Goal: Task Accomplishment & Management: Complete application form

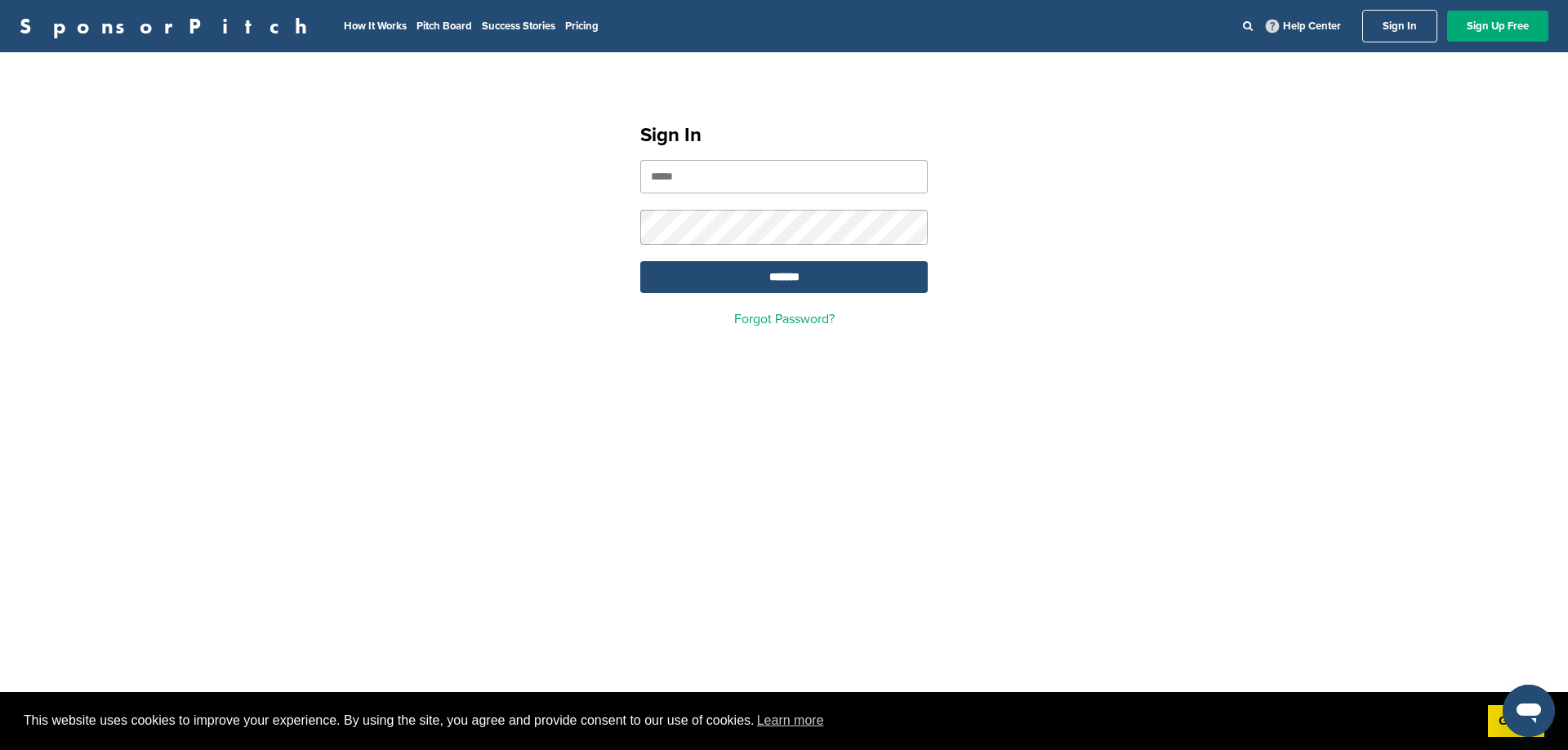
click at [802, 162] on input "email" at bounding box center [784, 176] width 287 height 34
click at [714, 178] on input "email" at bounding box center [784, 176] width 287 height 34
type input "**********"
drag, startPoint x: 834, startPoint y: 176, endPoint x: 629, endPoint y: 177, distance: 205.0
click at [640, 177] on input "**********" at bounding box center [784, 176] width 287 height 34
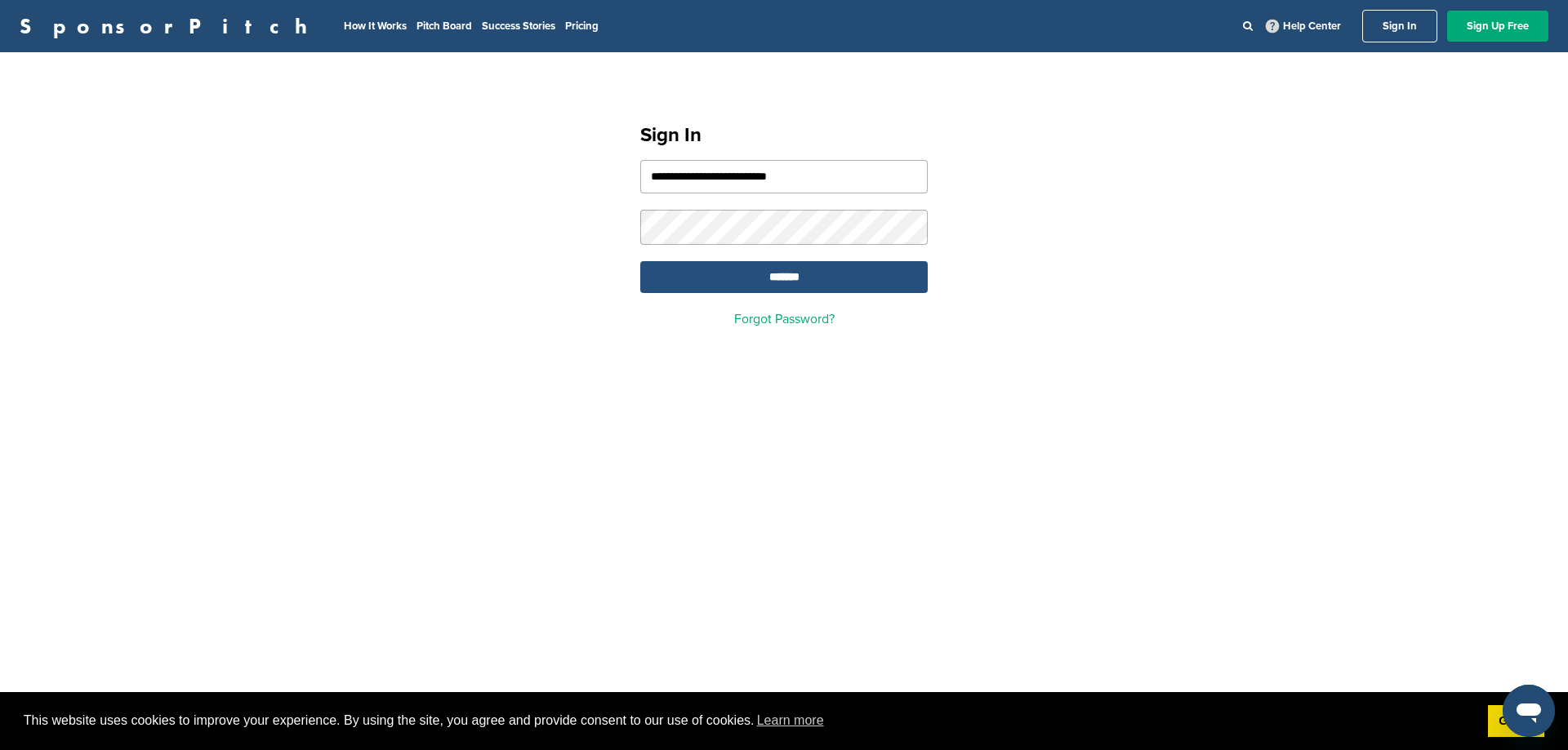
click at [780, 277] on input "*******" at bounding box center [784, 277] width 287 height 32
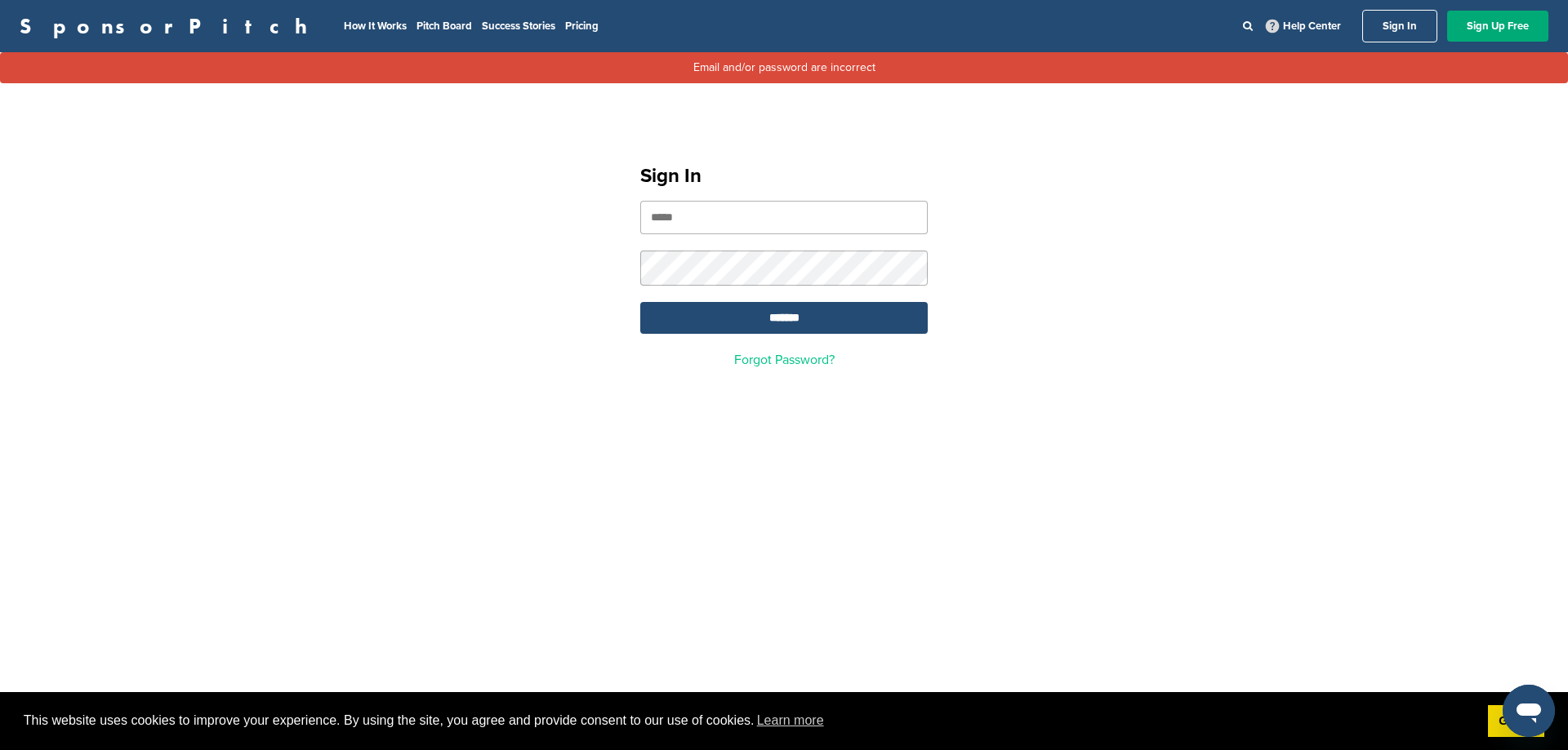
click at [762, 364] on link "Forgot Password?" at bounding box center [784, 360] width 100 height 16
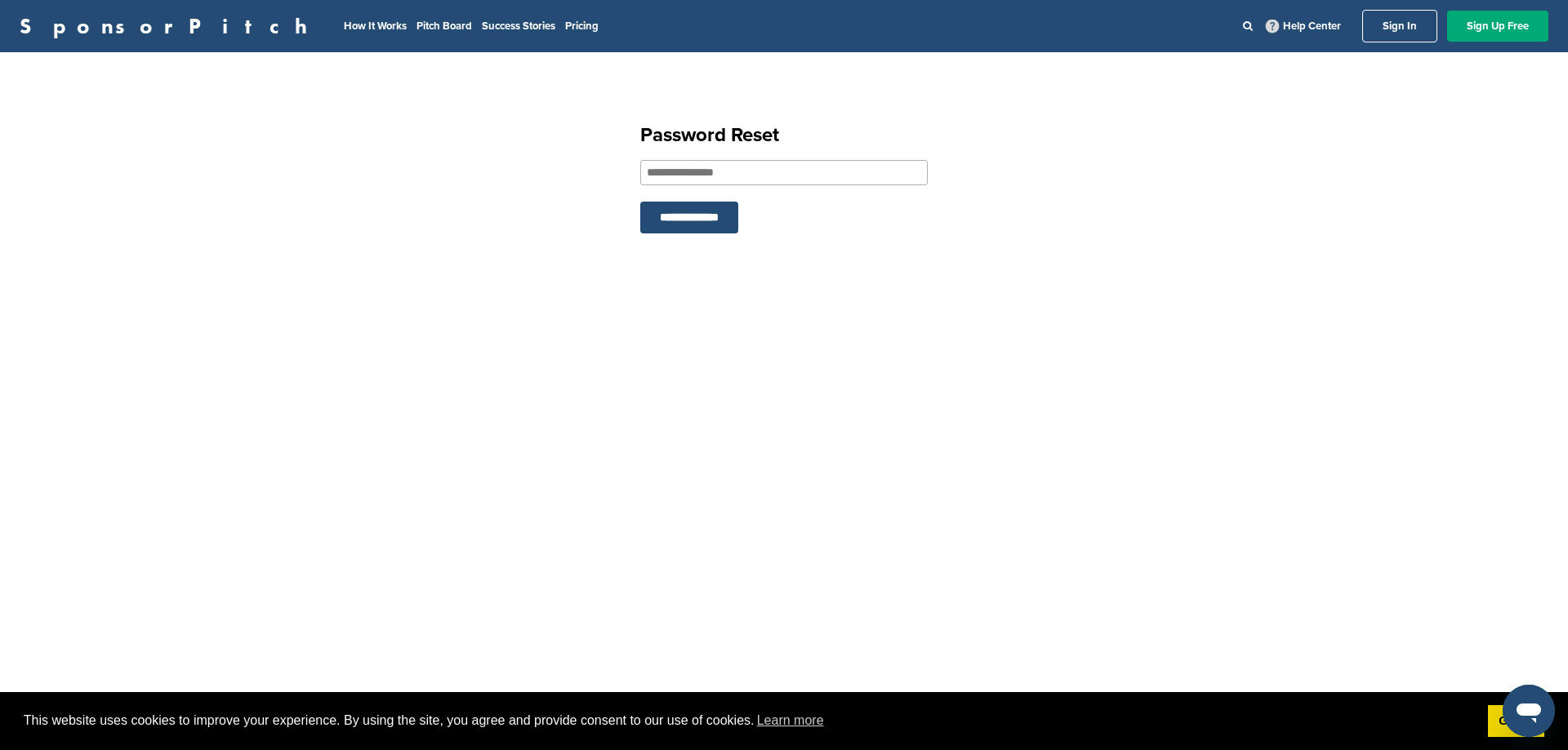
click at [729, 172] on input "email" at bounding box center [784, 172] width 287 height 25
paste input "**********"
type input "**********"
click at [716, 212] on input "**********" at bounding box center [689, 218] width 98 height 32
click at [701, 269] on input "**********" at bounding box center [689, 263] width 98 height 32
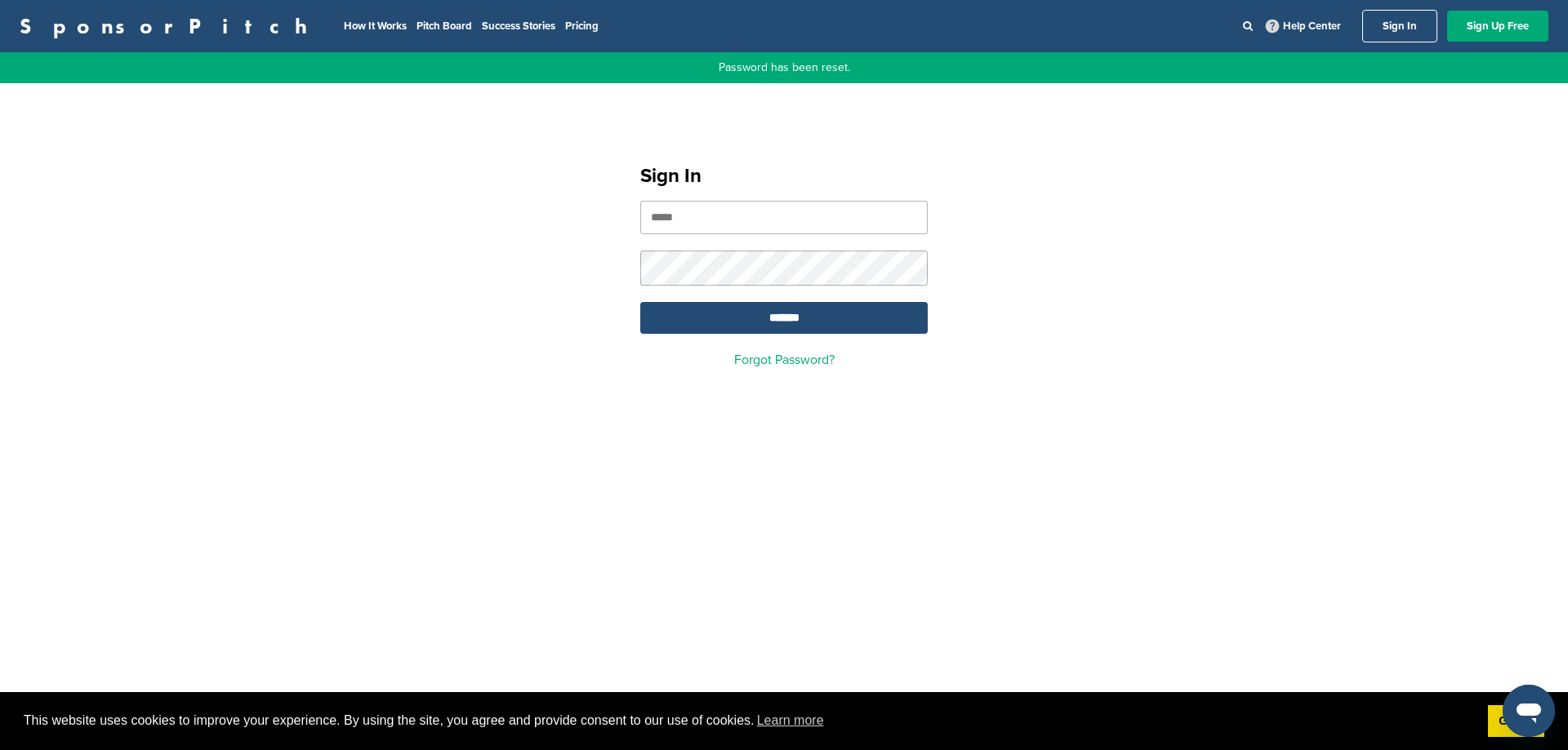
click at [690, 223] on input "email" at bounding box center [784, 218] width 287 height 34
paste input "**********"
type input "**********"
click at [774, 326] on input "*******" at bounding box center [784, 318] width 287 height 32
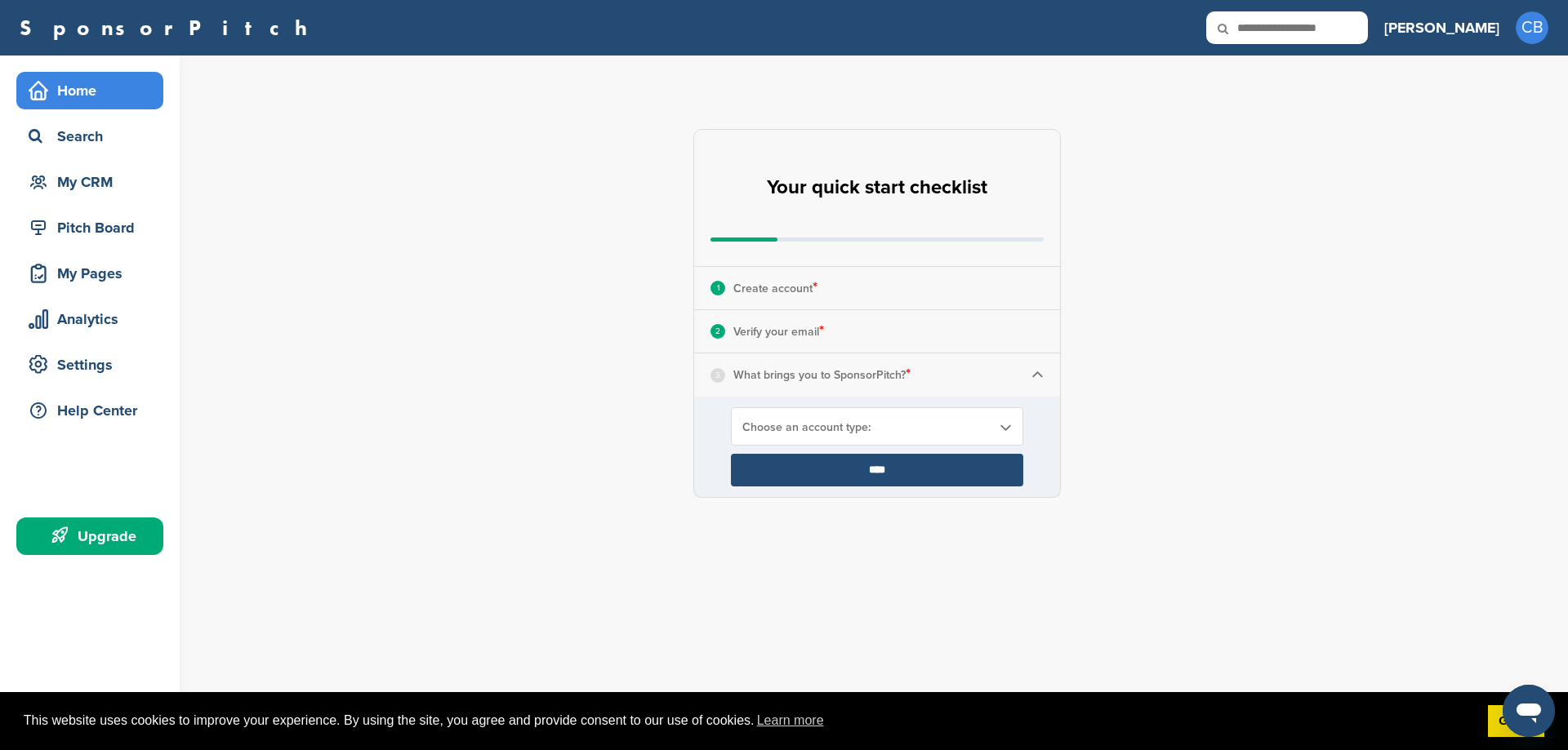
click at [994, 427] on link "Choose an account type:" at bounding box center [877, 427] width 269 height 14
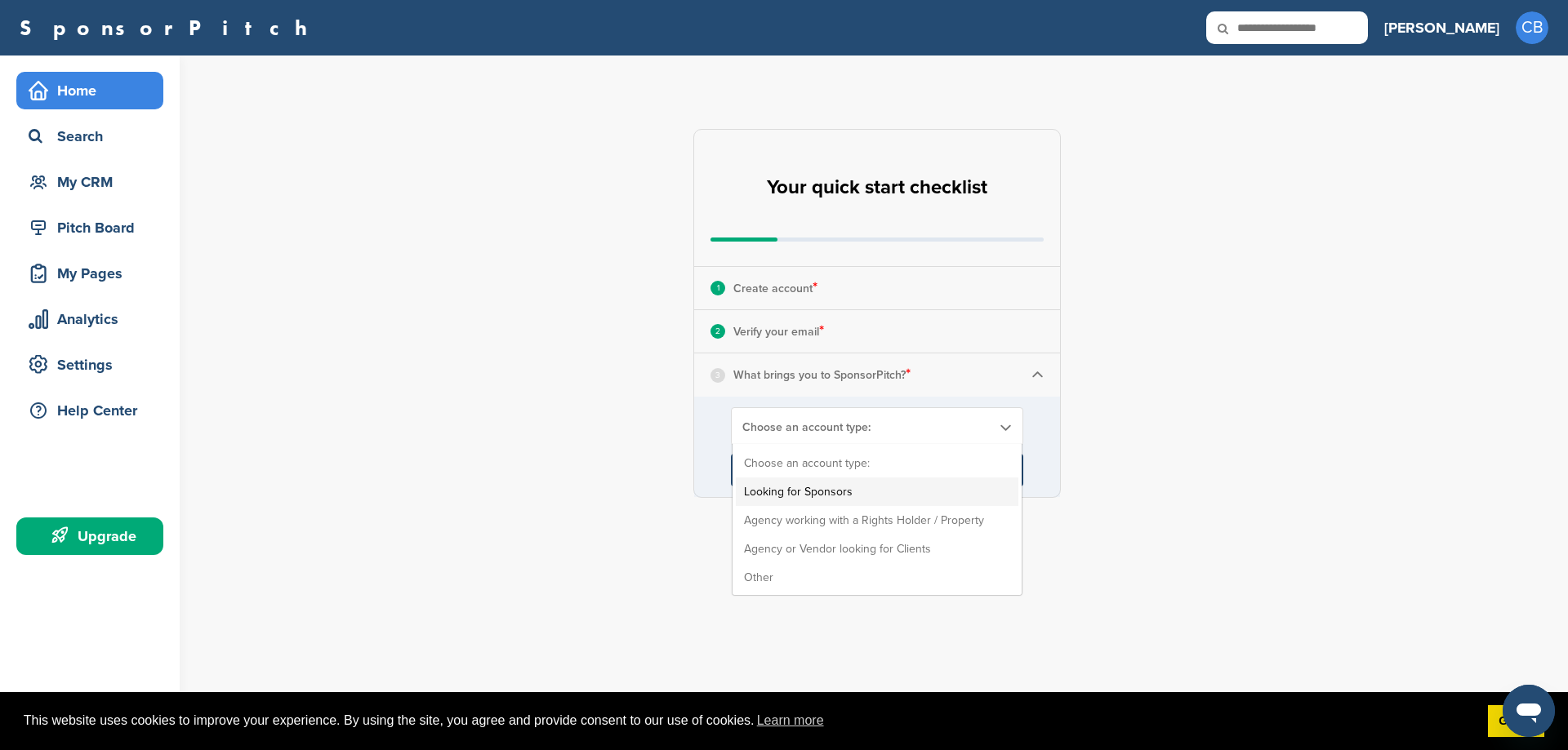
click at [850, 490] on li "Looking for Sponsors" at bounding box center [877, 492] width 283 height 28
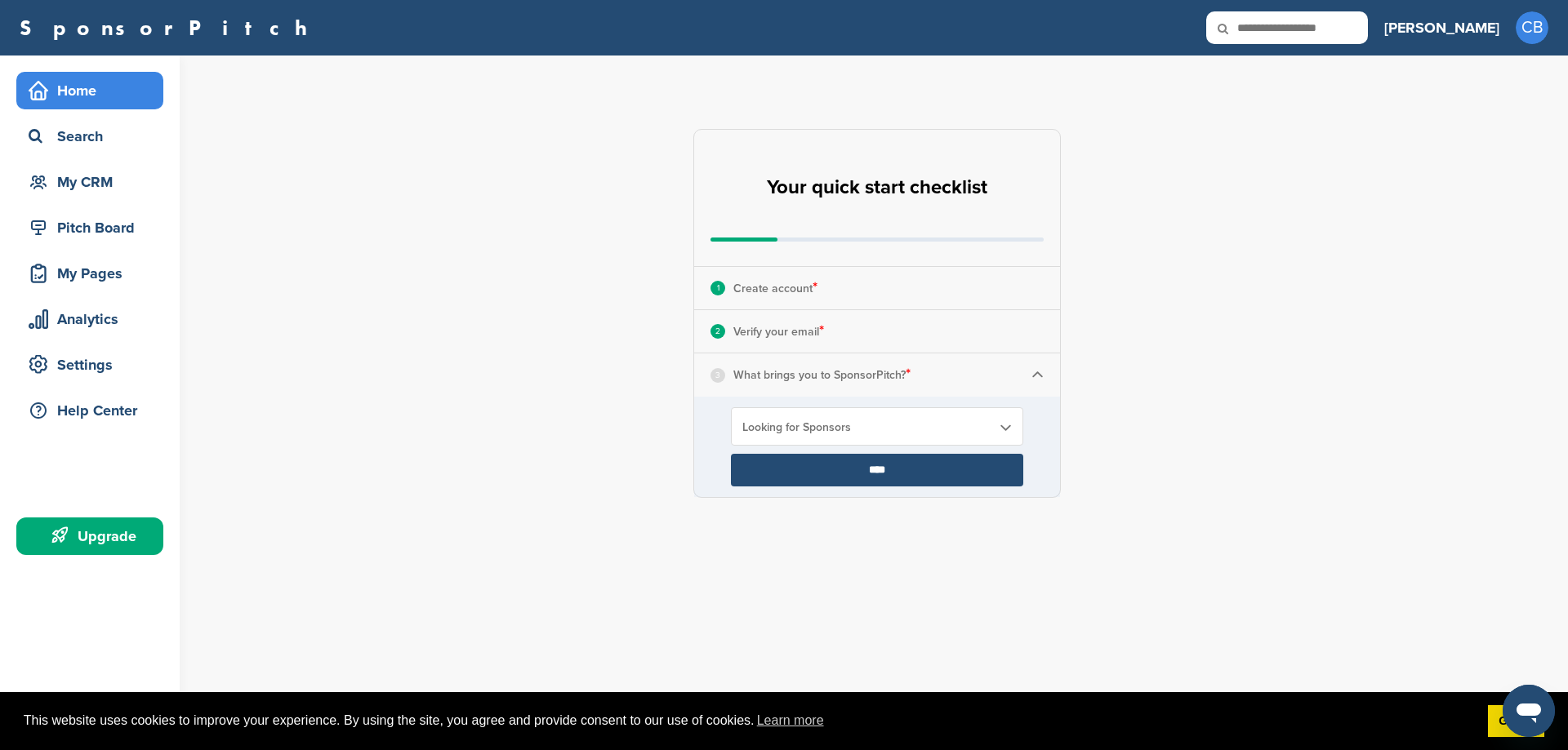
click at [898, 380] on p "What brings you to SponsorPitch? *" at bounding box center [822, 375] width 177 height 22
click at [880, 469] on input "****" at bounding box center [876, 470] width 292 height 33
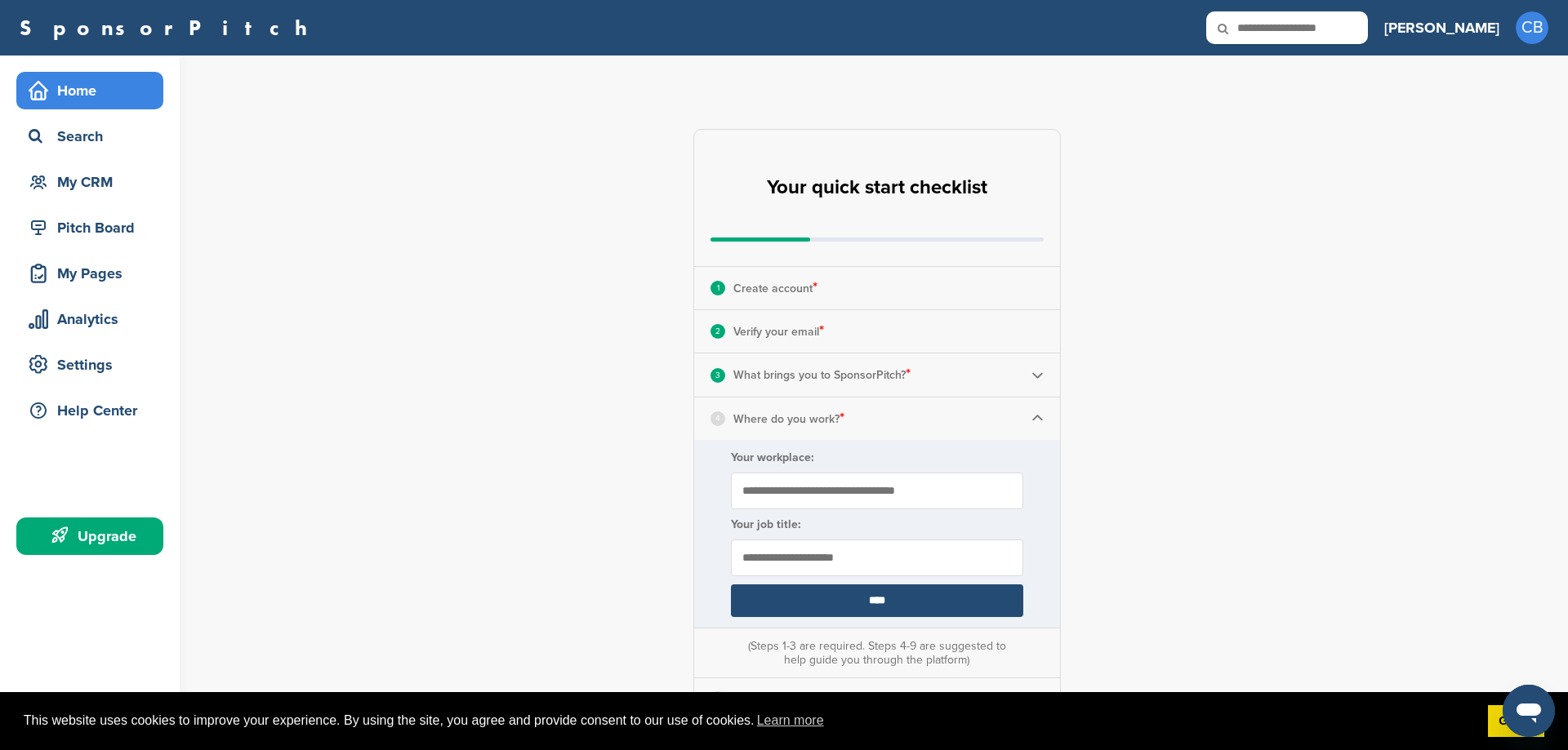
scroll to position [84, 0]
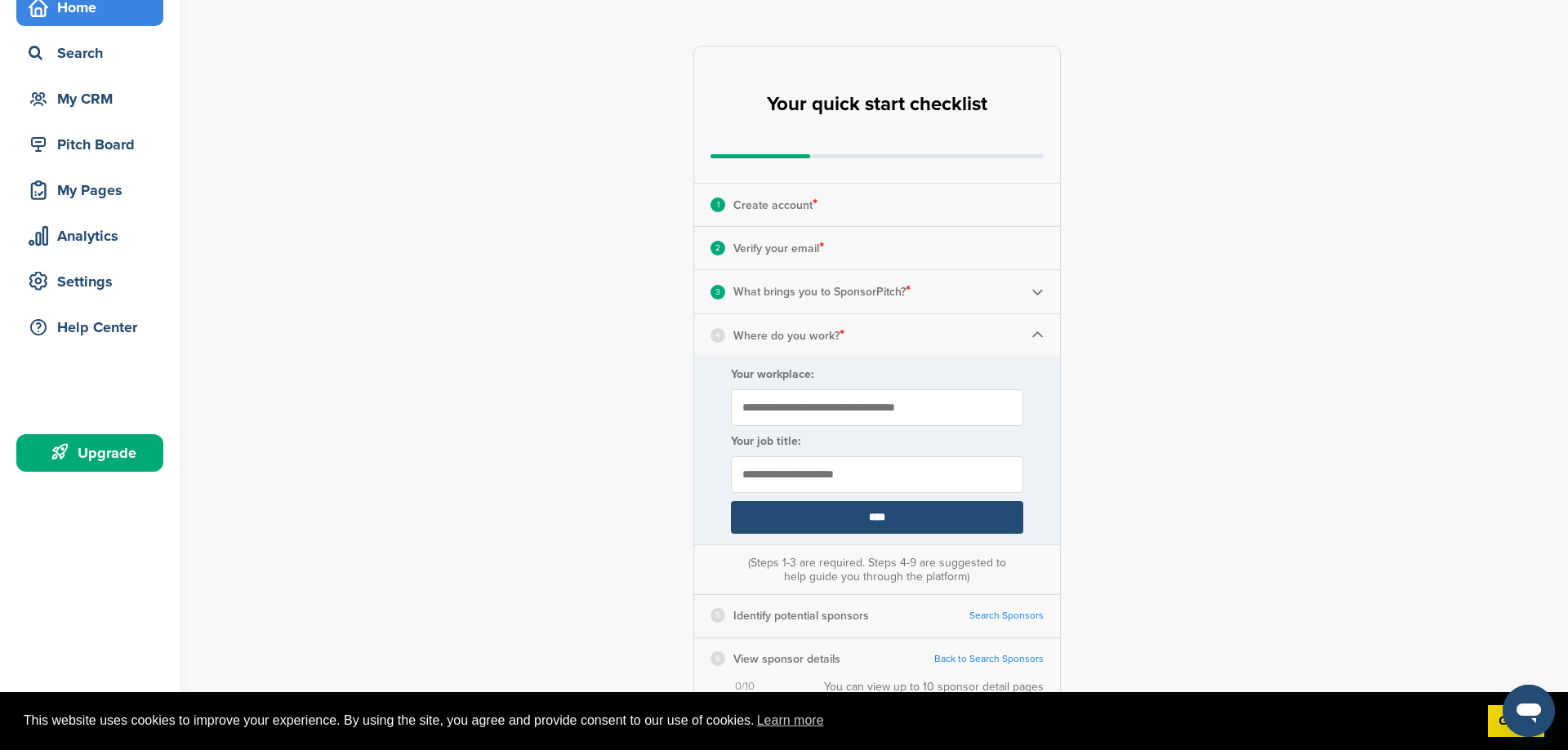
click at [857, 409] on input "Your workplace:" at bounding box center [876, 407] width 292 height 37
type input "**********"
type input "*********"
click at [862, 522] on input "****" at bounding box center [876, 517] width 292 height 33
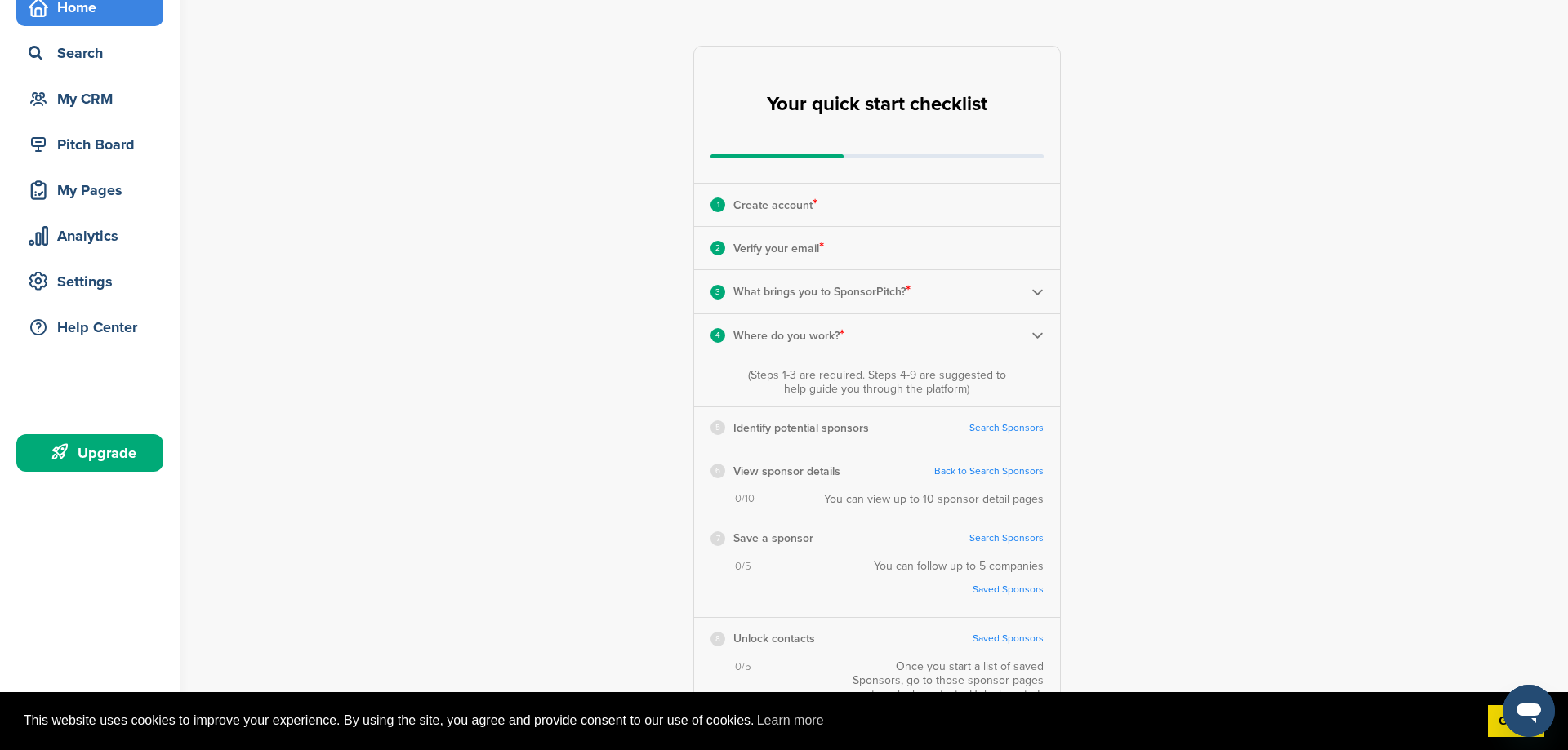
click at [980, 429] on link "Search Sponsors" at bounding box center [1006, 428] width 74 height 12
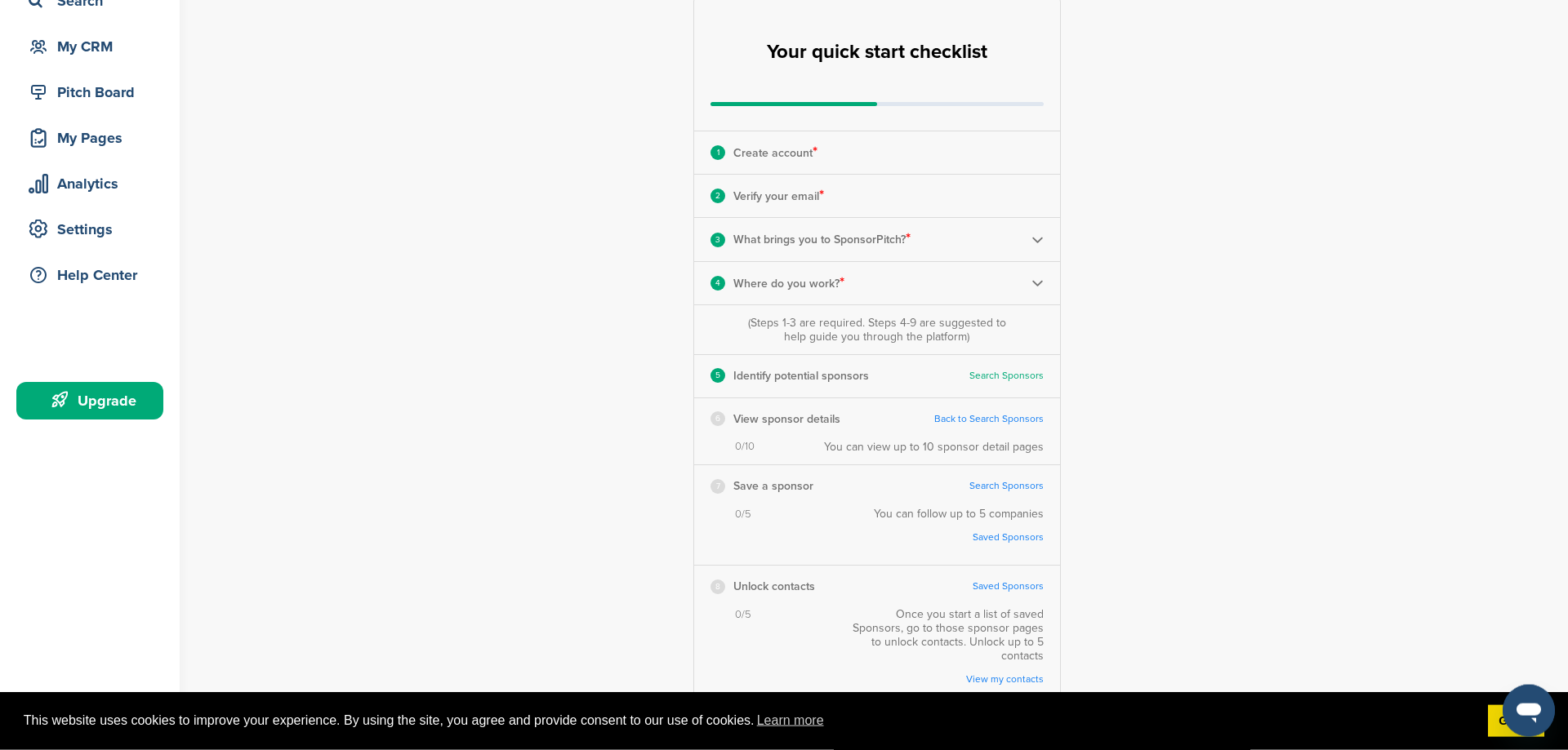
scroll to position [250, 0]
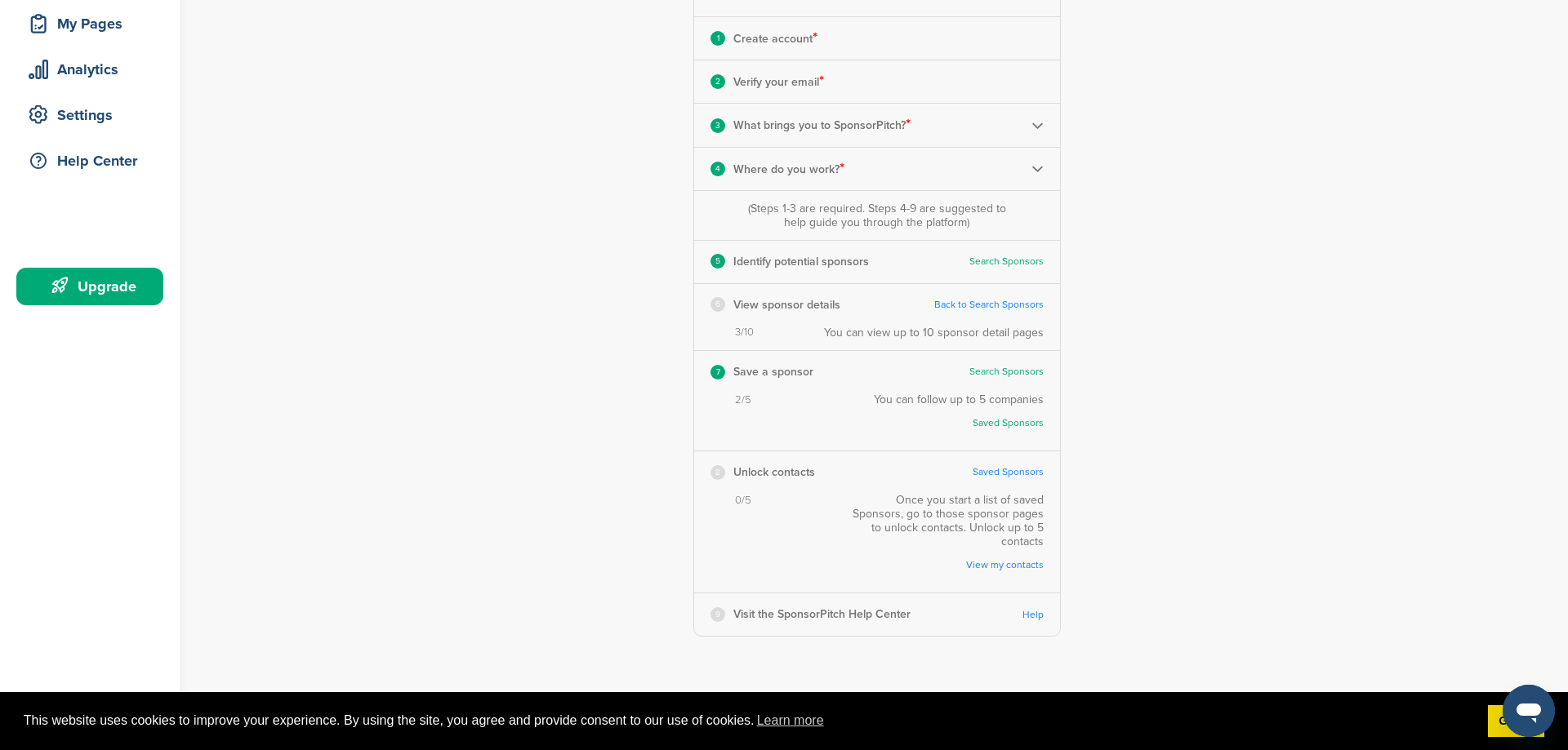
click at [1006, 472] on link "Saved Sponsors" at bounding box center [1008, 472] width 71 height 12
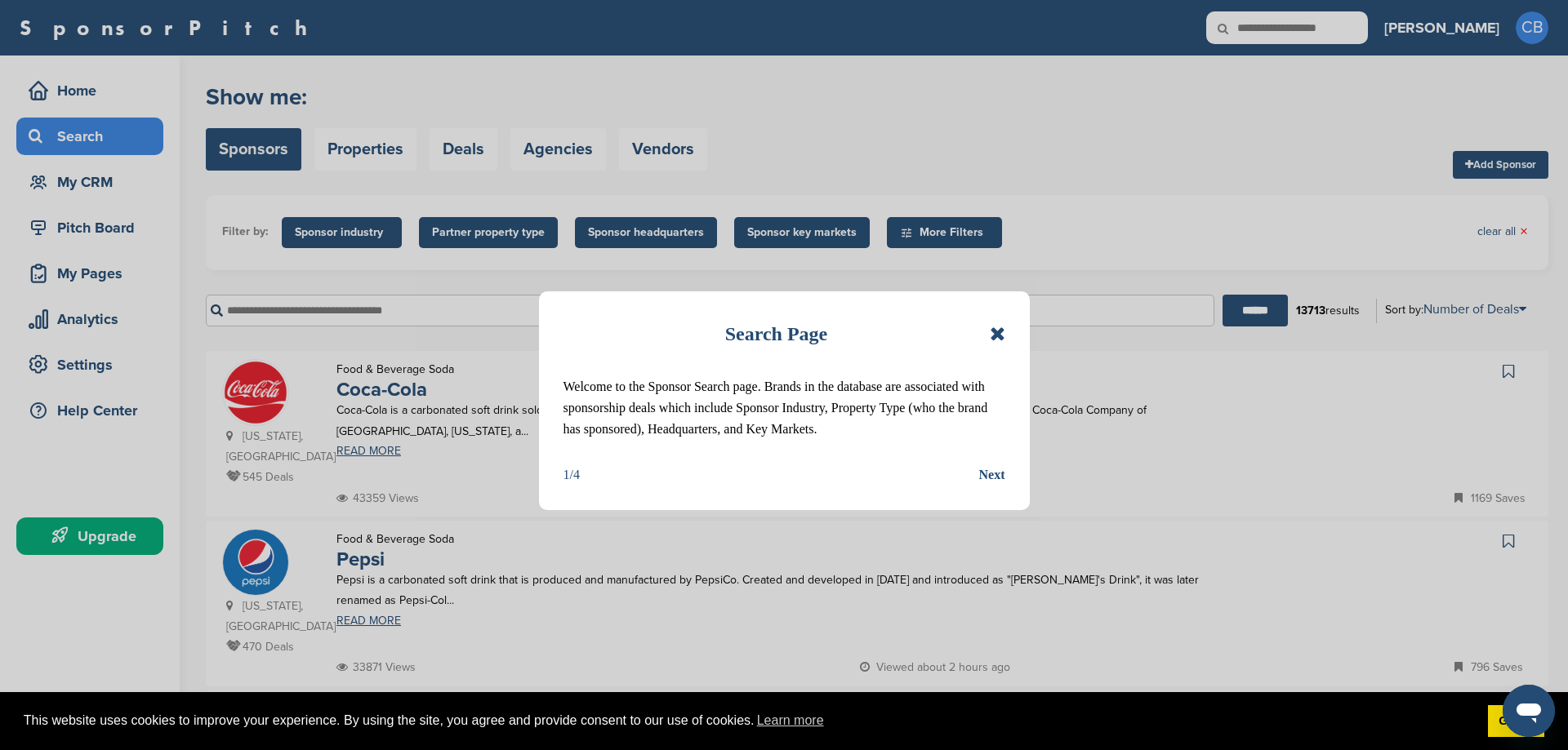
click at [993, 478] on div "Next" at bounding box center [992, 475] width 26 height 22
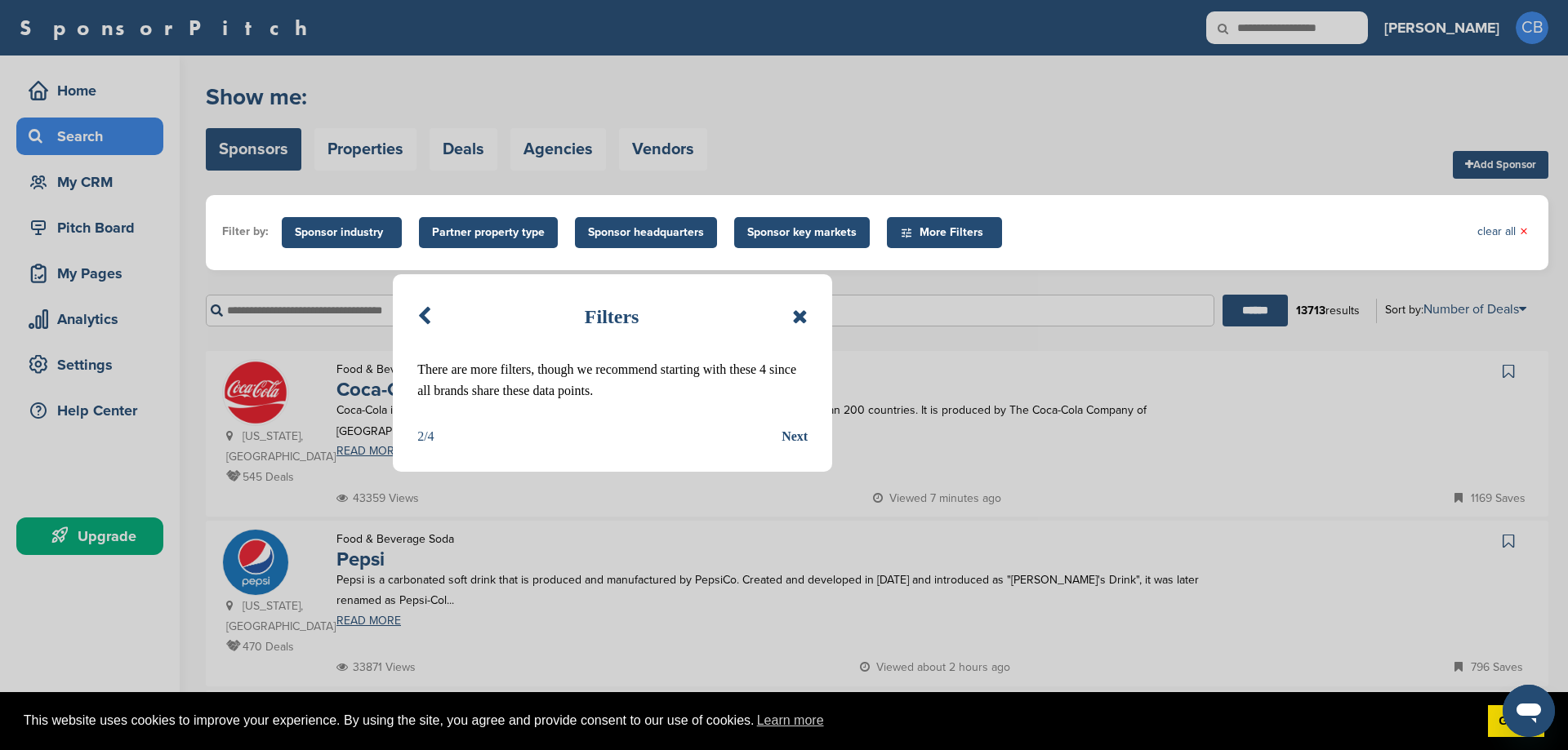
click at [796, 437] on div "Next" at bounding box center [794, 436] width 26 height 22
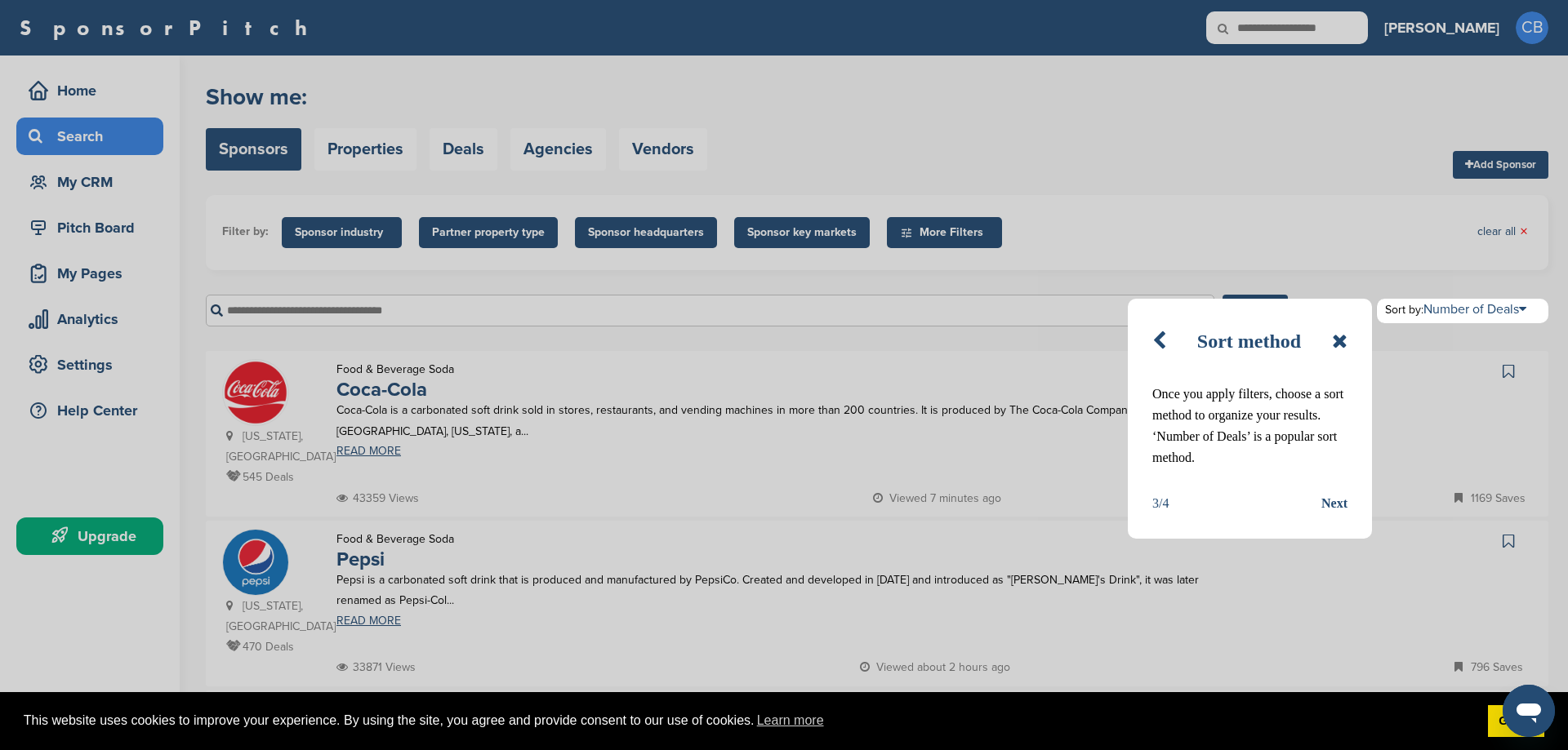
click at [1334, 504] on div "Next" at bounding box center [1334, 503] width 26 height 22
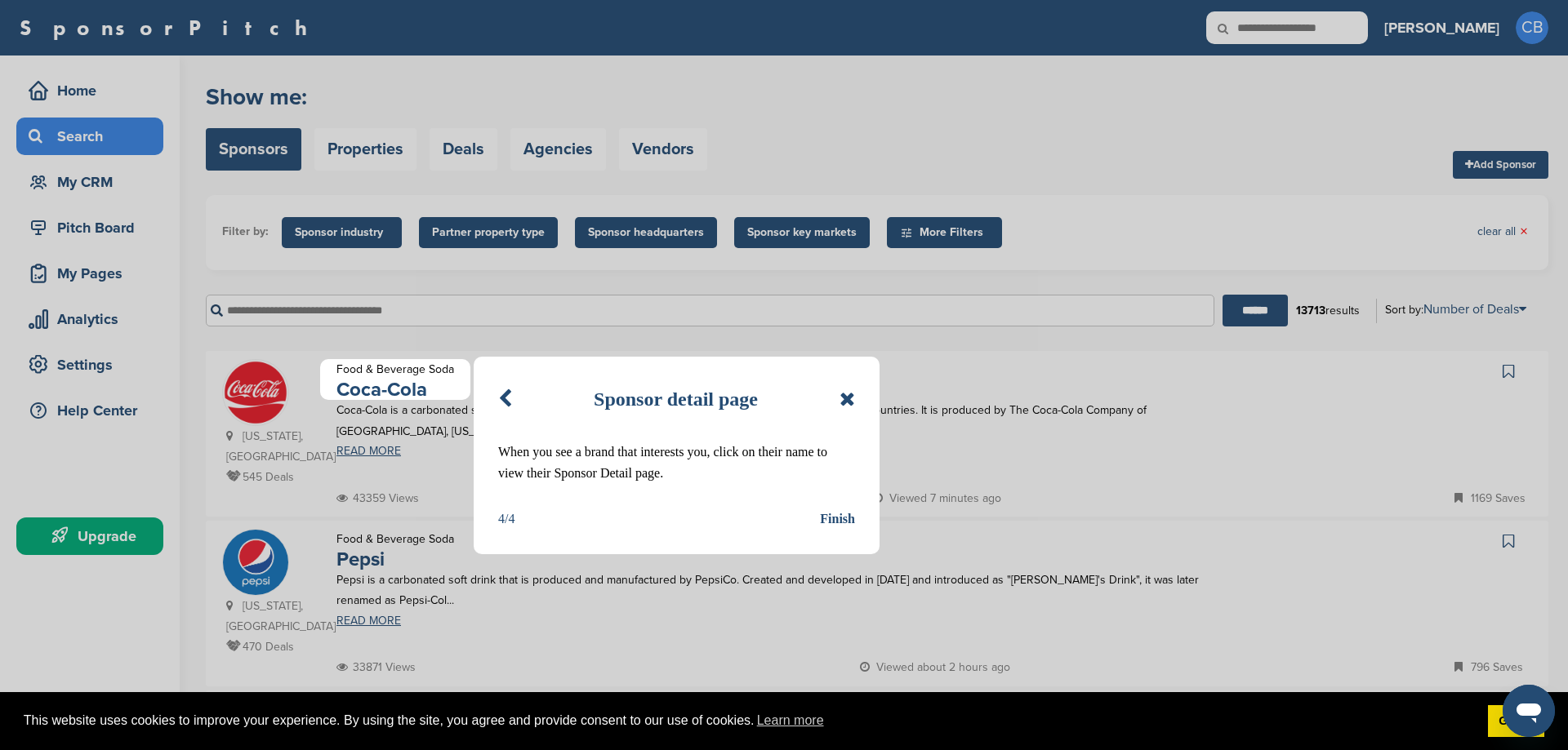
click at [836, 514] on div "Finish" at bounding box center [837, 519] width 35 height 22
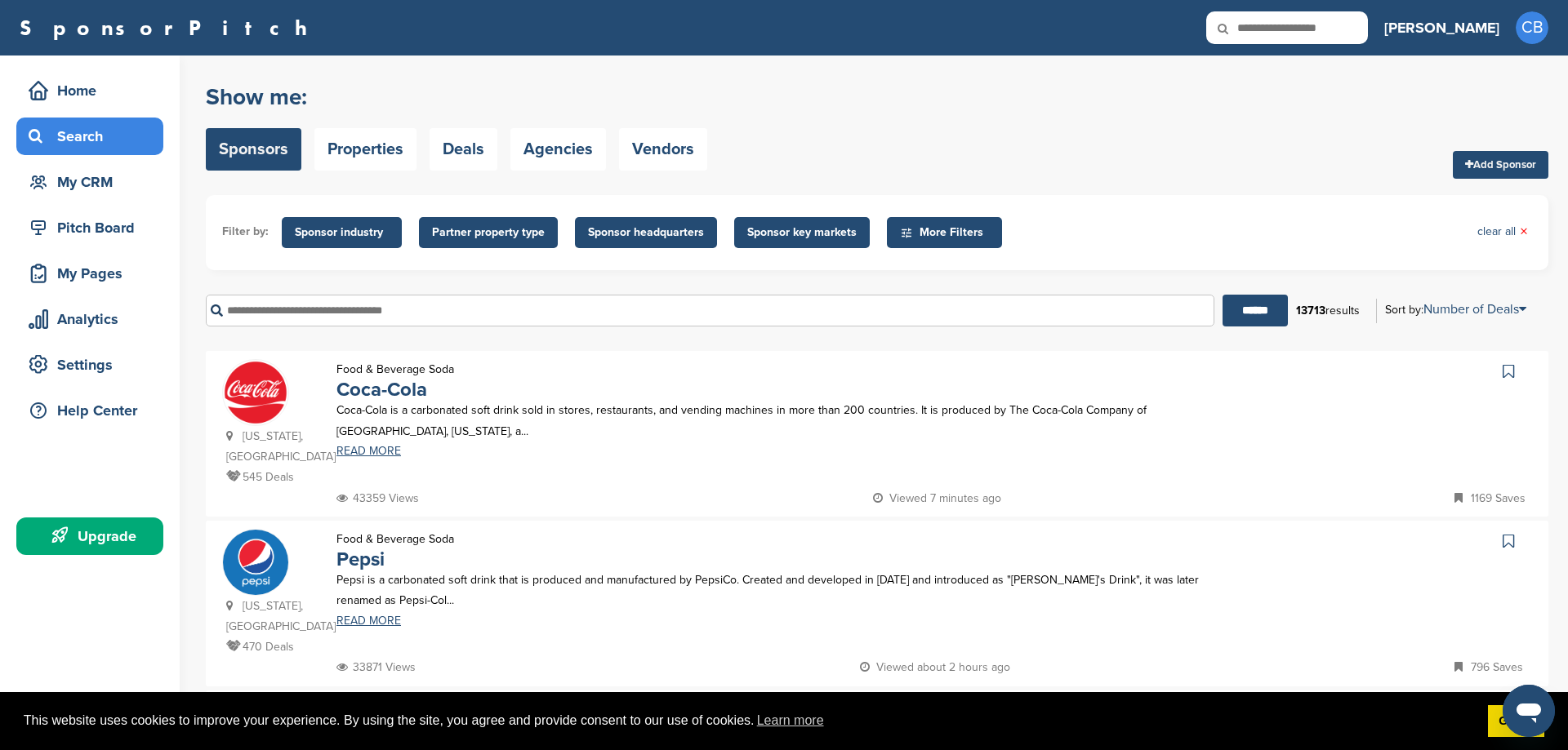
click at [927, 229] on span "More Filters" at bounding box center [946, 232] width 94 height 18
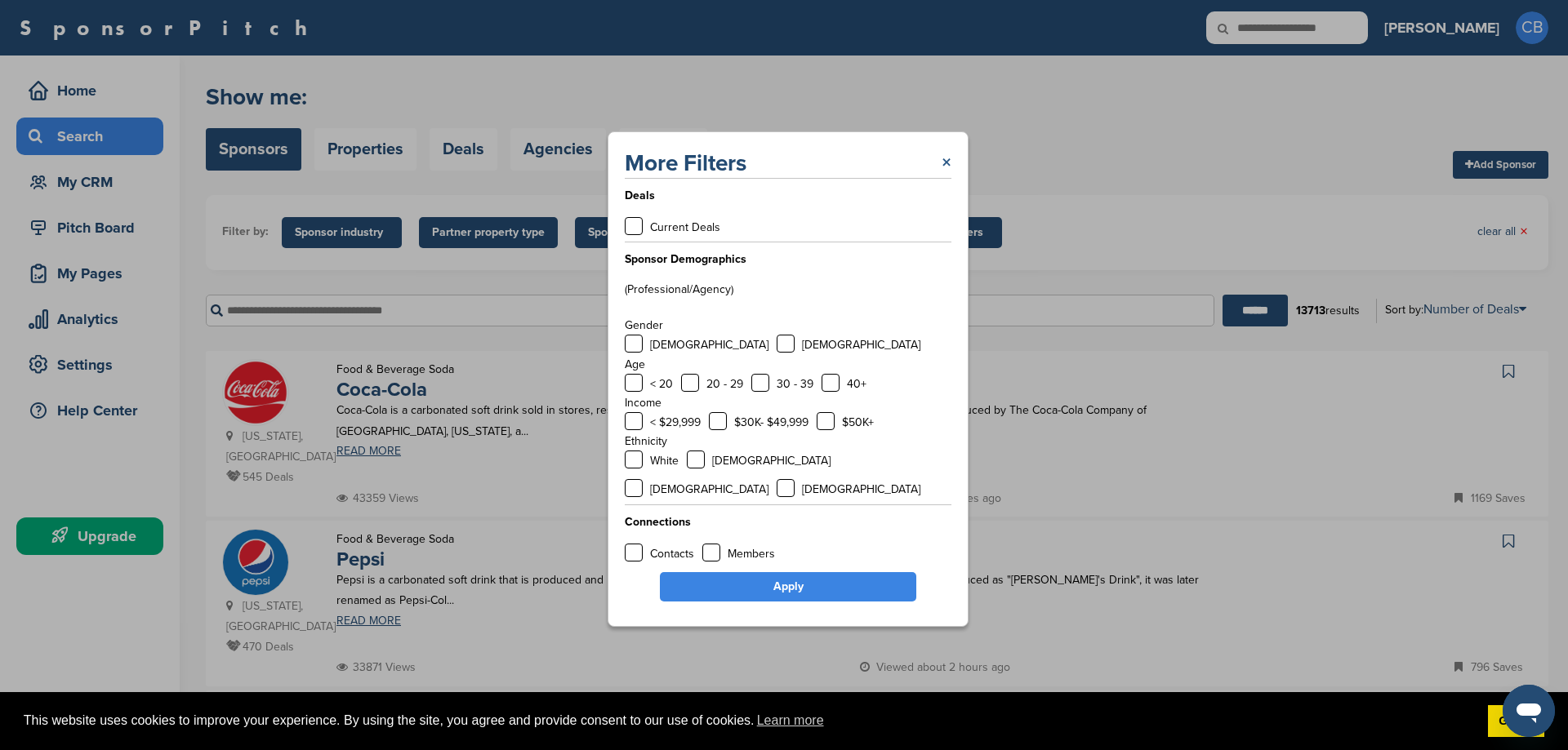
click at [948, 176] on link "×" at bounding box center [946, 162] width 9 height 29
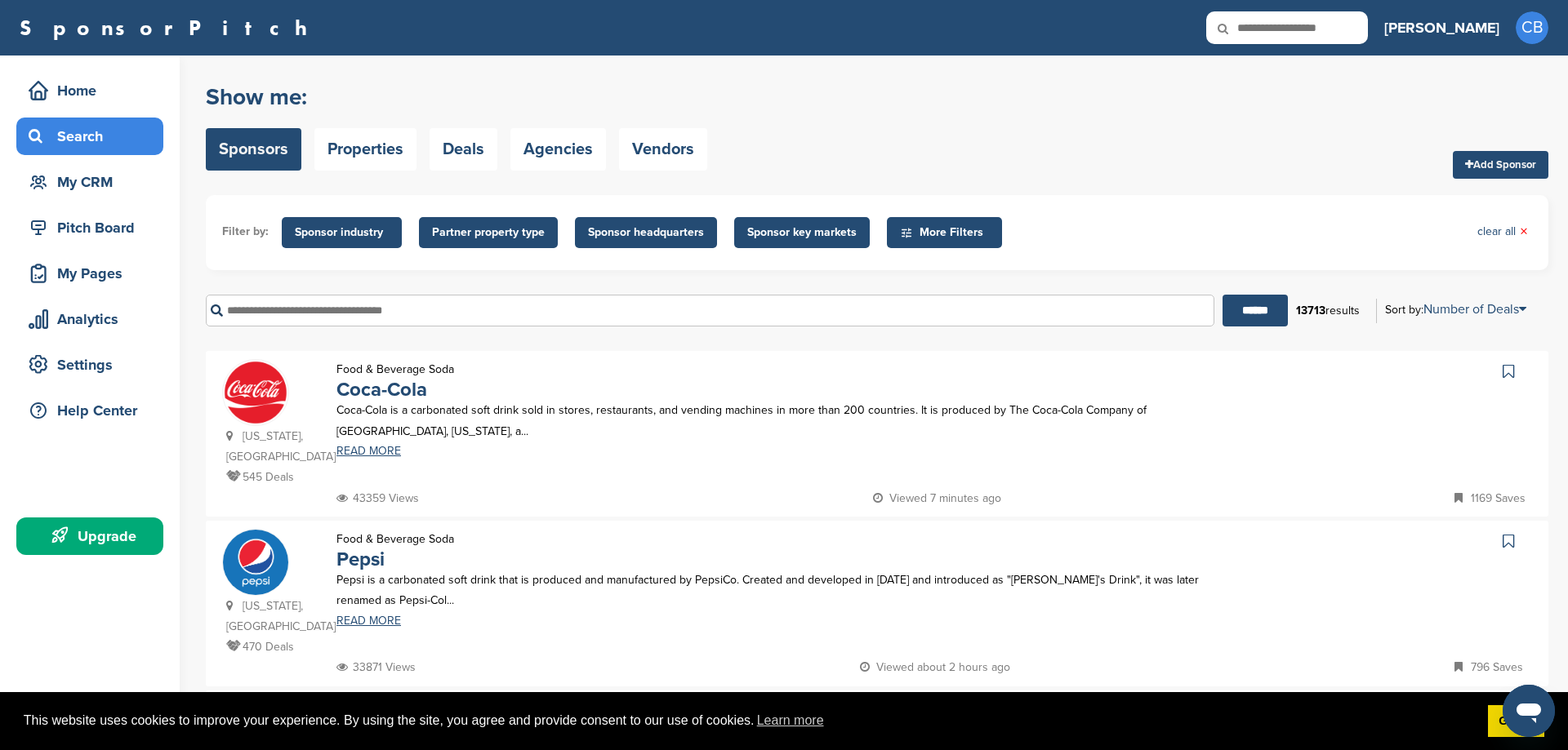
click at [785, 237] on span "Sponsor key markets" at bounding box center [802, 232] width 110 height 18
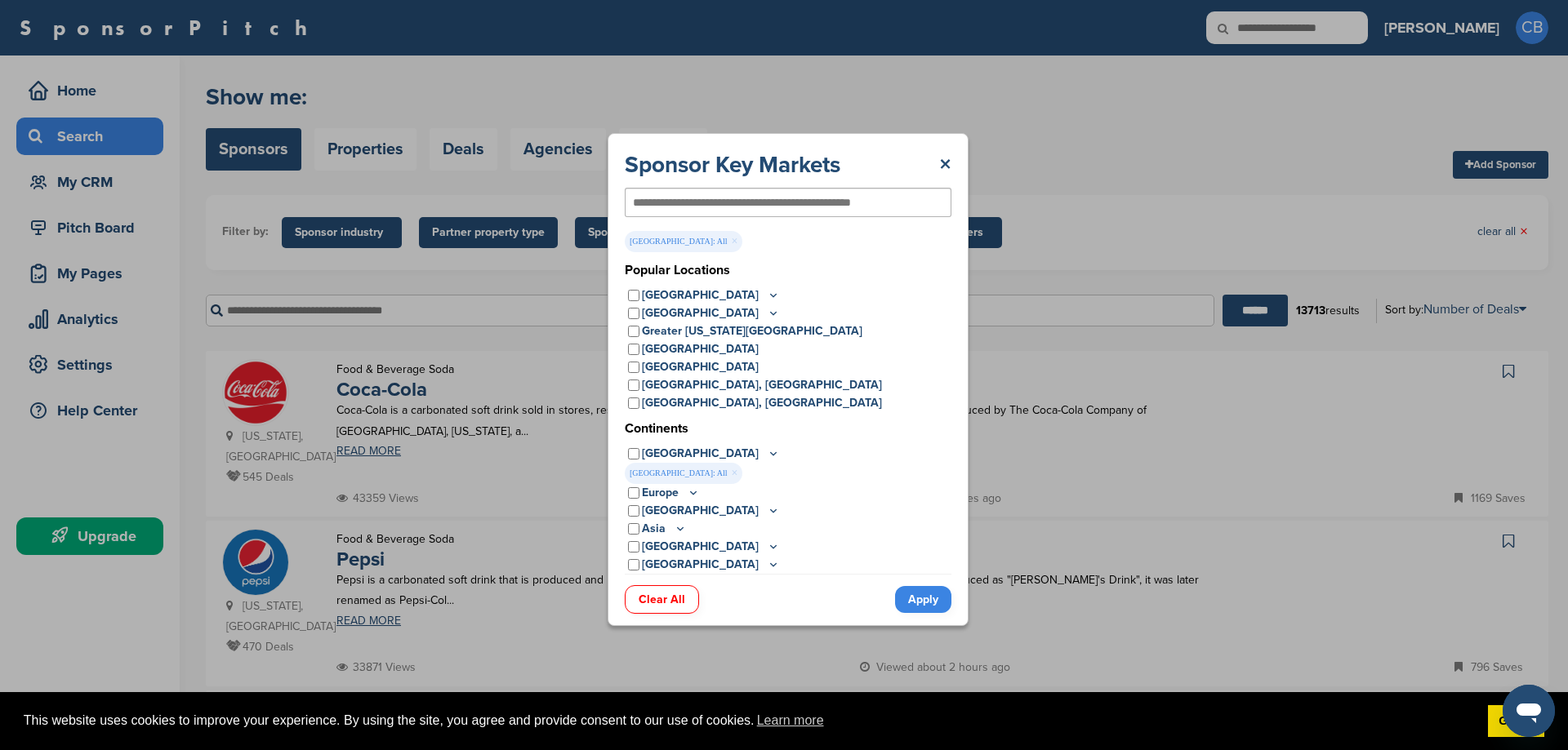
click at [929, 605] on link "Apply" at bounding box center [923, 599] width 56 height 27
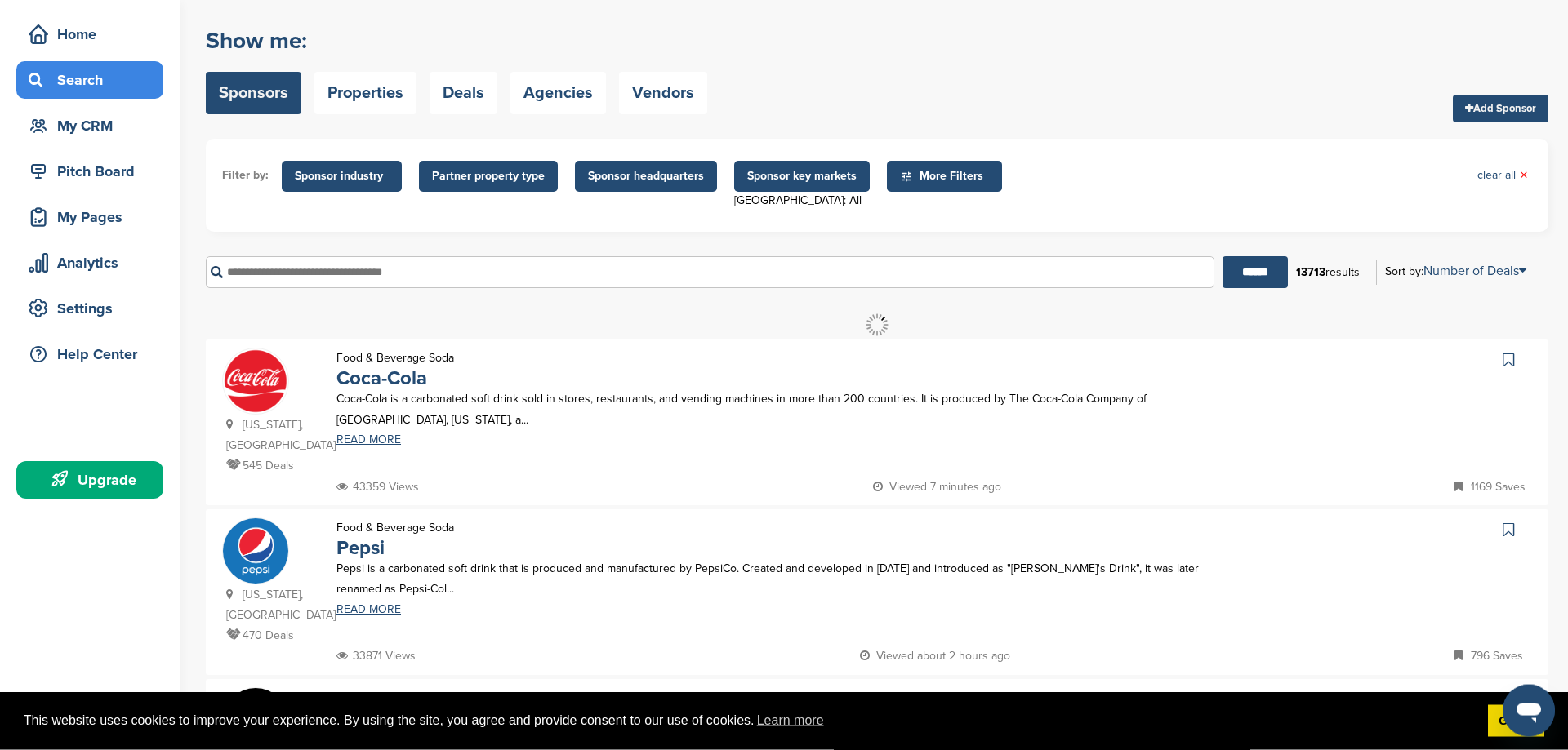
scroll to position [84, 0]
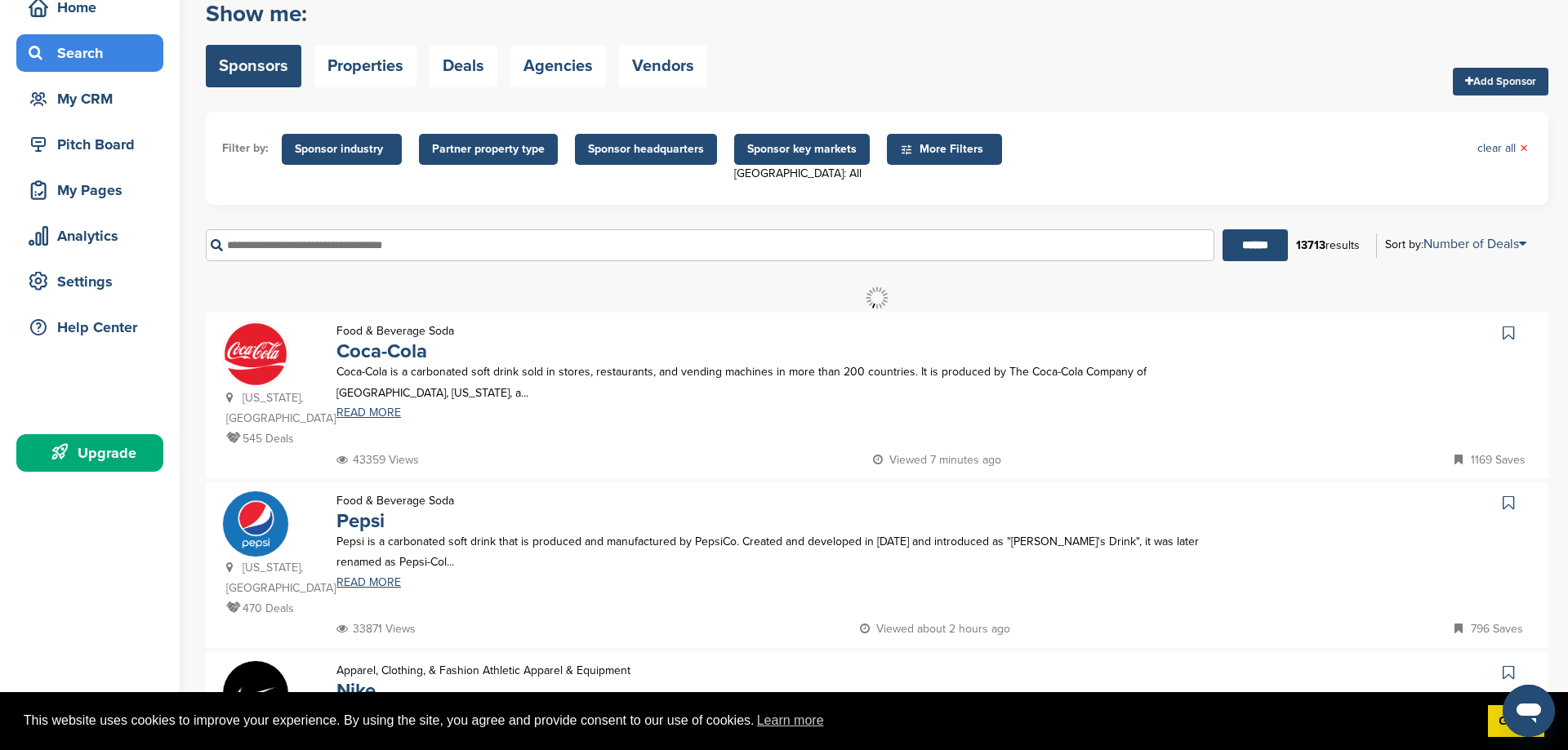
click at [331, 141] on span "Sponsor industry" at bounding box center [342, 149] width 94 height 18
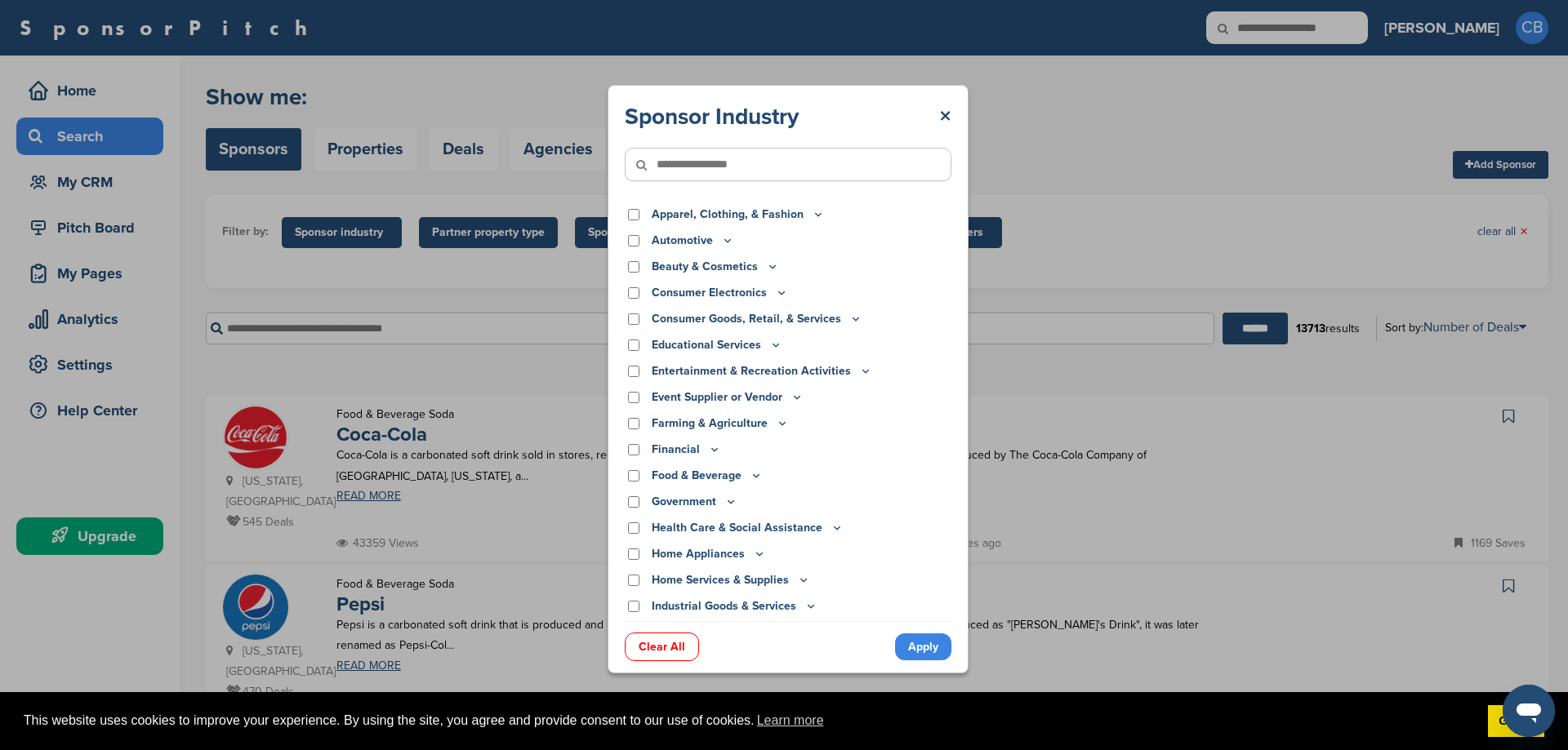
scroll to position [0, 0]
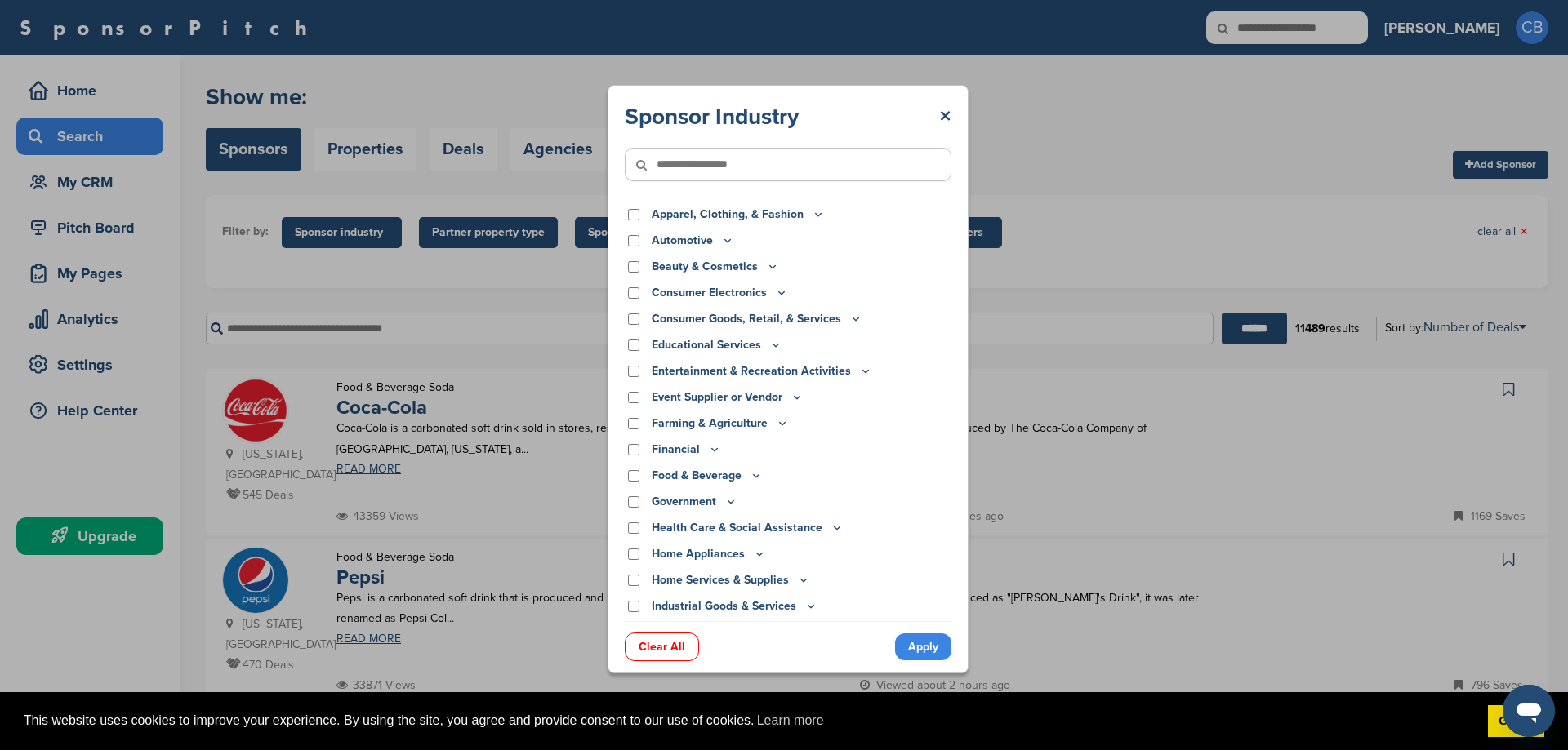
click at [730, 166] on input"] "text" at bounding box center [788, 164] width 327 height 34
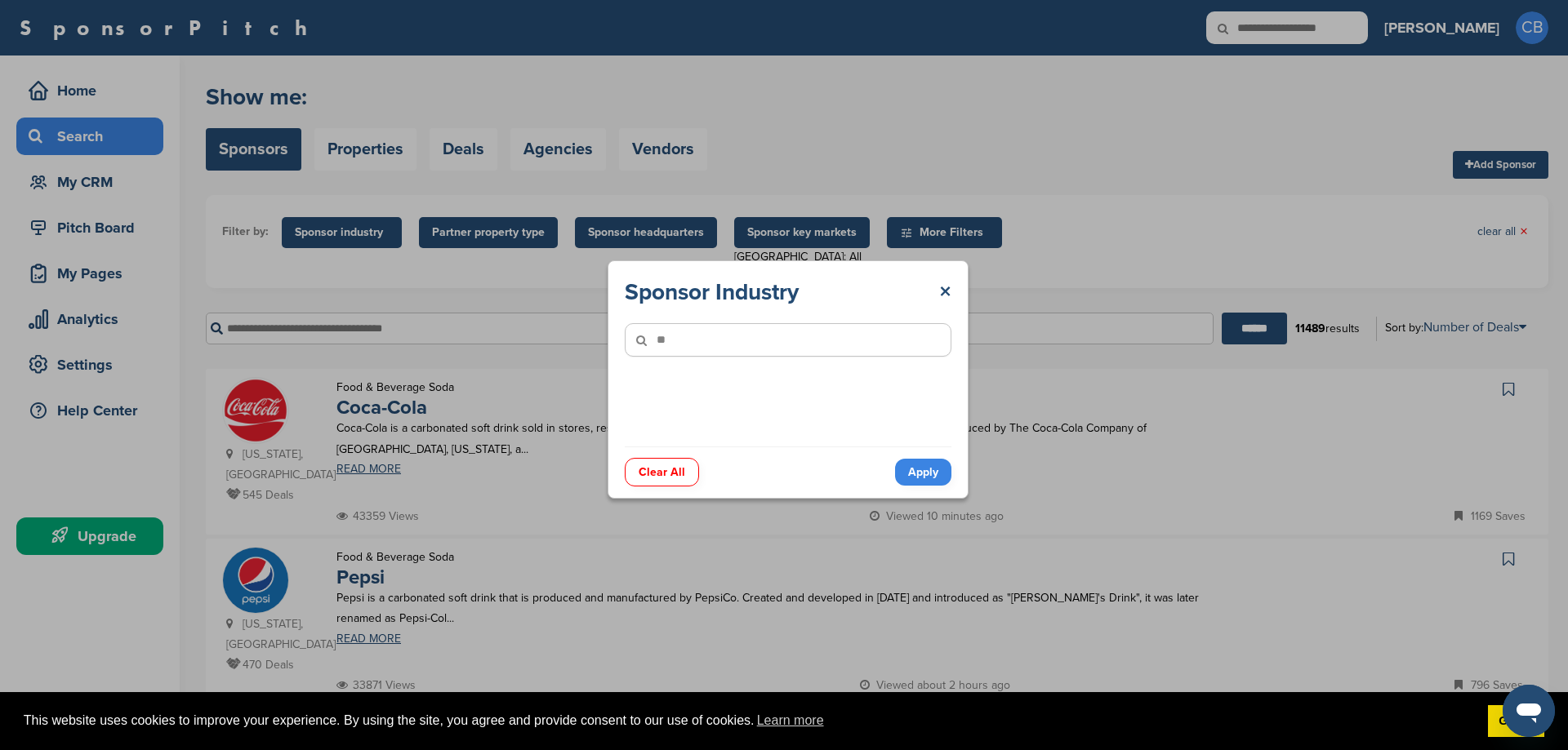
type input"] "*"
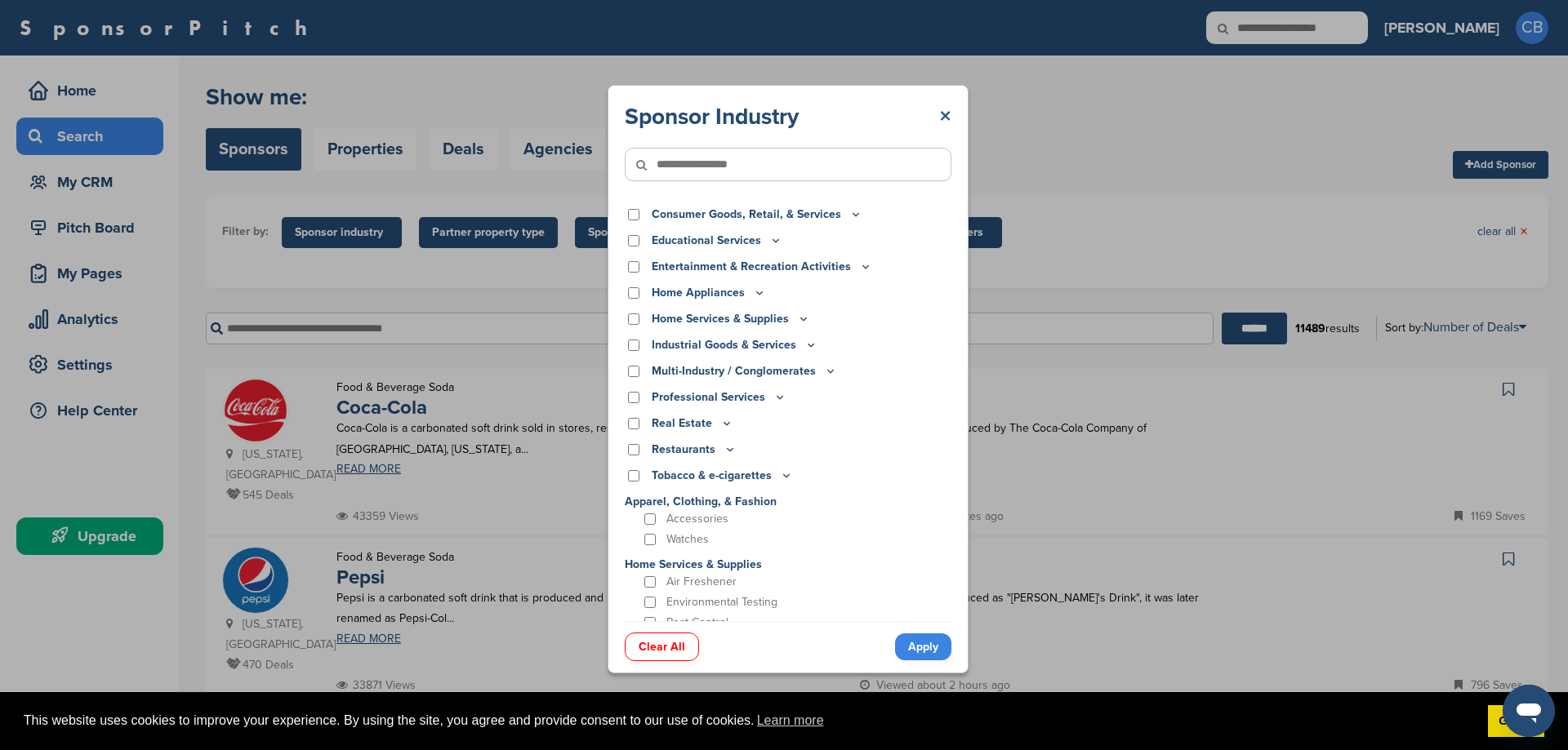
click at [943, 115] on link "×" at bounding box center [945, 116] width 12 height 29
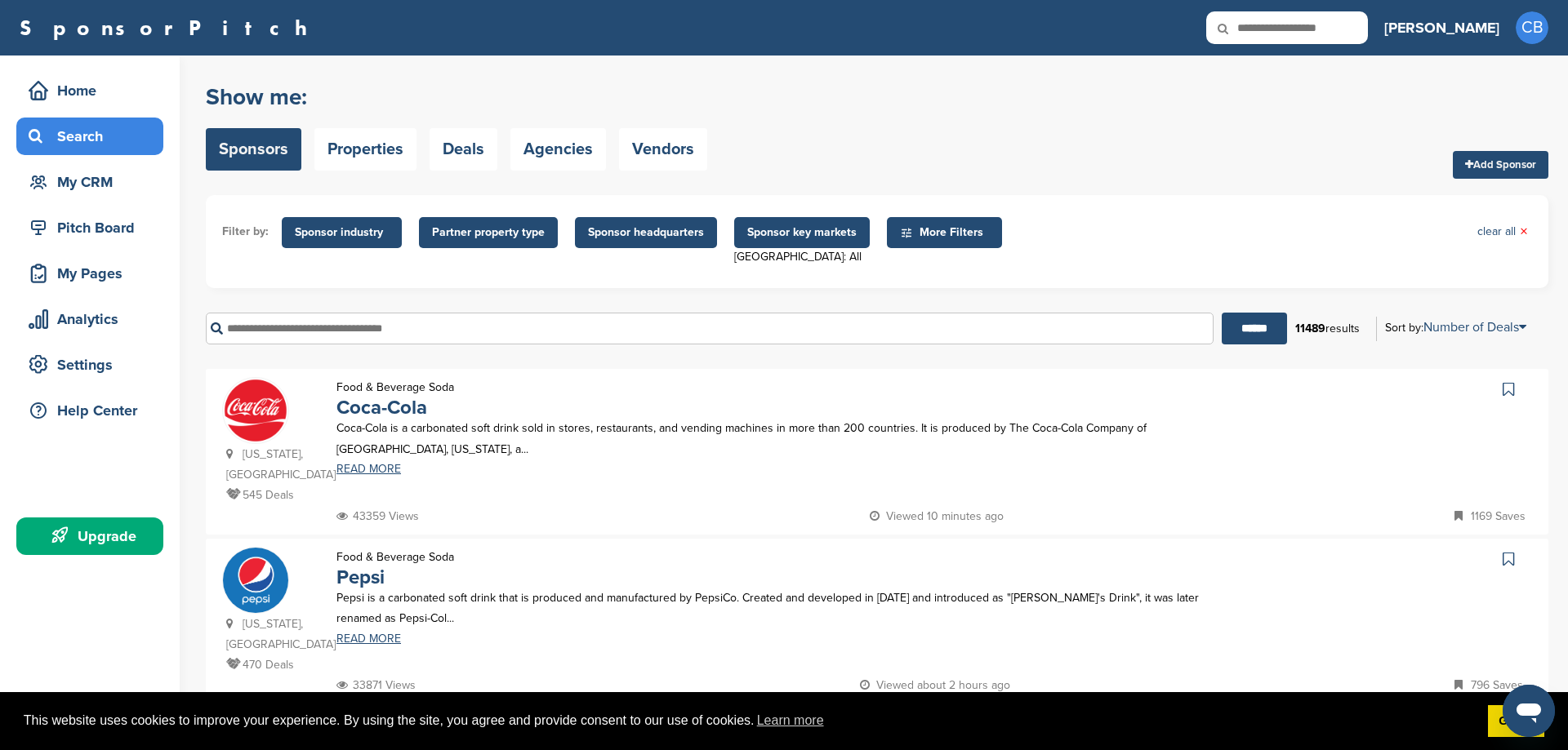
click at [491, 234] on span "Partner property type" at bounding box center [488, 232] width 113 height 18
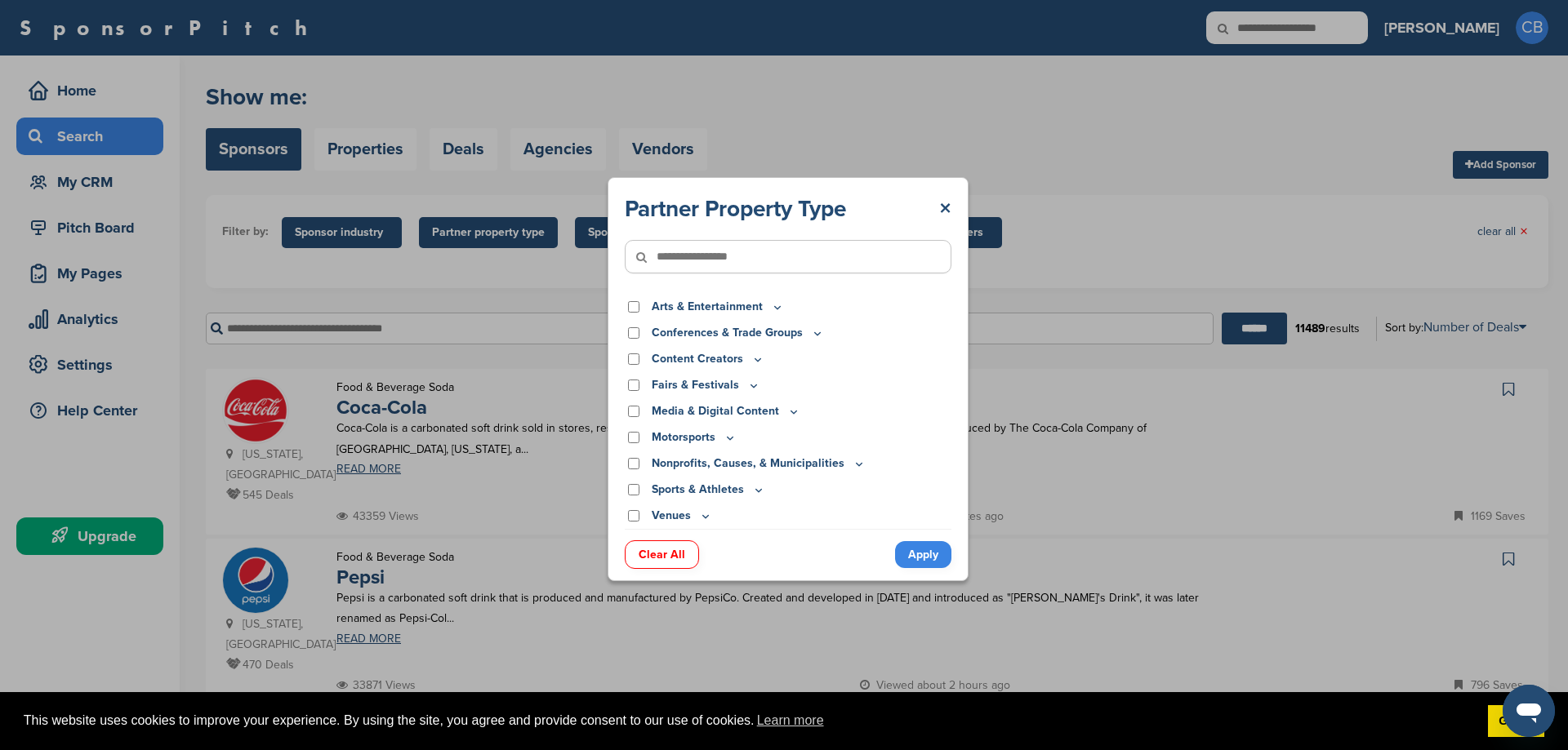
click at [729, 437] on icon at bounding box center [730, 437] width 13 height 14
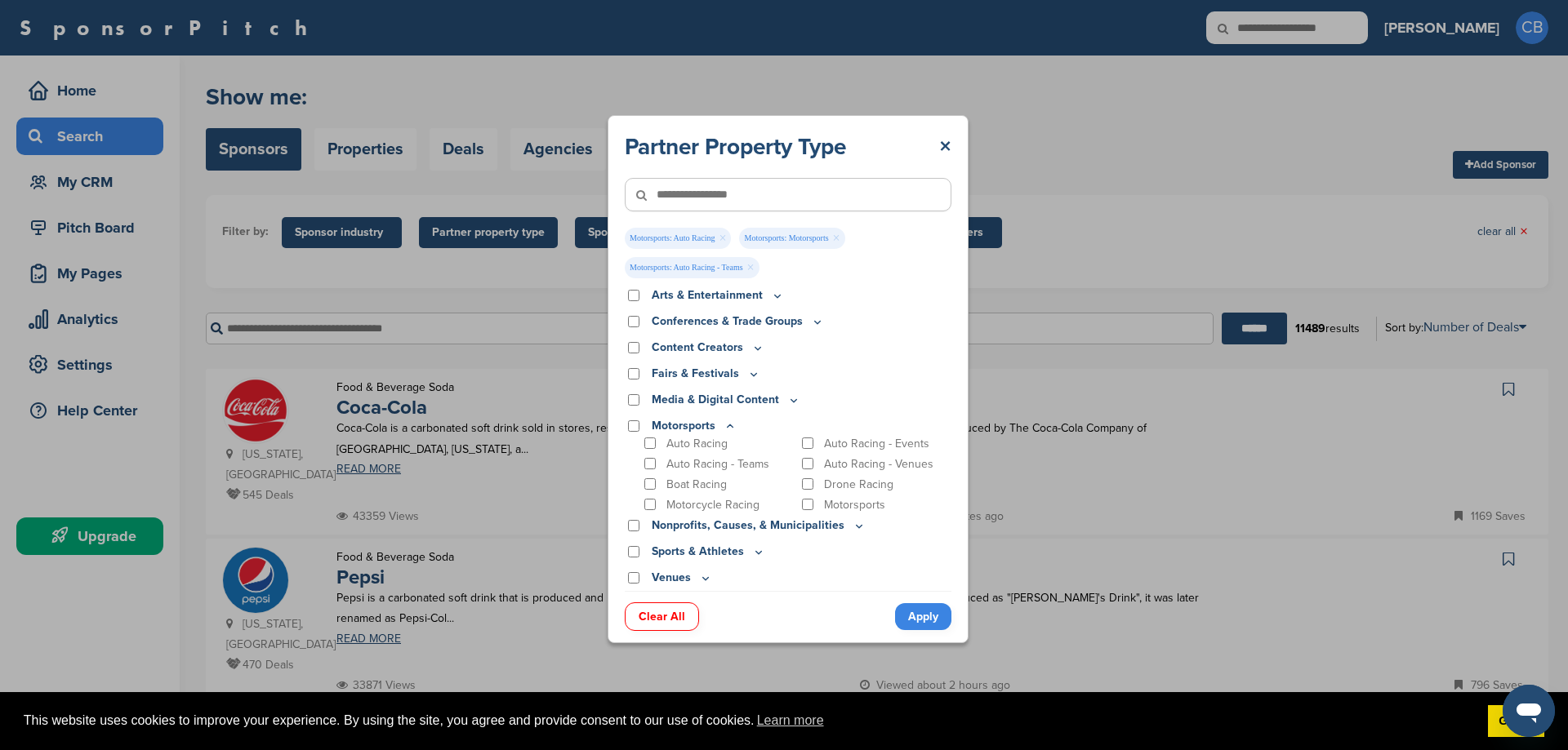
click at [752, 552] on icon at bounding box center [759, 552] width 13 height 14
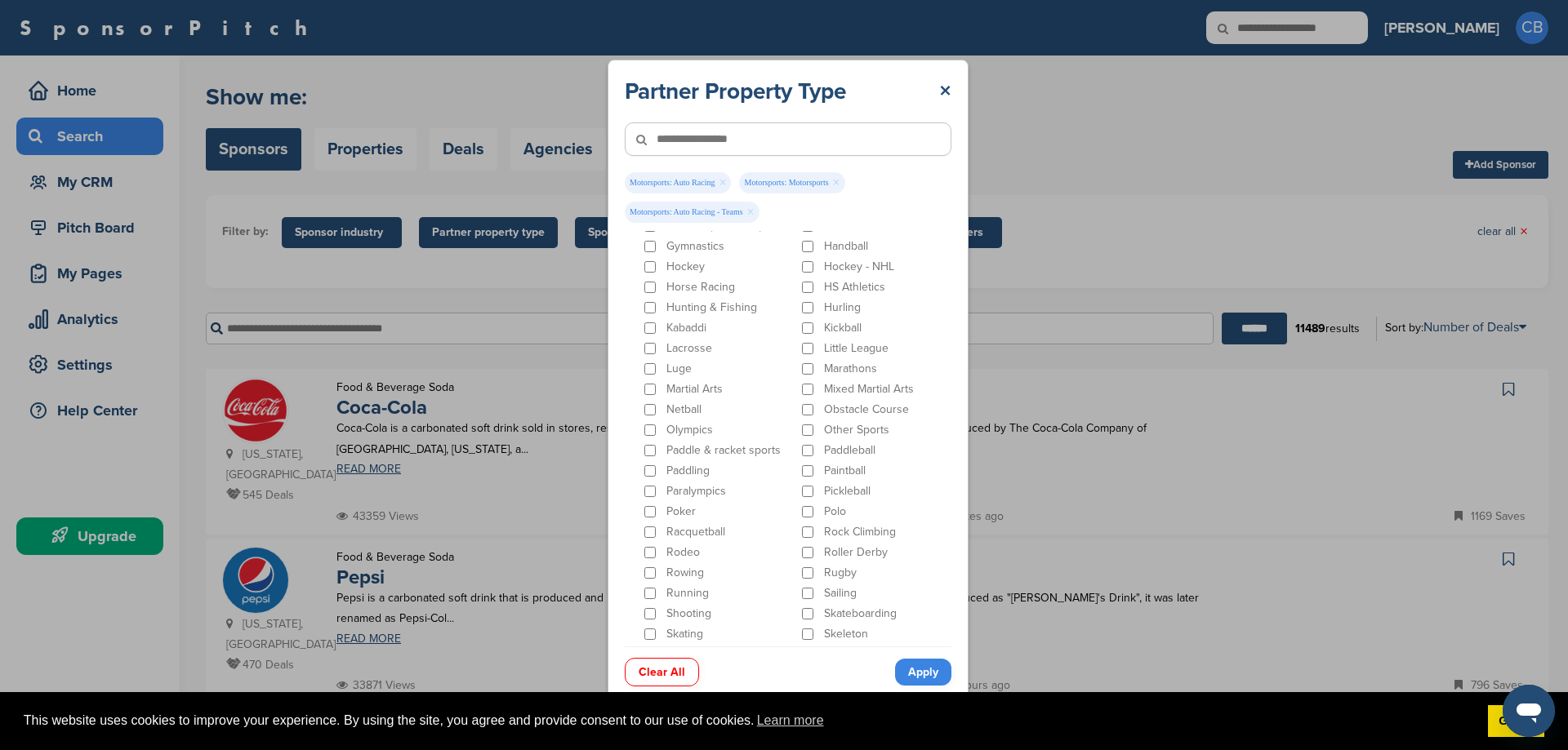
scroll to position [749, 0]
click at [743, 145] on input"] "text" at bounding box center [788, 139] width 327 height 34
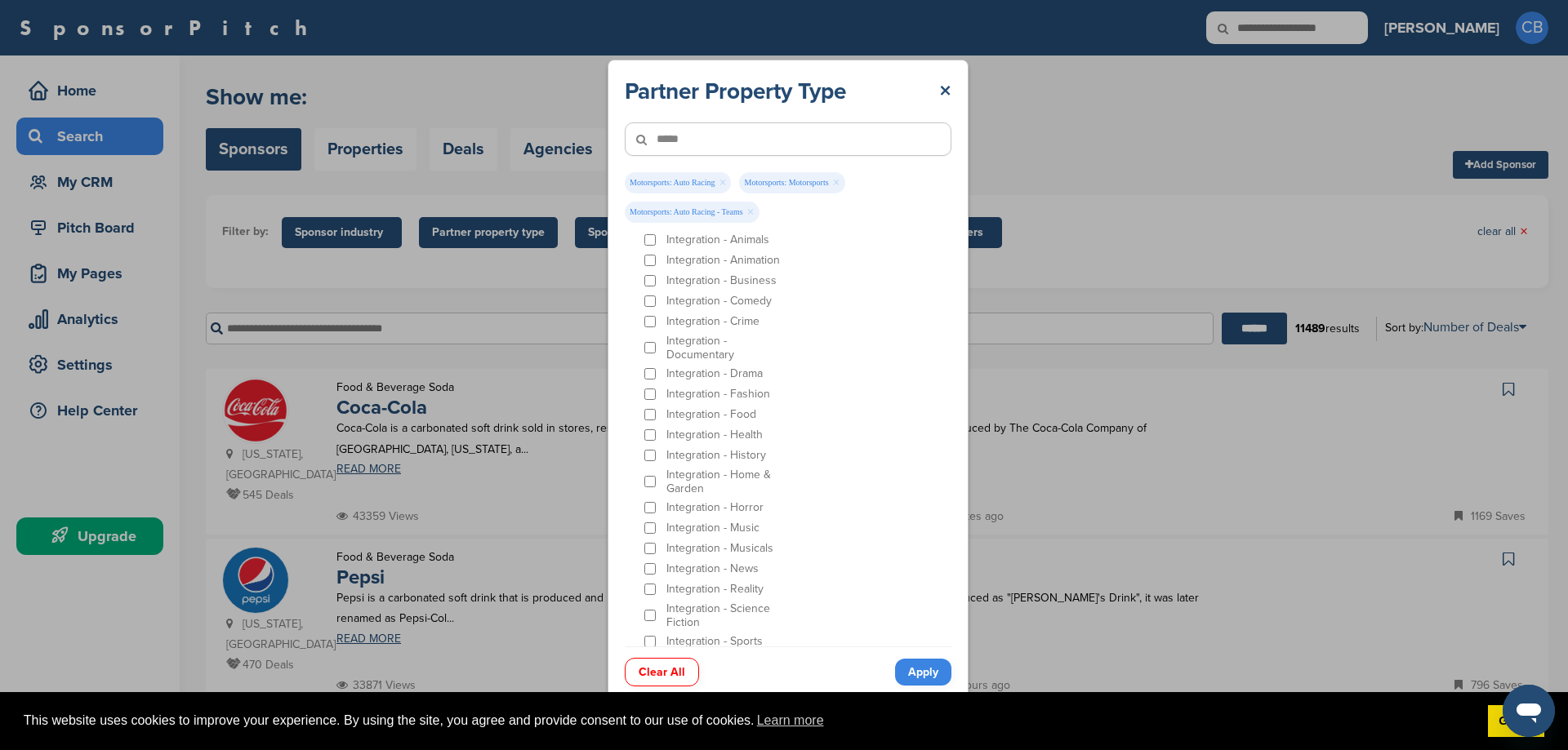
scroll to position [0, 0]
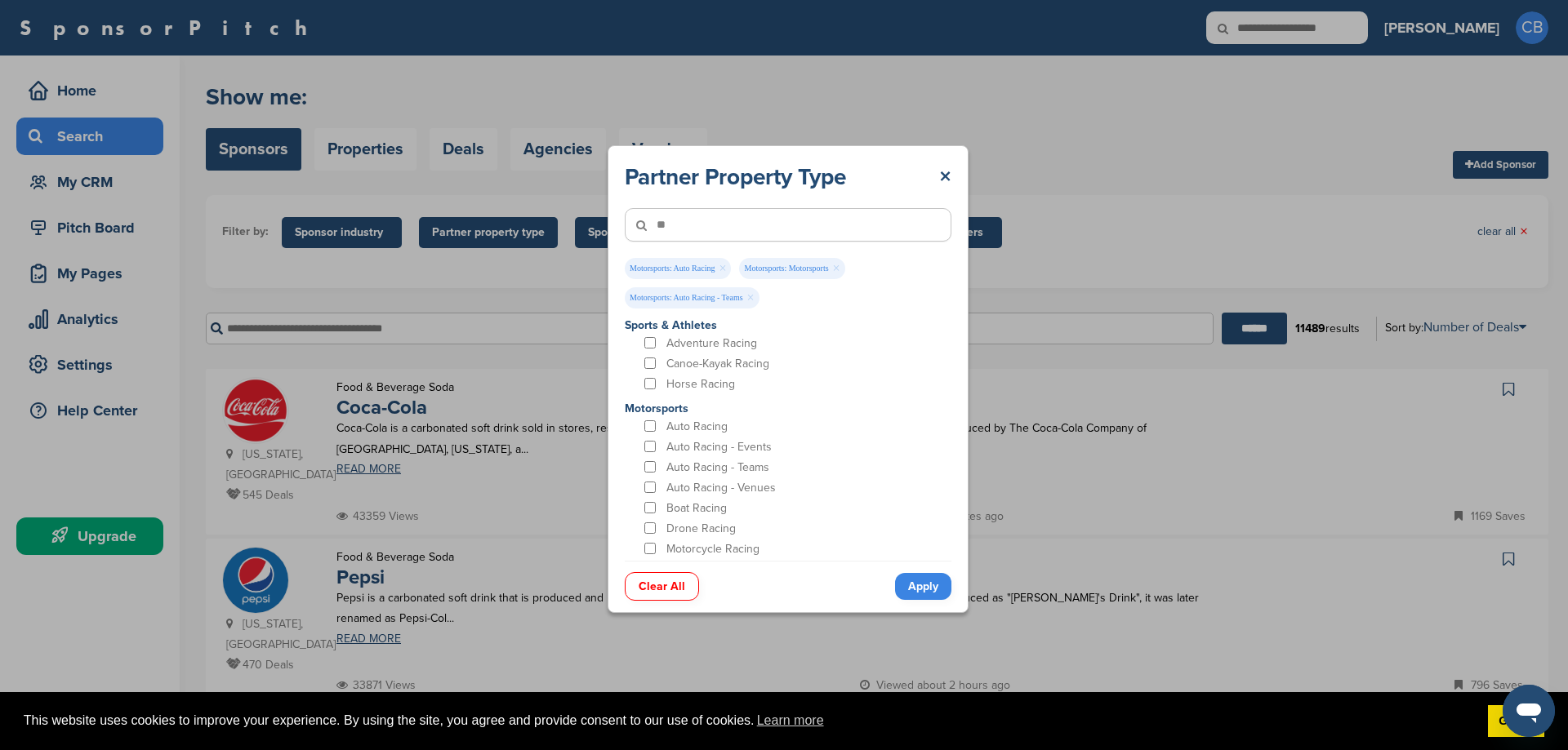
type input"] "*"
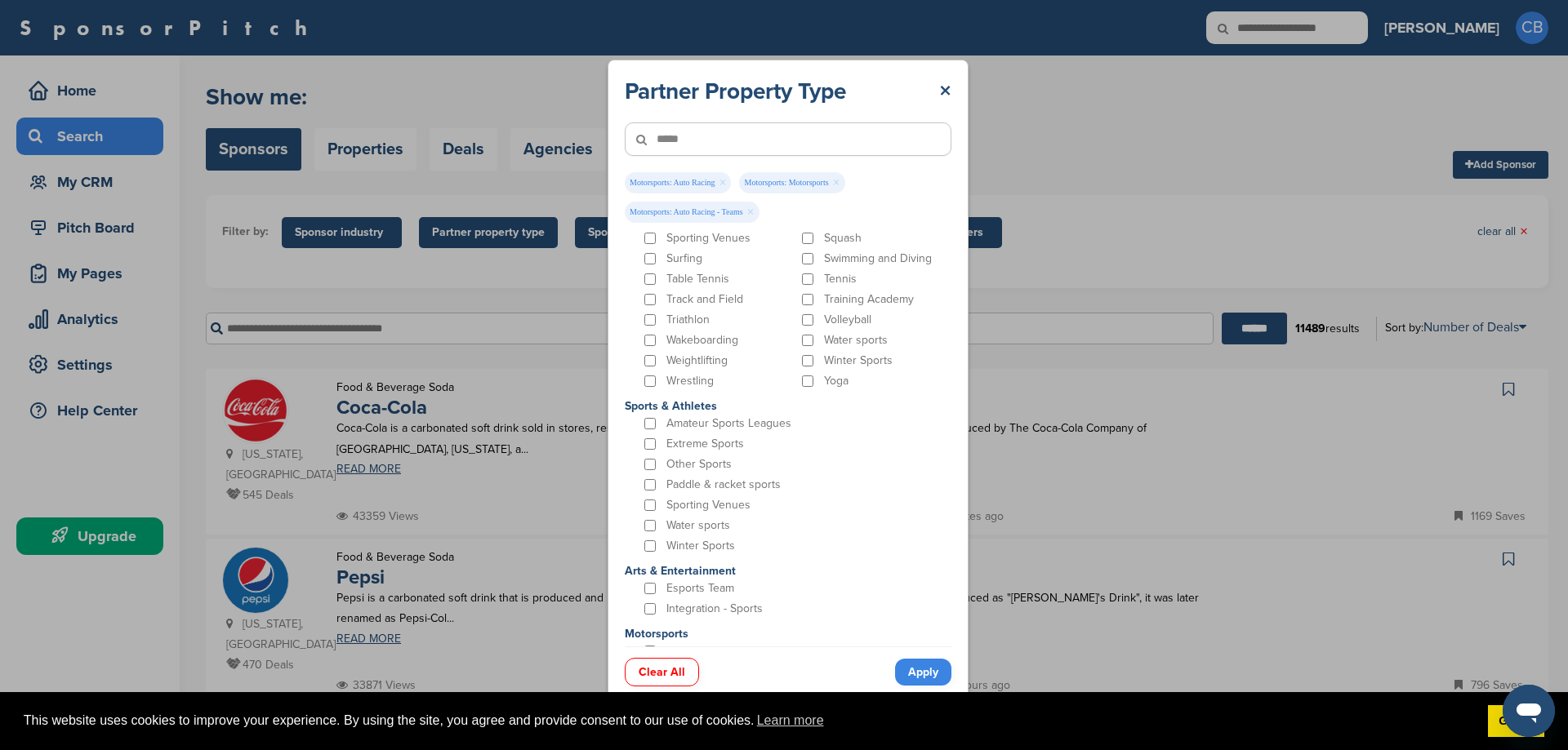
scroll to position [1082, 0]
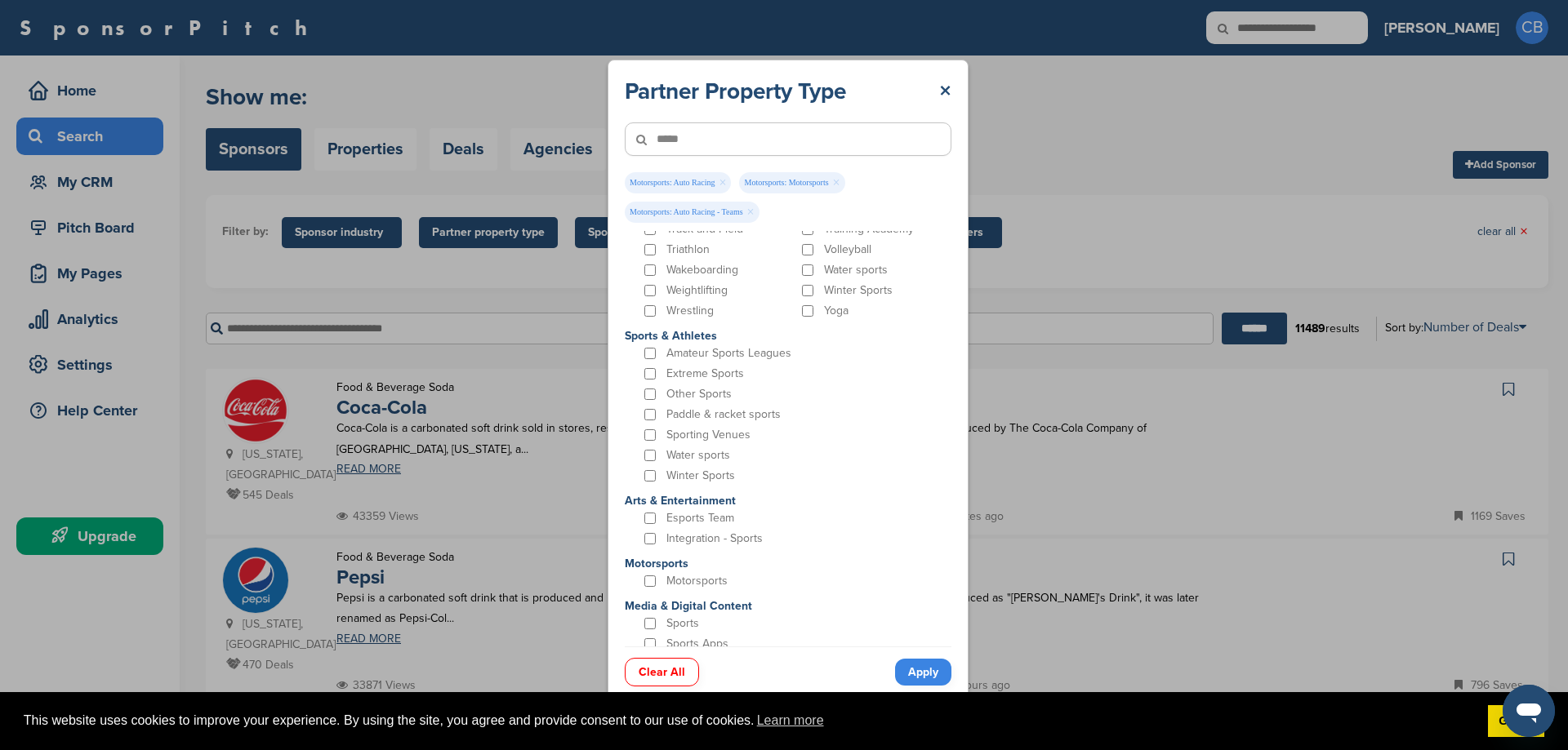
type input"] "*****"
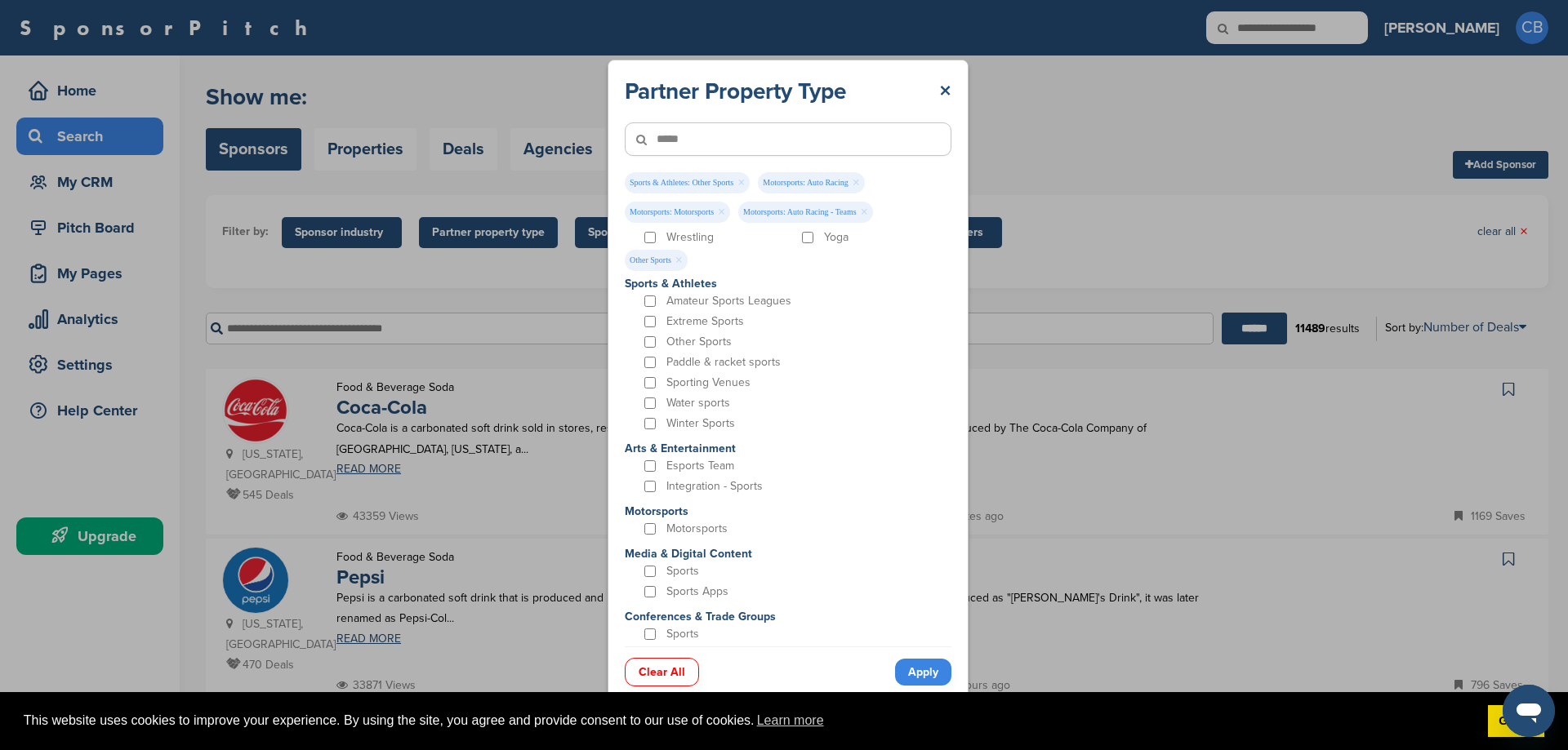
scroll to position [1156, 0]
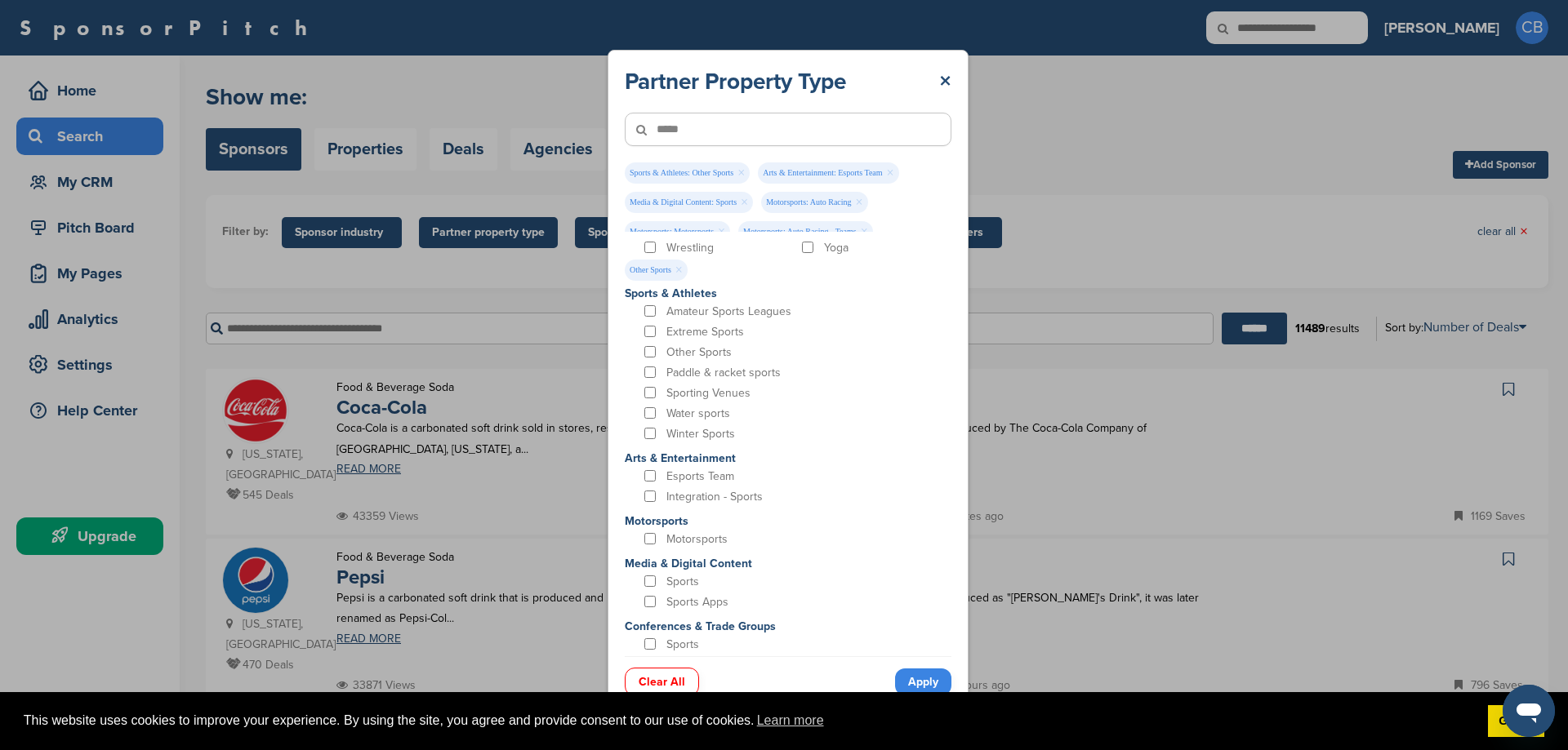
click at [924, 680] on link "Apply" at bounding box center [923, 681] width 56 height 27
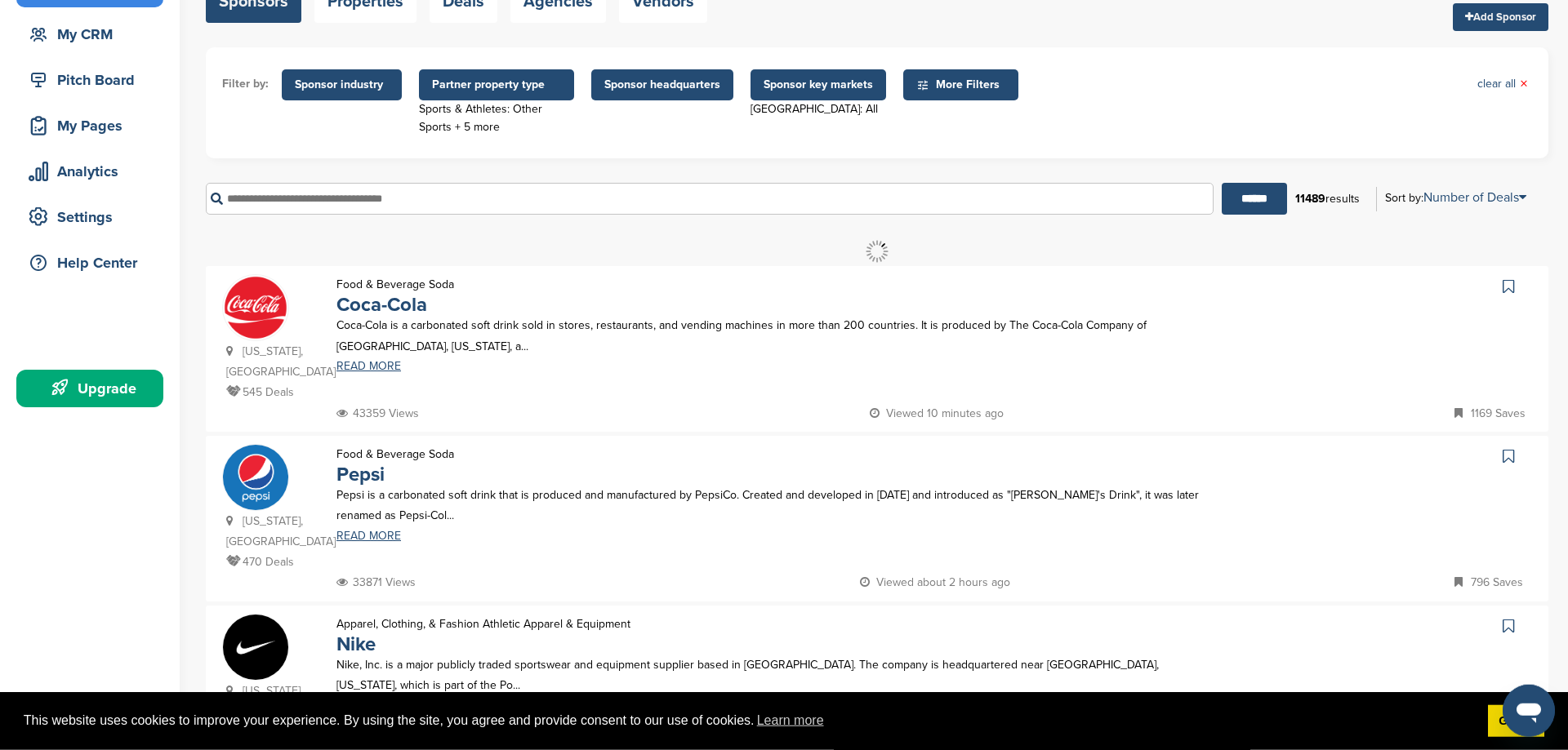
scroll to position [0, 0]
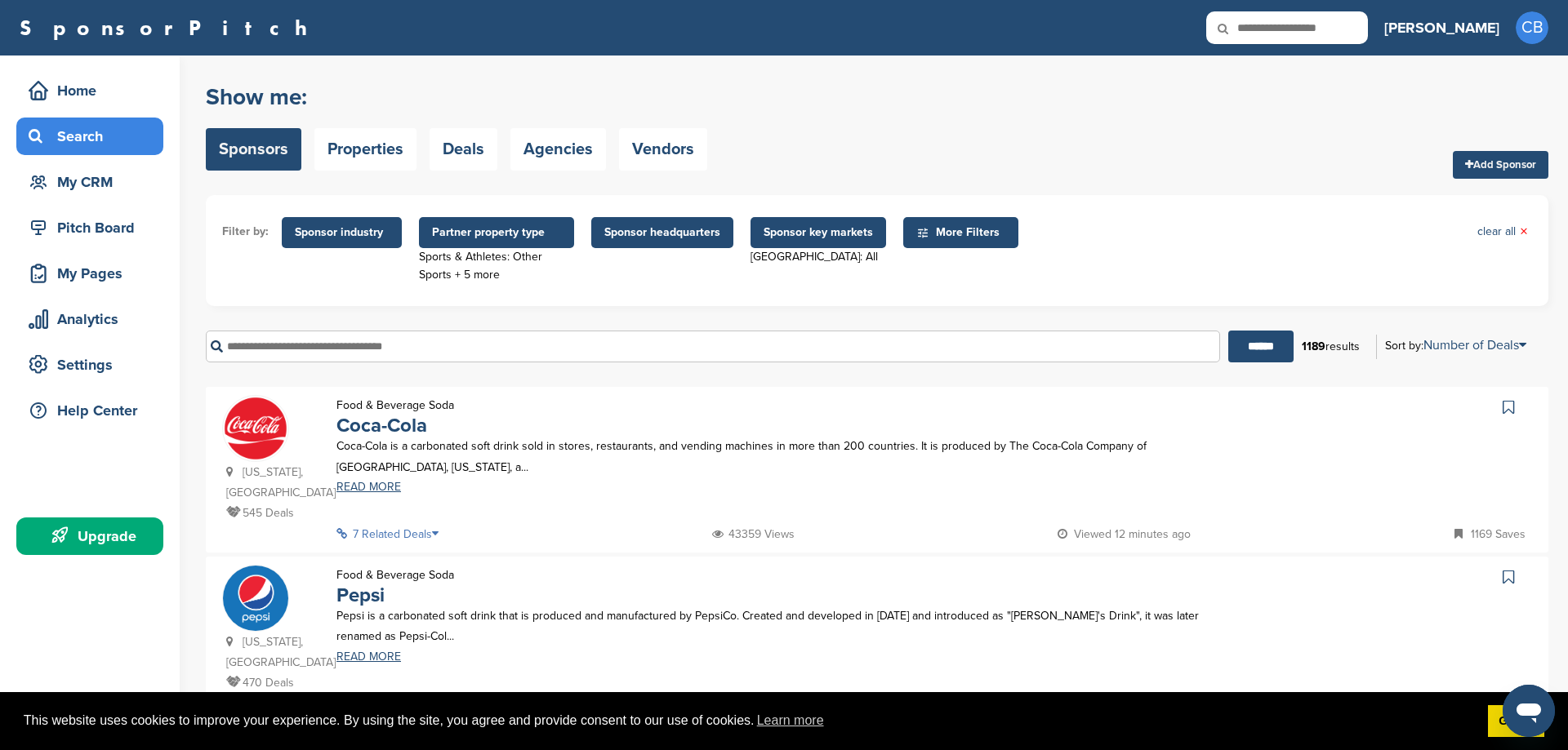
click at [514, 236] on span "Partner property type" at bounding box center [496, 232] width 129 height 18
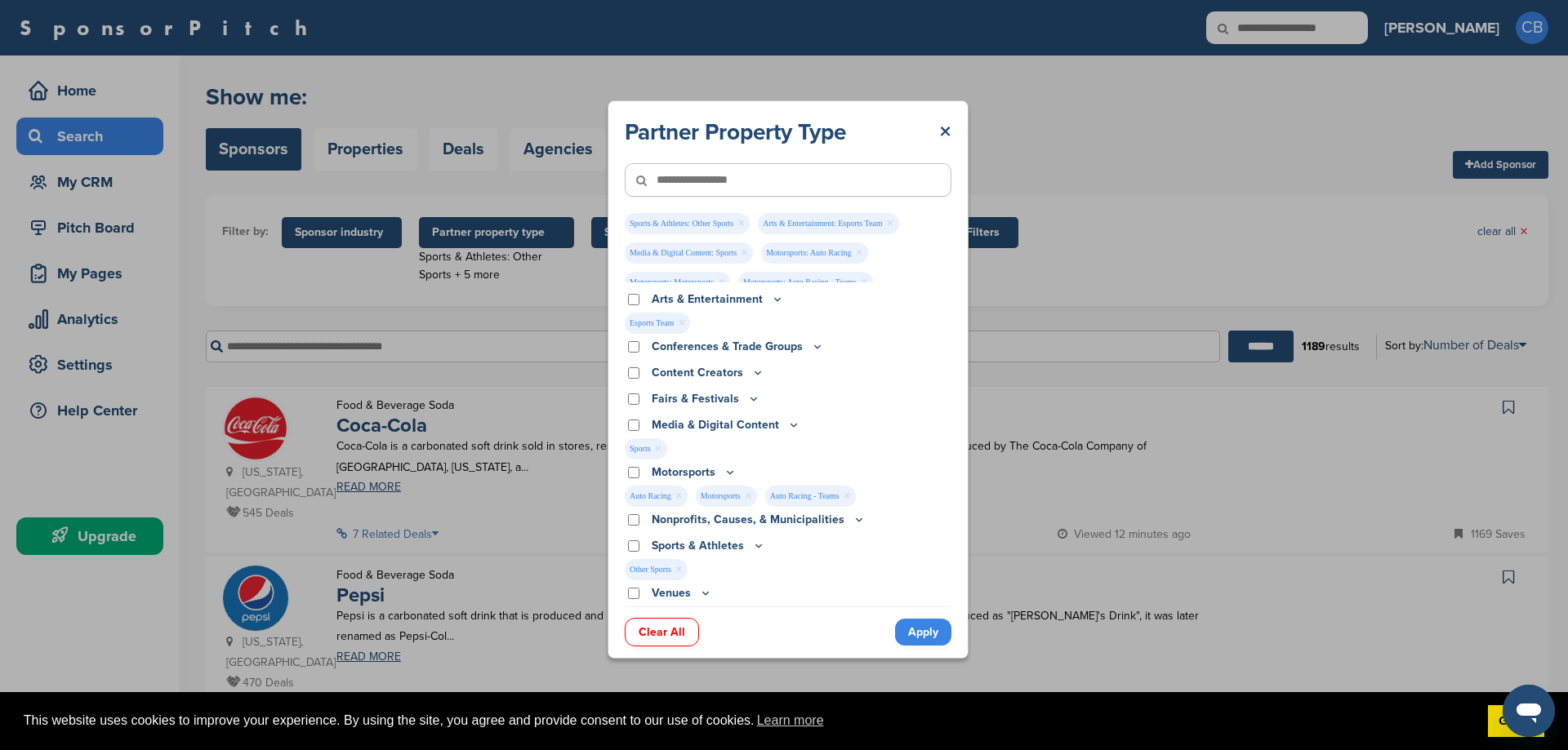
click at [742, 224] on link "×" at bounding box center [741, 223] width 8 height 18
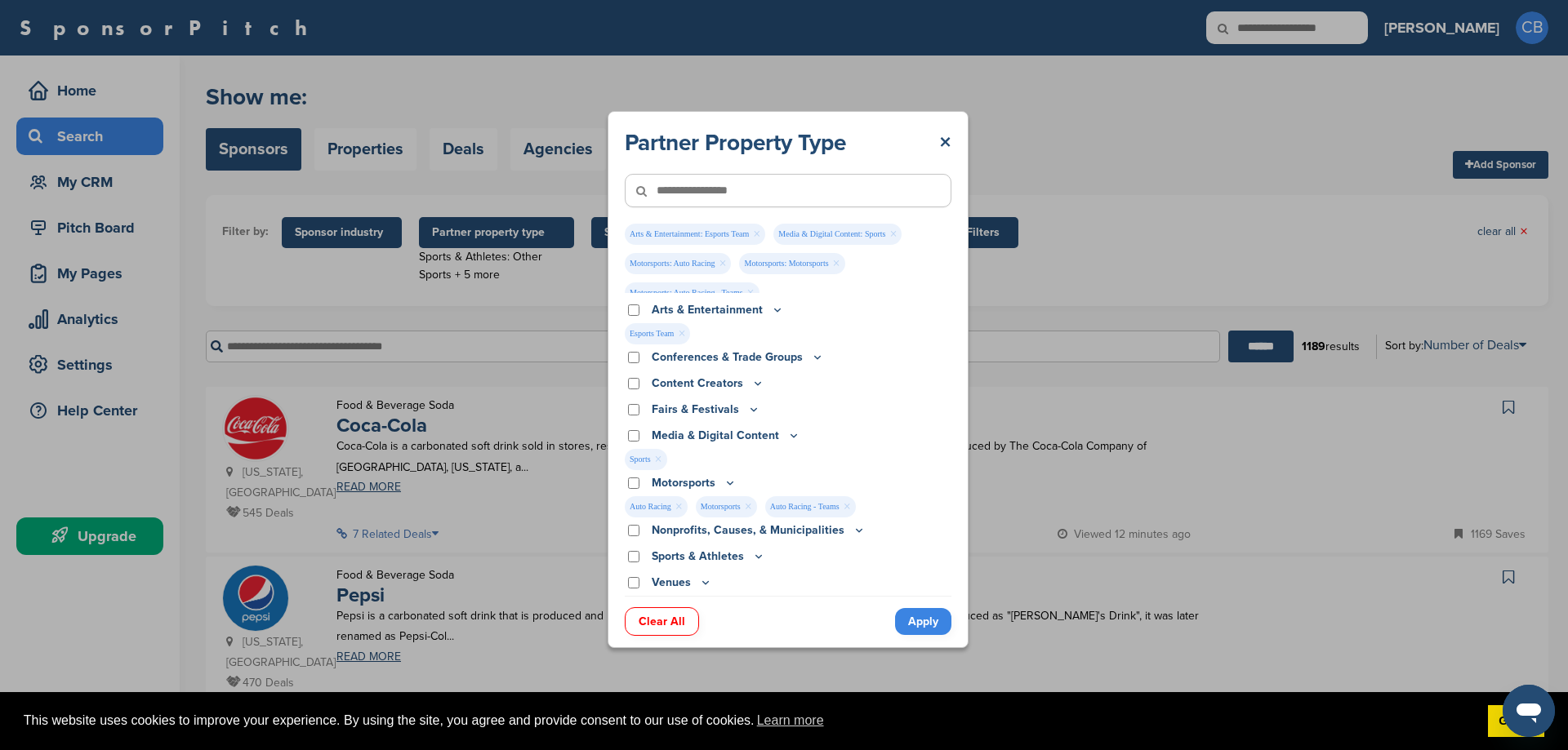
scroll to position [10, 0]
click at [914, 613] on link "Apply" at bounding box center [923, 621] width 56 height 27
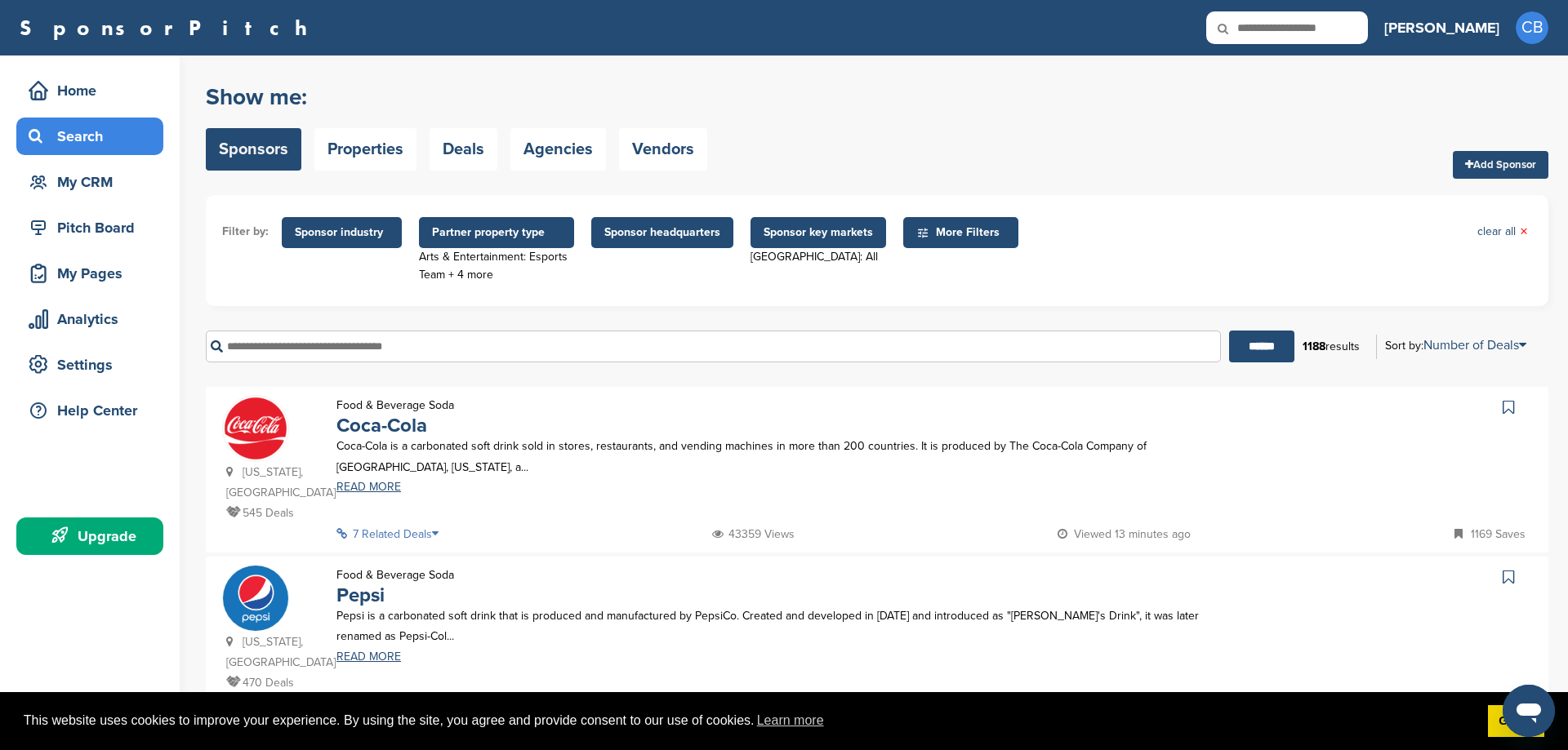
click at [438, 528] on icon at bounding box center [439, 534] width 16 height 11
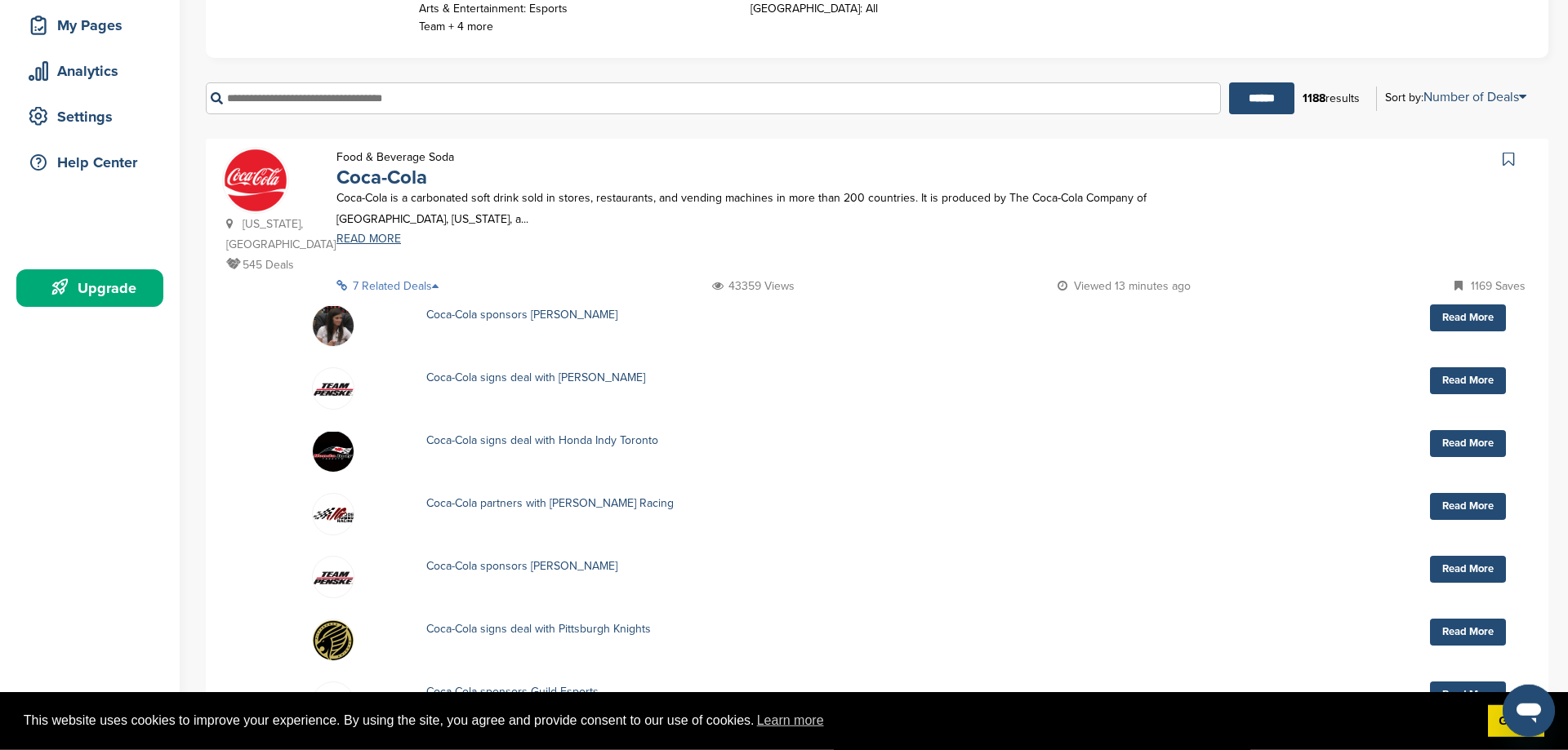
scroll to position [250, 0]
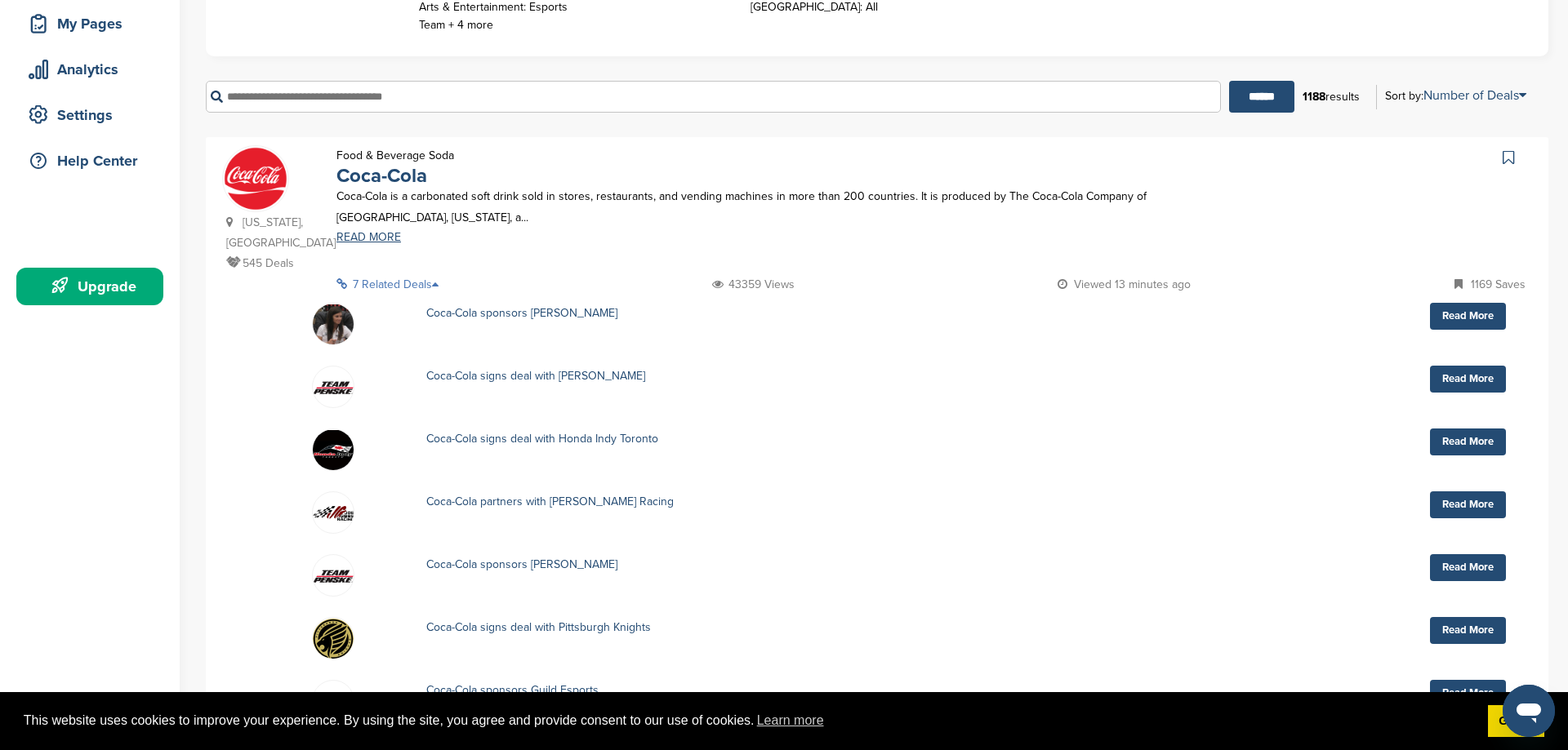
click at [440, 279] on icon at bounding box center [439, 284] width 16 height 11
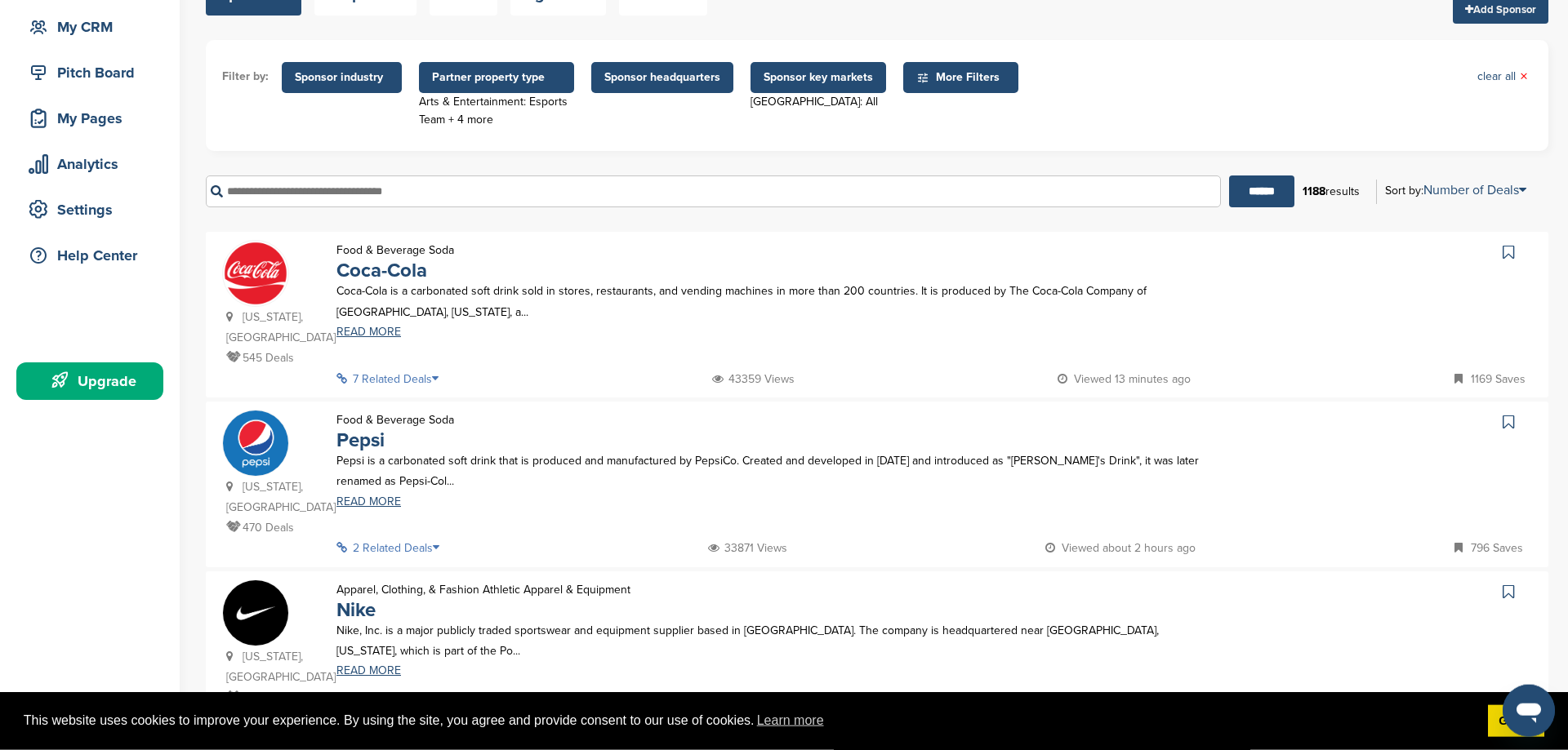
scroll to position [0, 0]
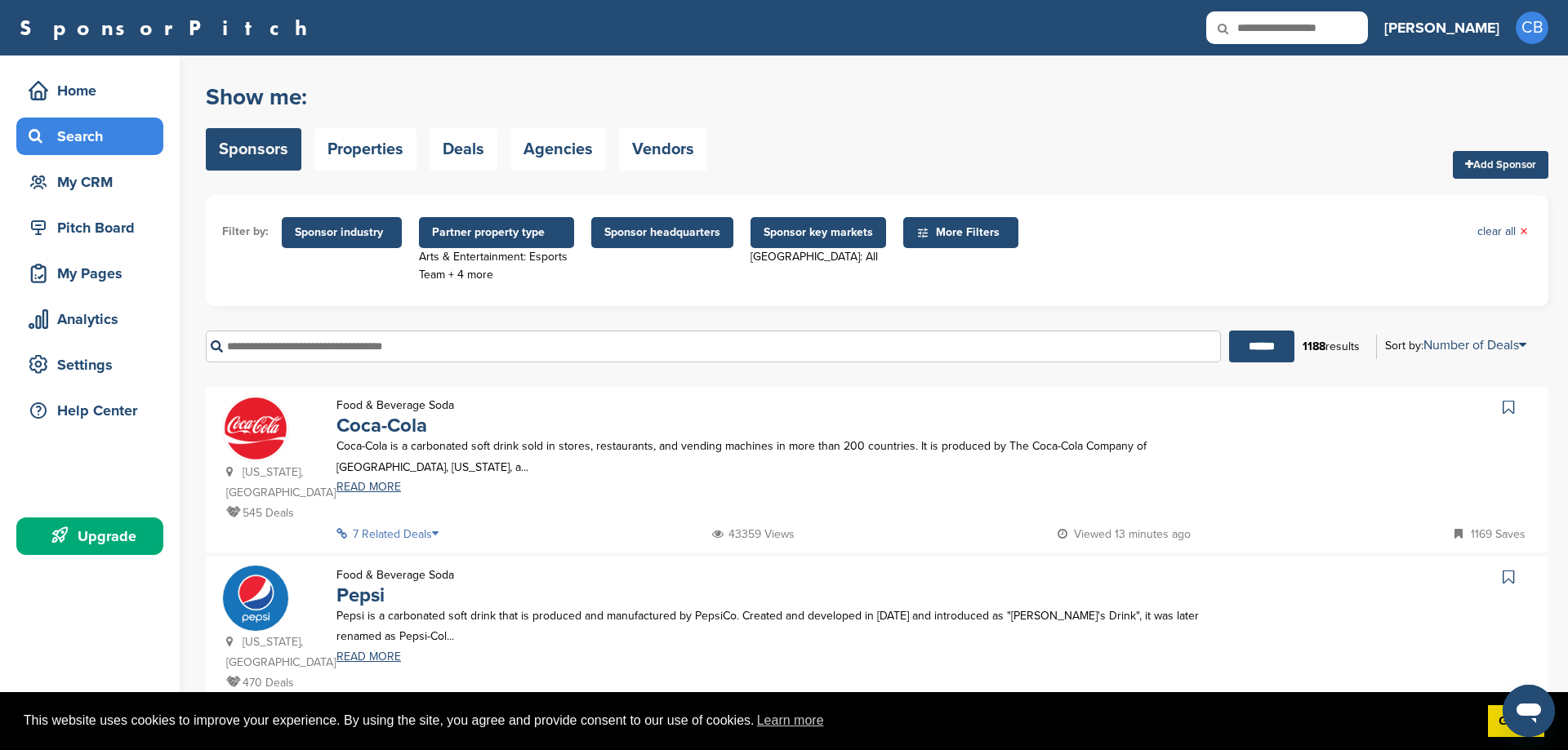
click at [974, 231] on span "More Filters" at bounding box center [963, 232] width 94 height 18
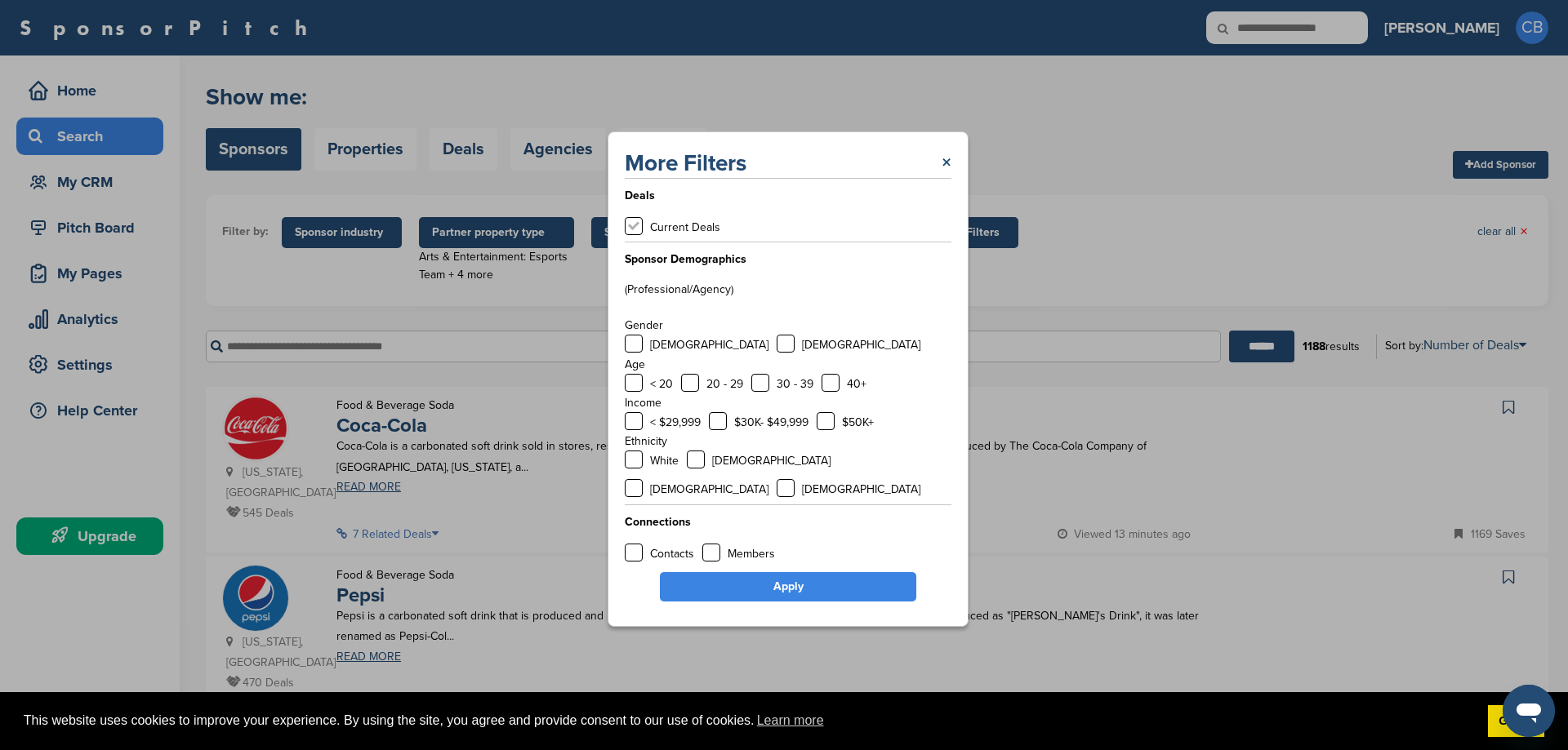
click at [636, 235] on label at bounding box center [633, 225] width 18 height 18
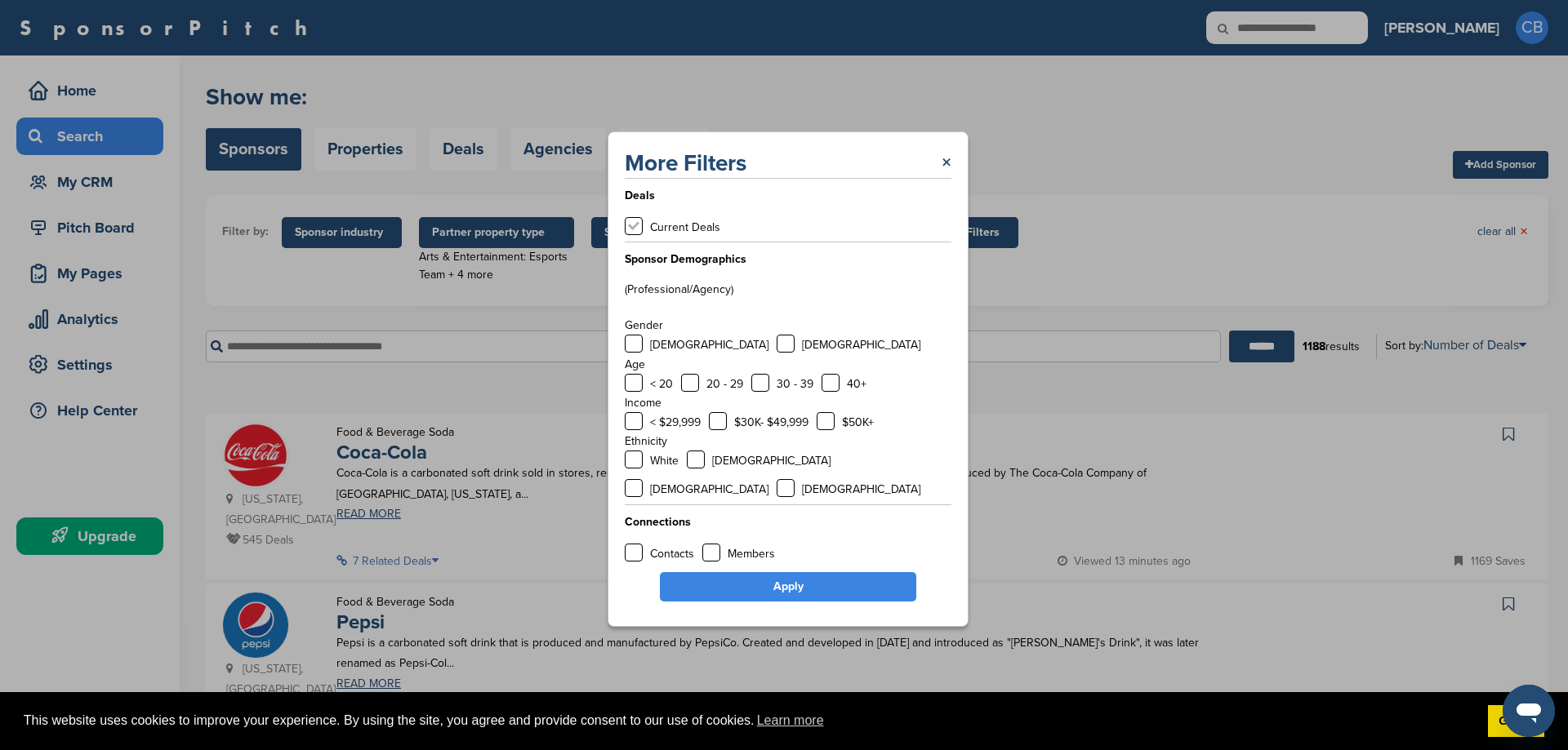
click at [636, 235] on label at bounding box center [633, 225] width 18 height 18
click at [943, 177] on link "×" at bounding box center [946, 162] width 9 height 29
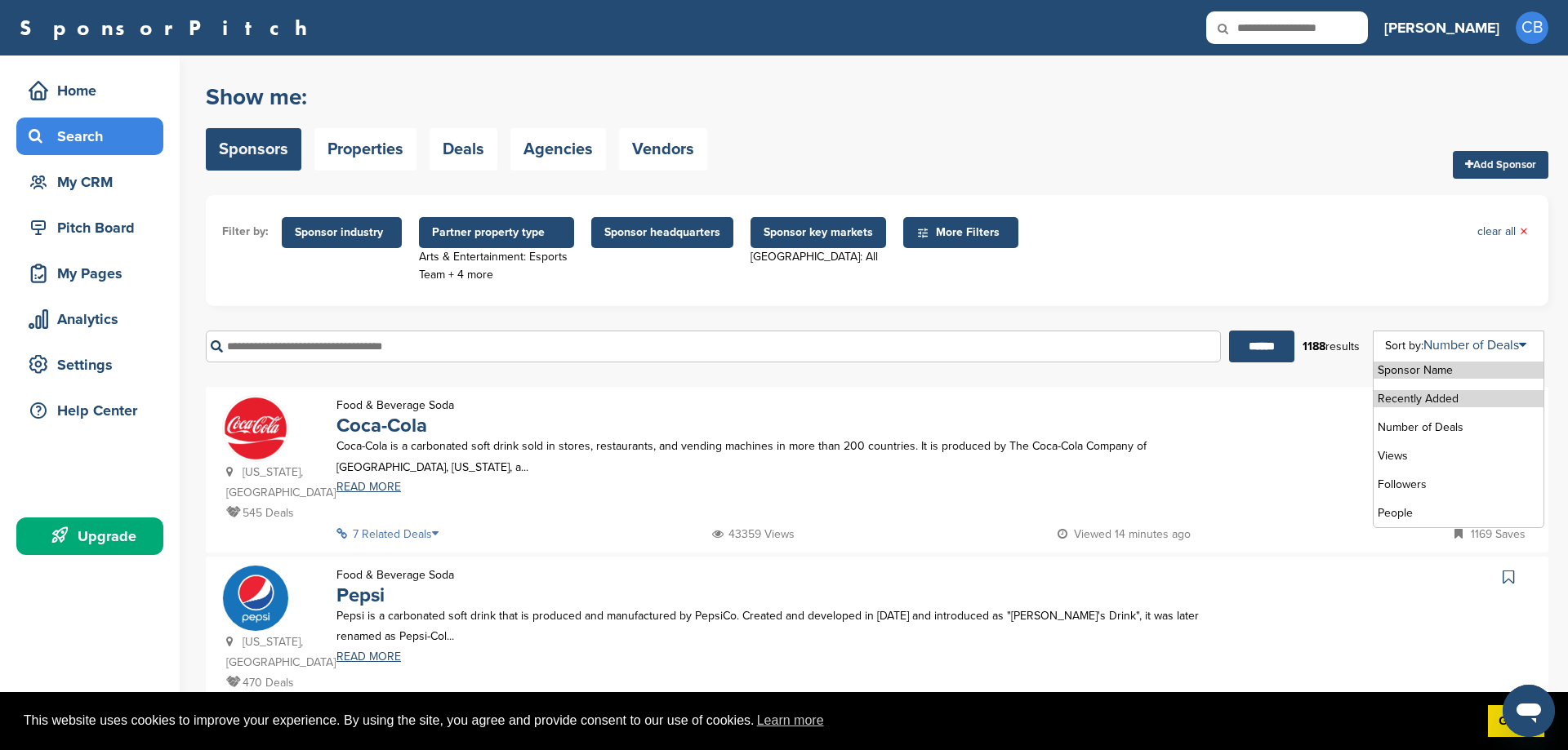
click at [1439, 398] on li "Recently Added" at bounding box center [1458, 399] width 170 height 17
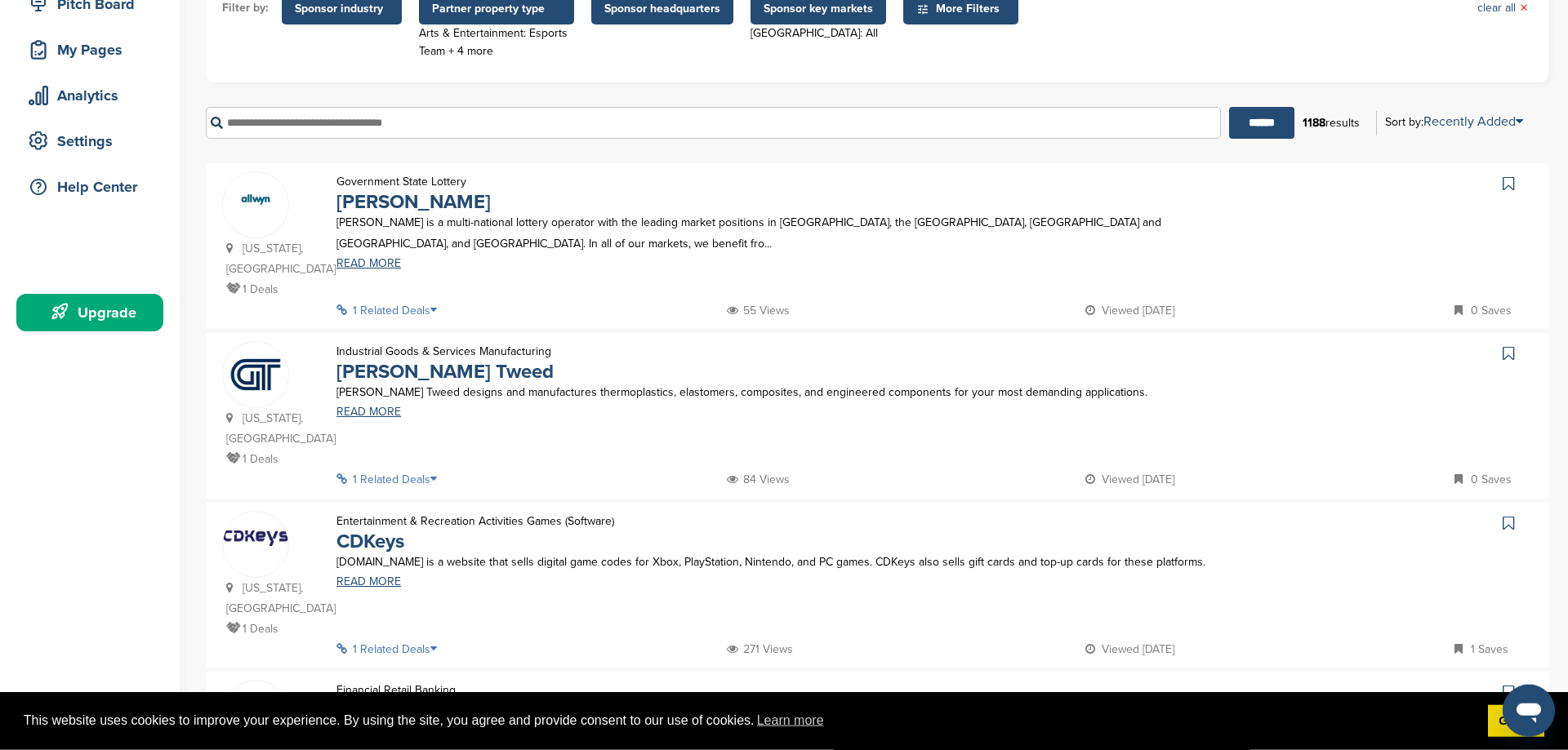
scroll to position [250, 0]
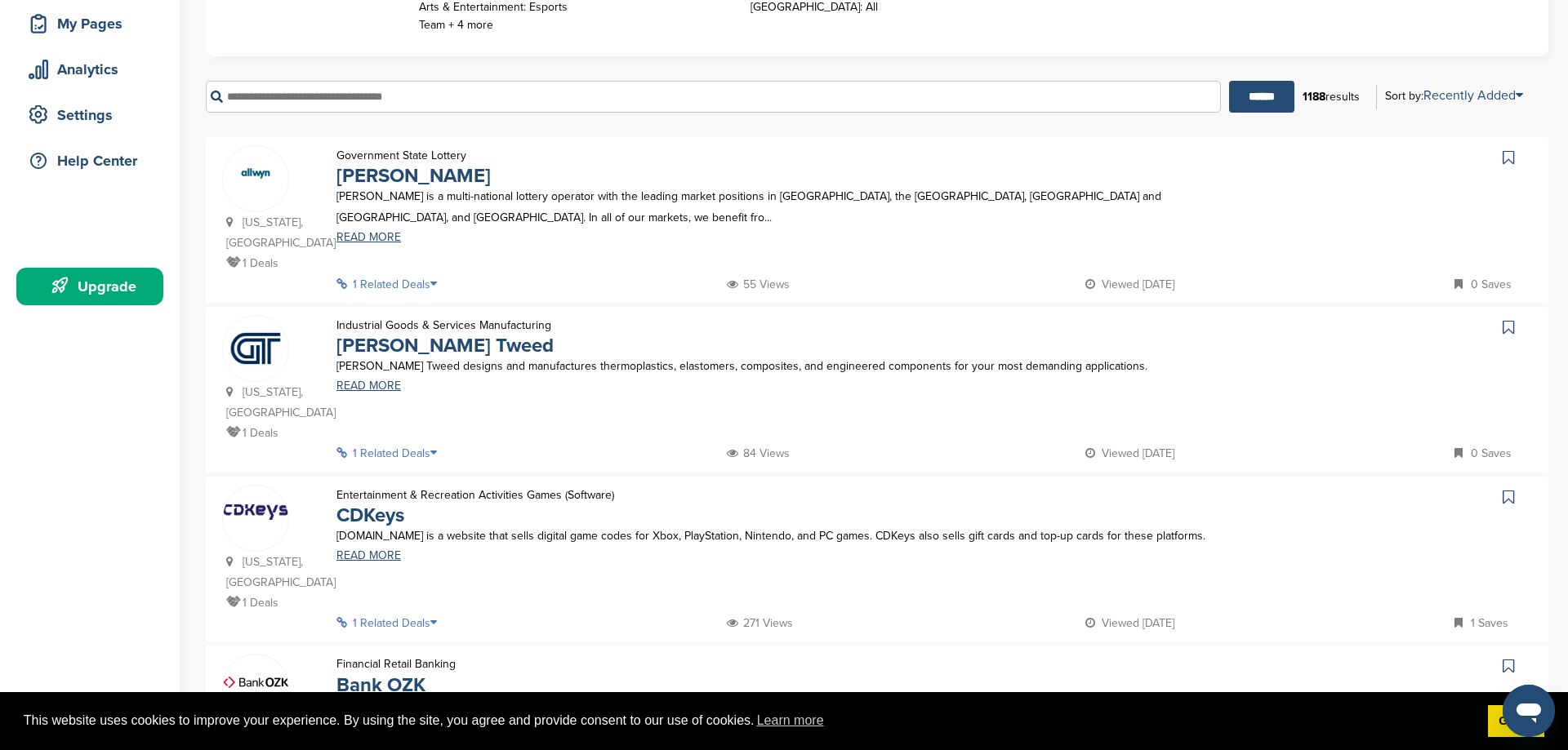
click at [511, 99] on input "text" at bounding box center [713, 97] width 1015 height 32
type input "******"
click at [1239, 97] on input "******" at bounding box center [1262, 97] width 66 height 32
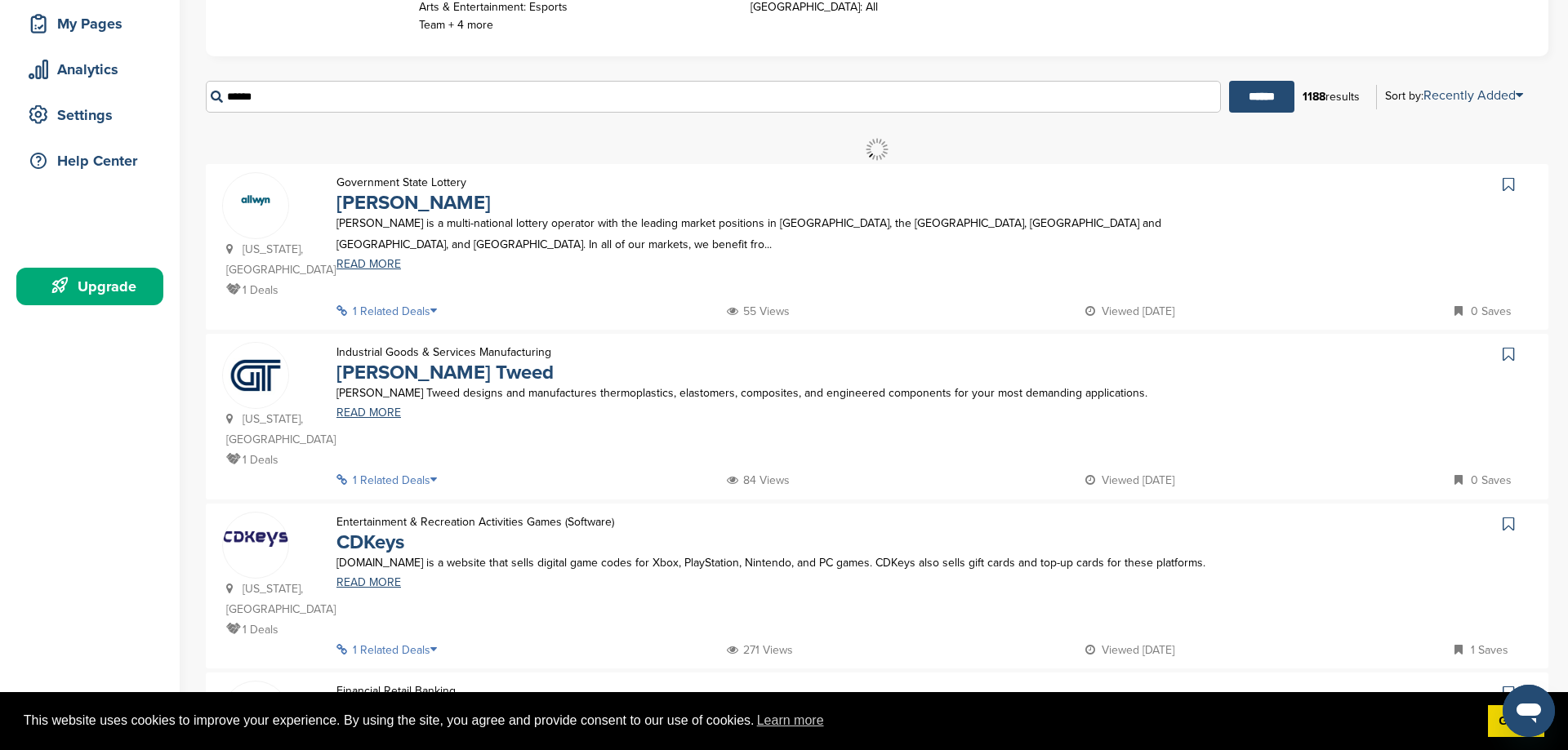
scroll to position [0, 0]
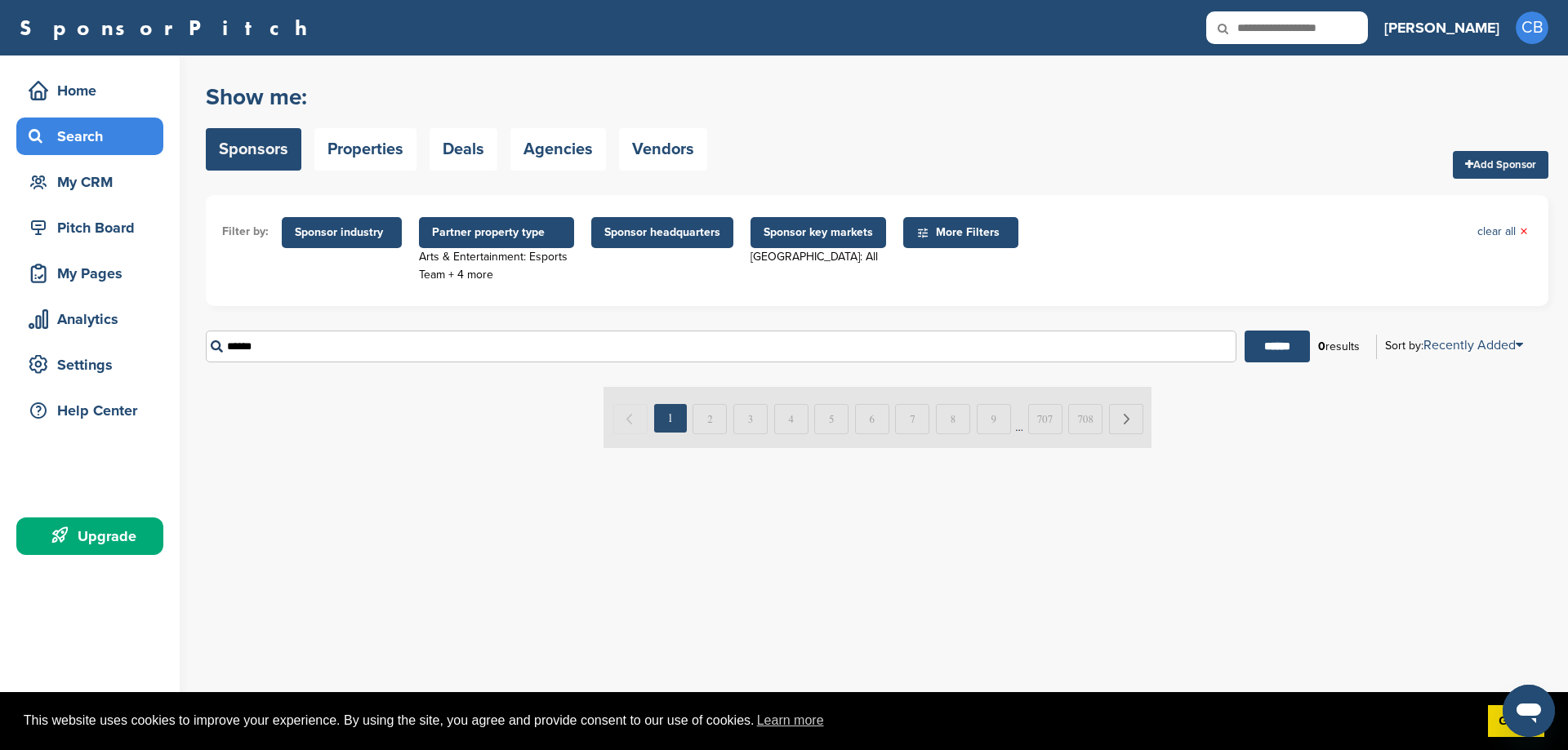
drag, startPoint x: 283, startPoint y: 347, endPoint x: 165, endPoint y: 347, distance: 118.0
click at [206, 347] on input "******" at bounding box center [720, 346] width 1030 height 32
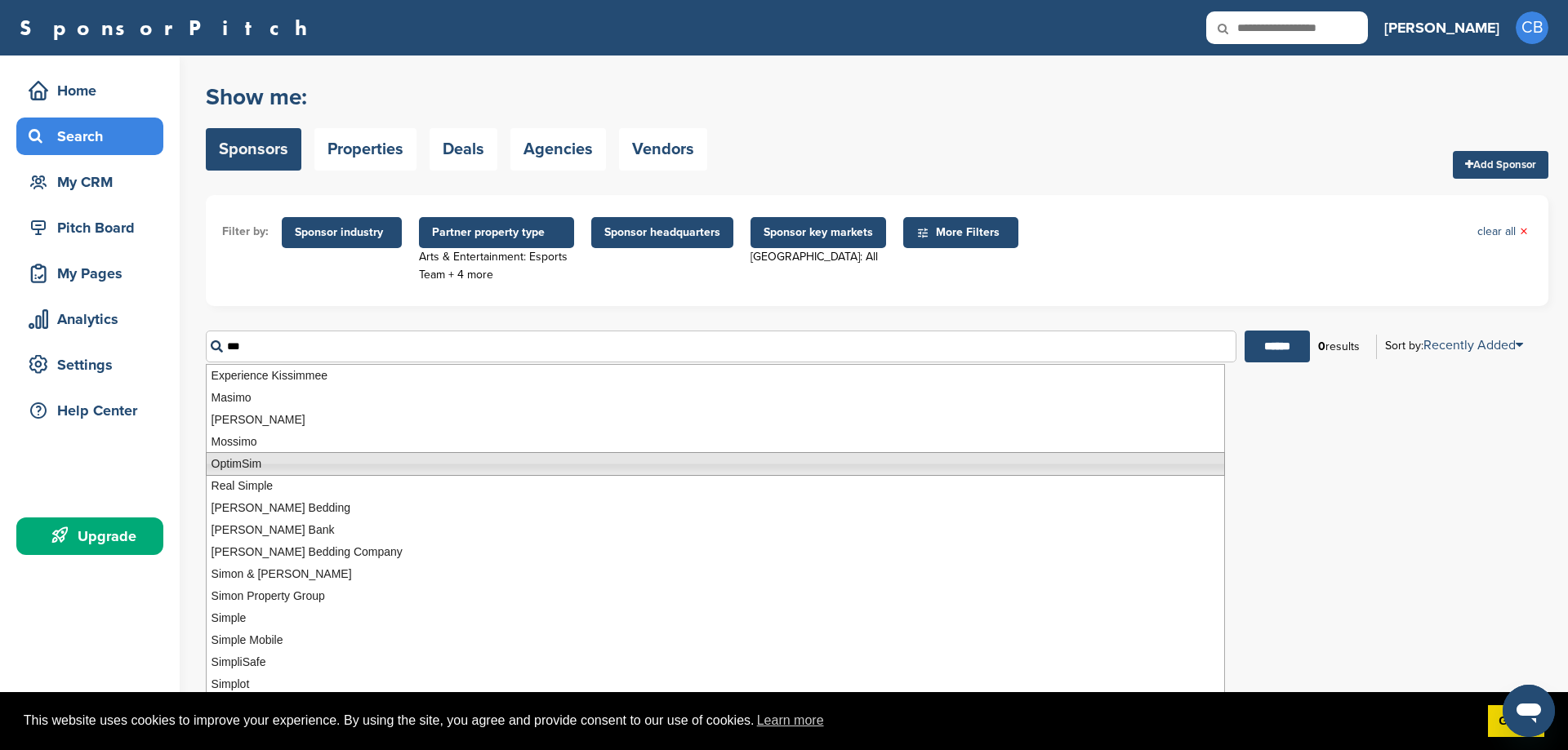
click at [276, 460] on li "OptimSim" at bounding box center [715, 464] width 1019 height 23
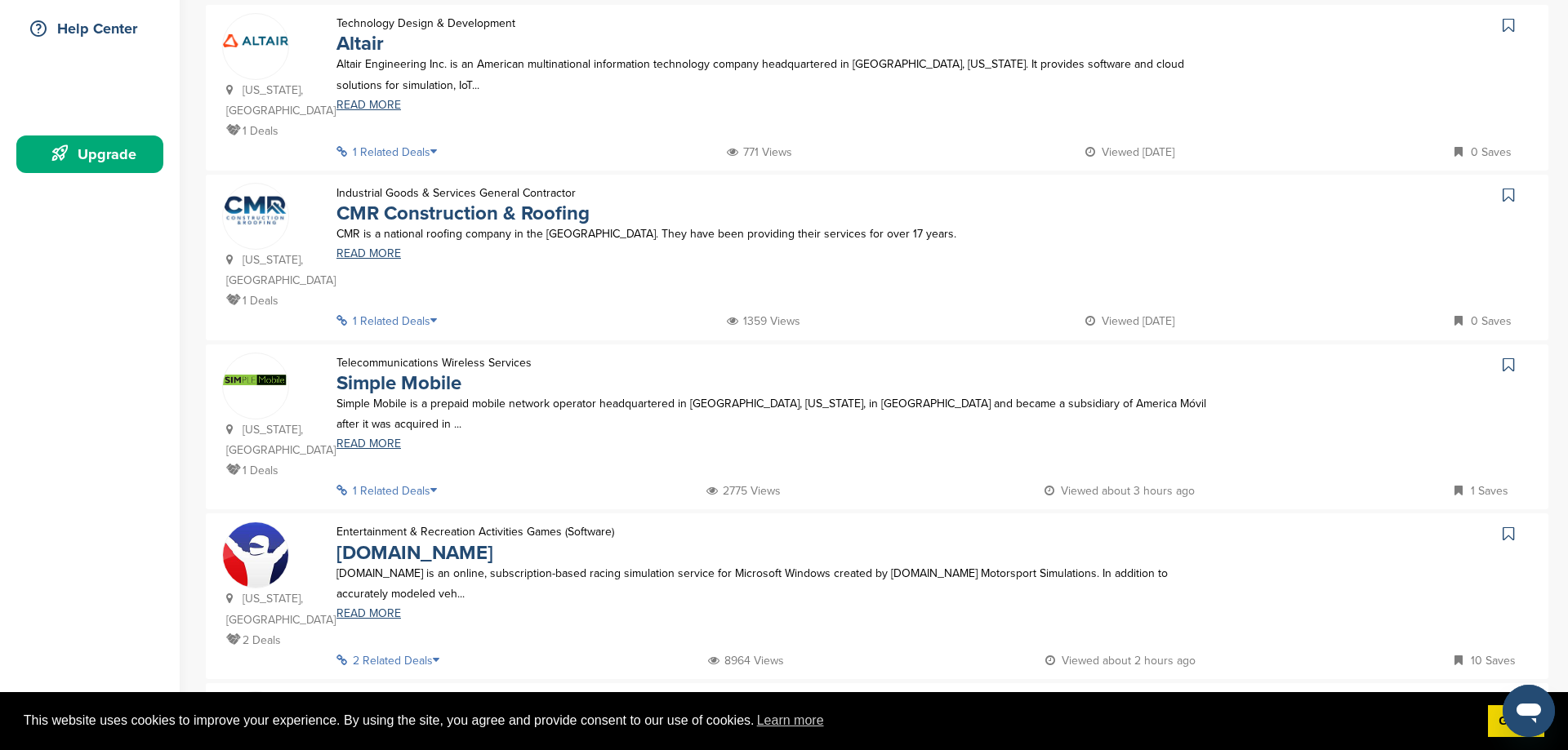
scroll to position [499, 0]
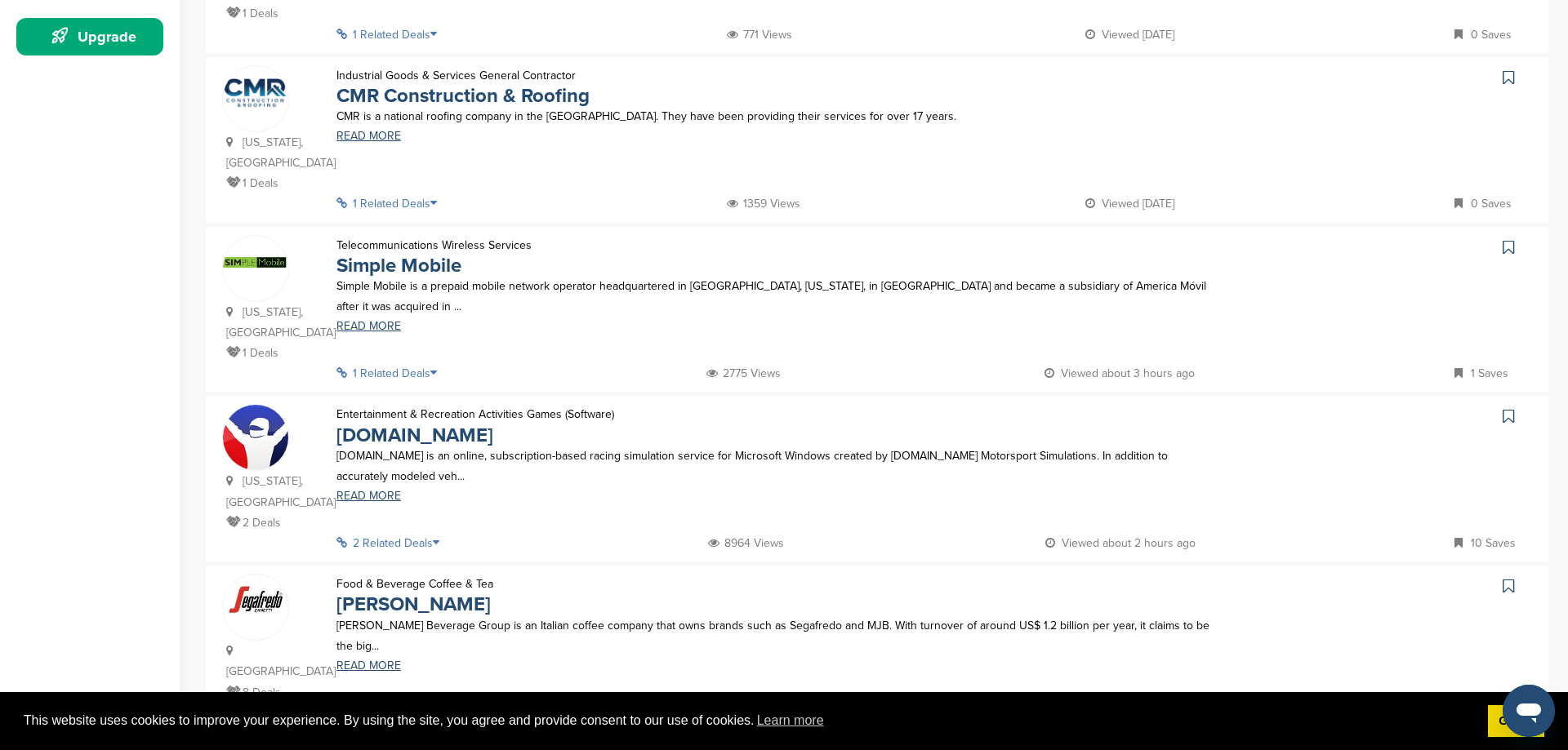
click at [437, 533] on p "2 Related Deals" at bounding box center [392, 543] width 113 height 21
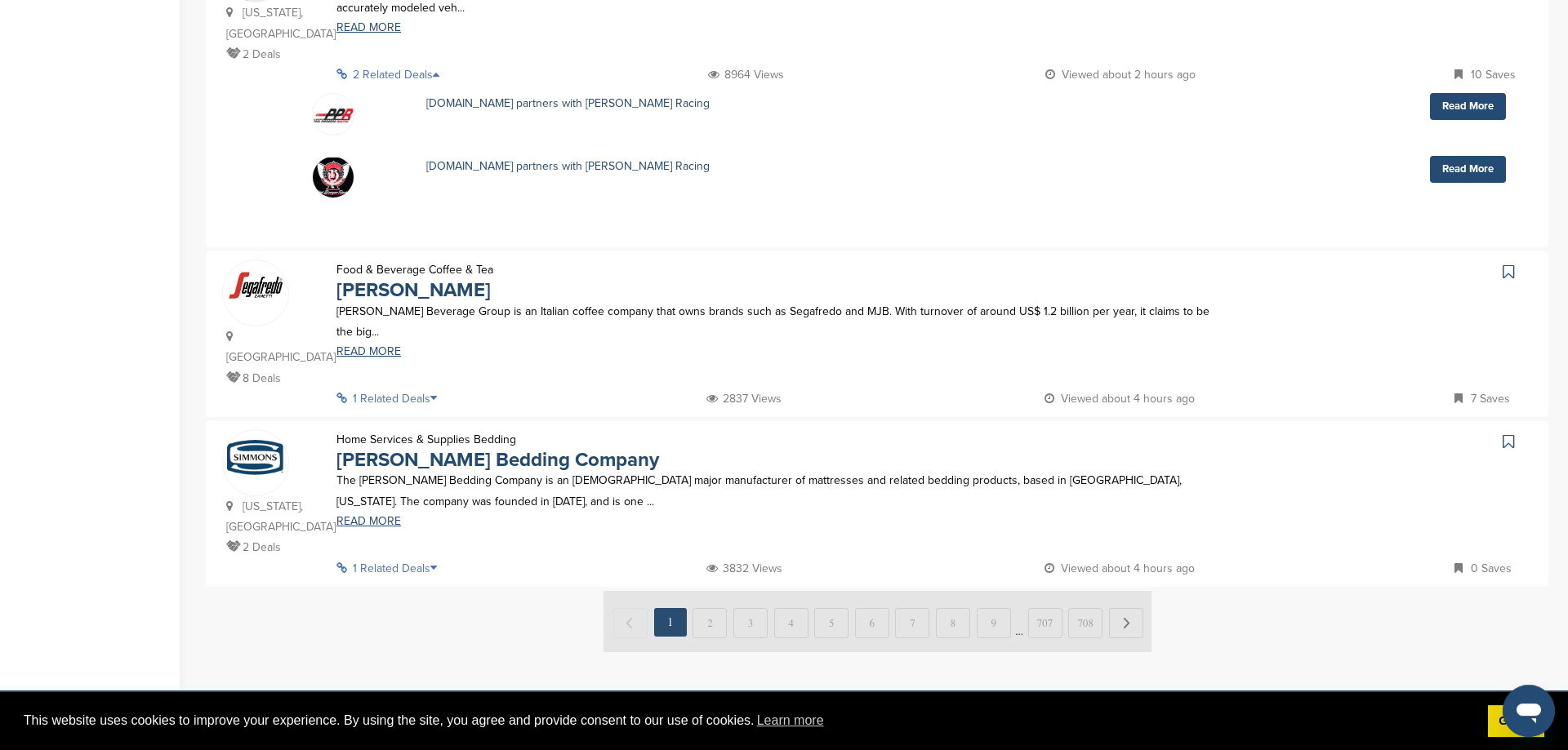
scroll to position [999, 0]
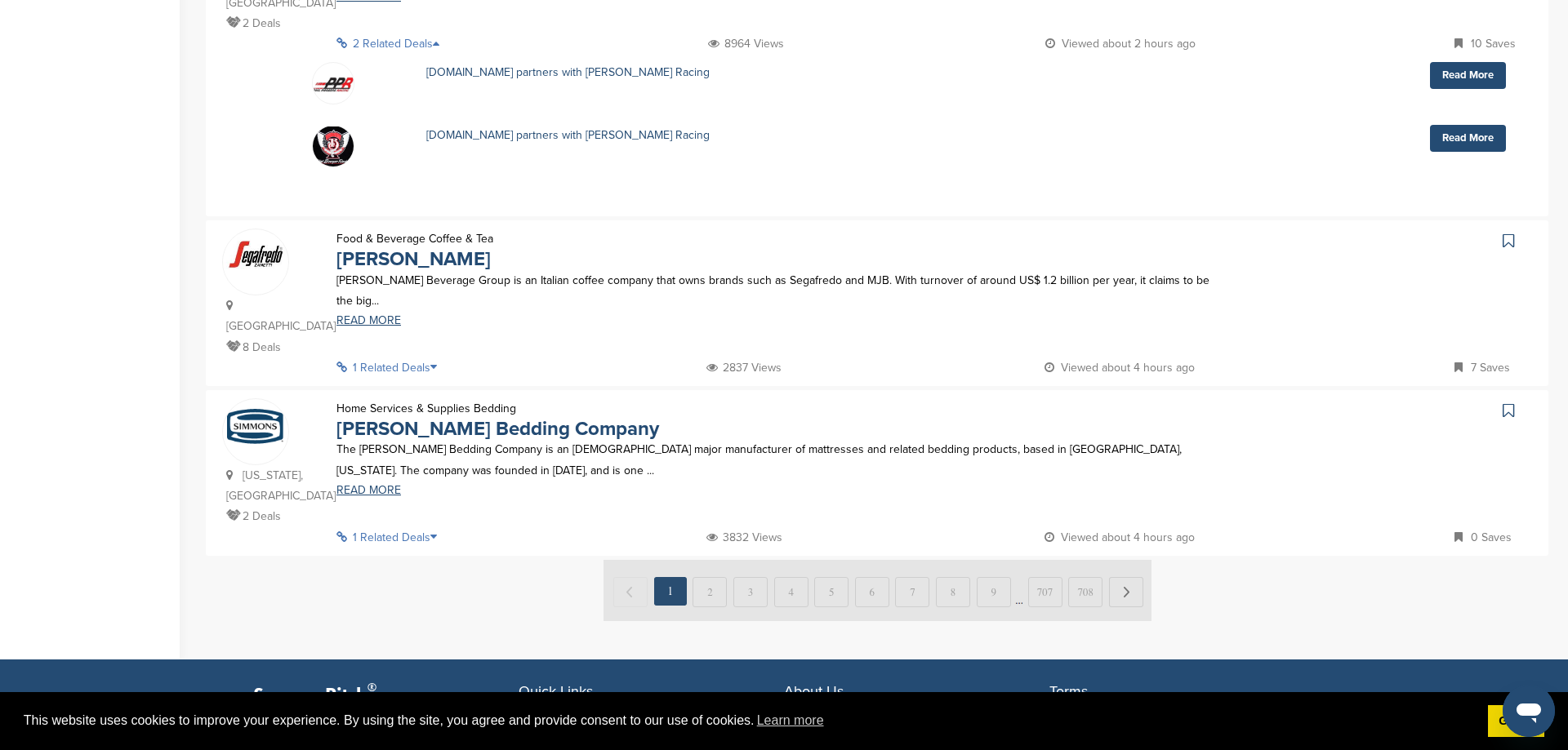
click at [438, 531] on icon at bounding box center [438, 537] width 16 height 11
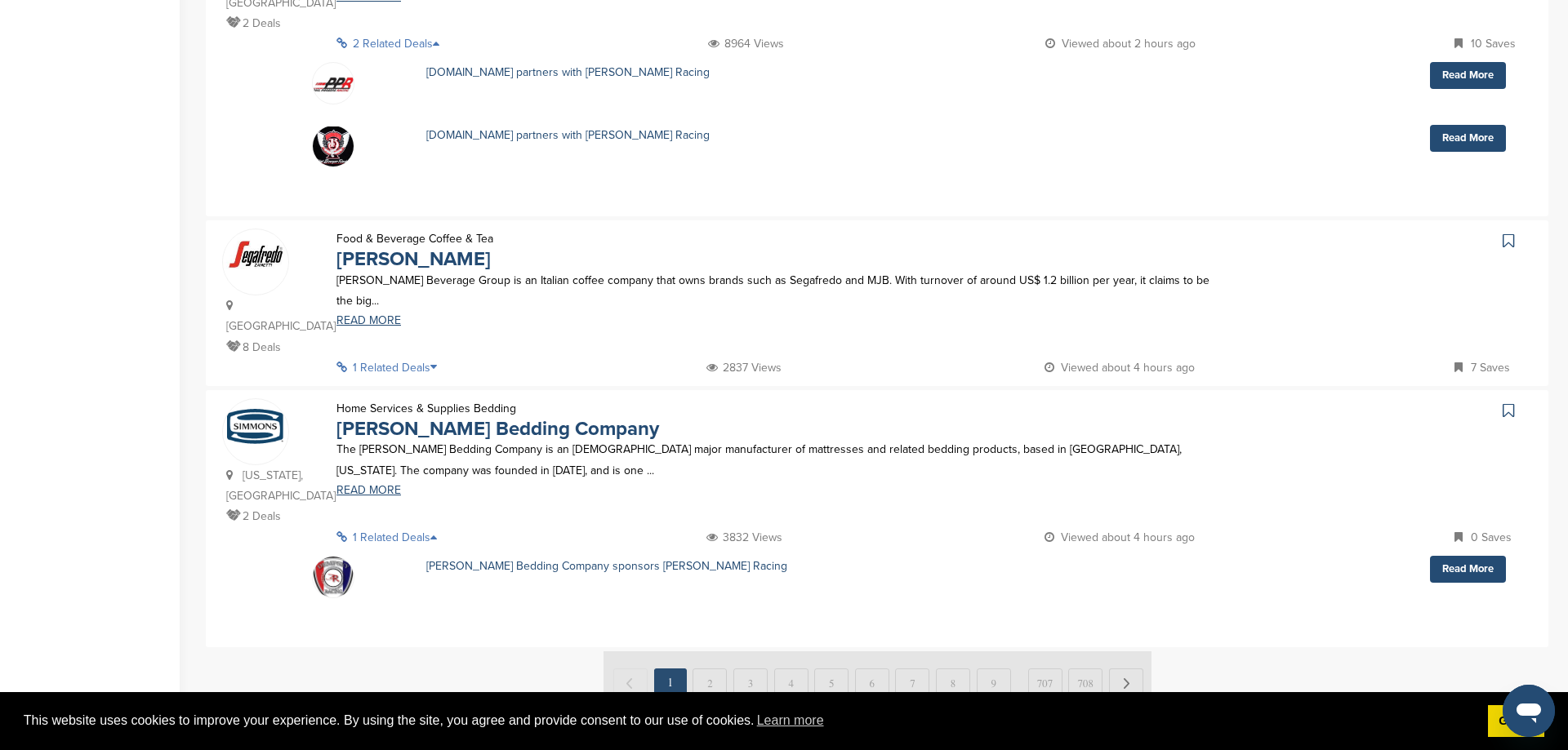
click at [438, 531] on icon at bounding box center [438, 537] width 16 height 11
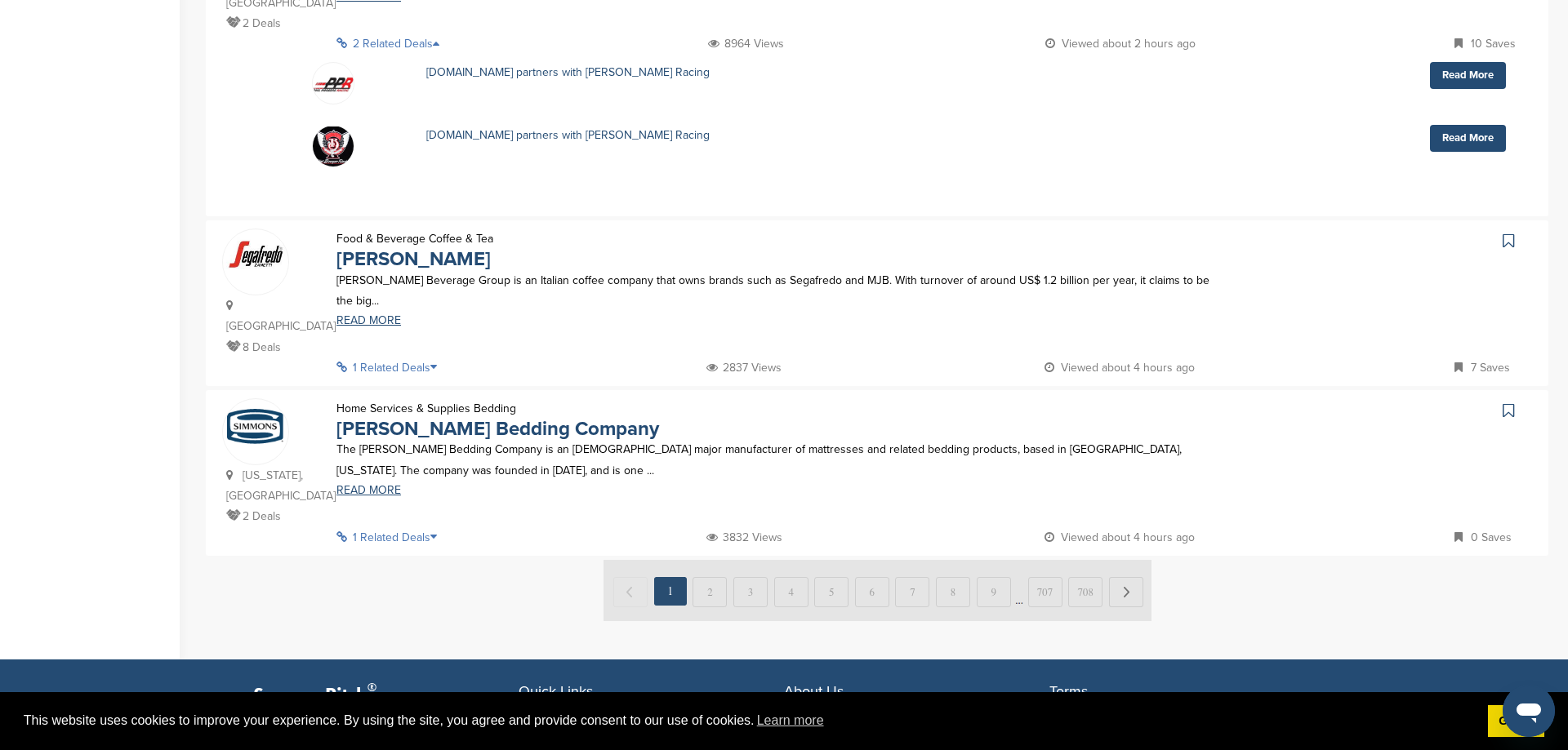
click at [1505, 403] on icon at bounding box center [1508, 410] width 11 height 16
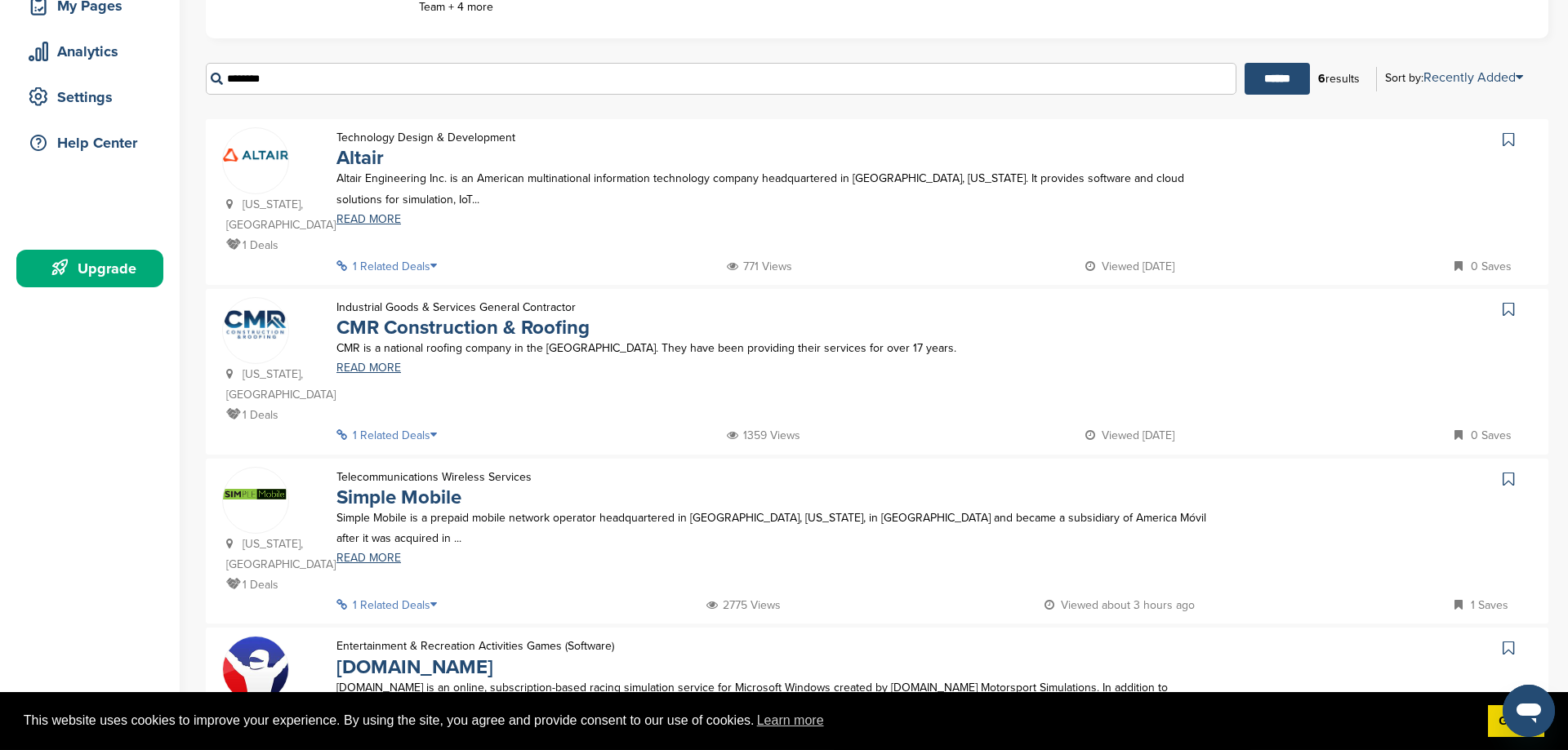
scroll to position [250, 0]
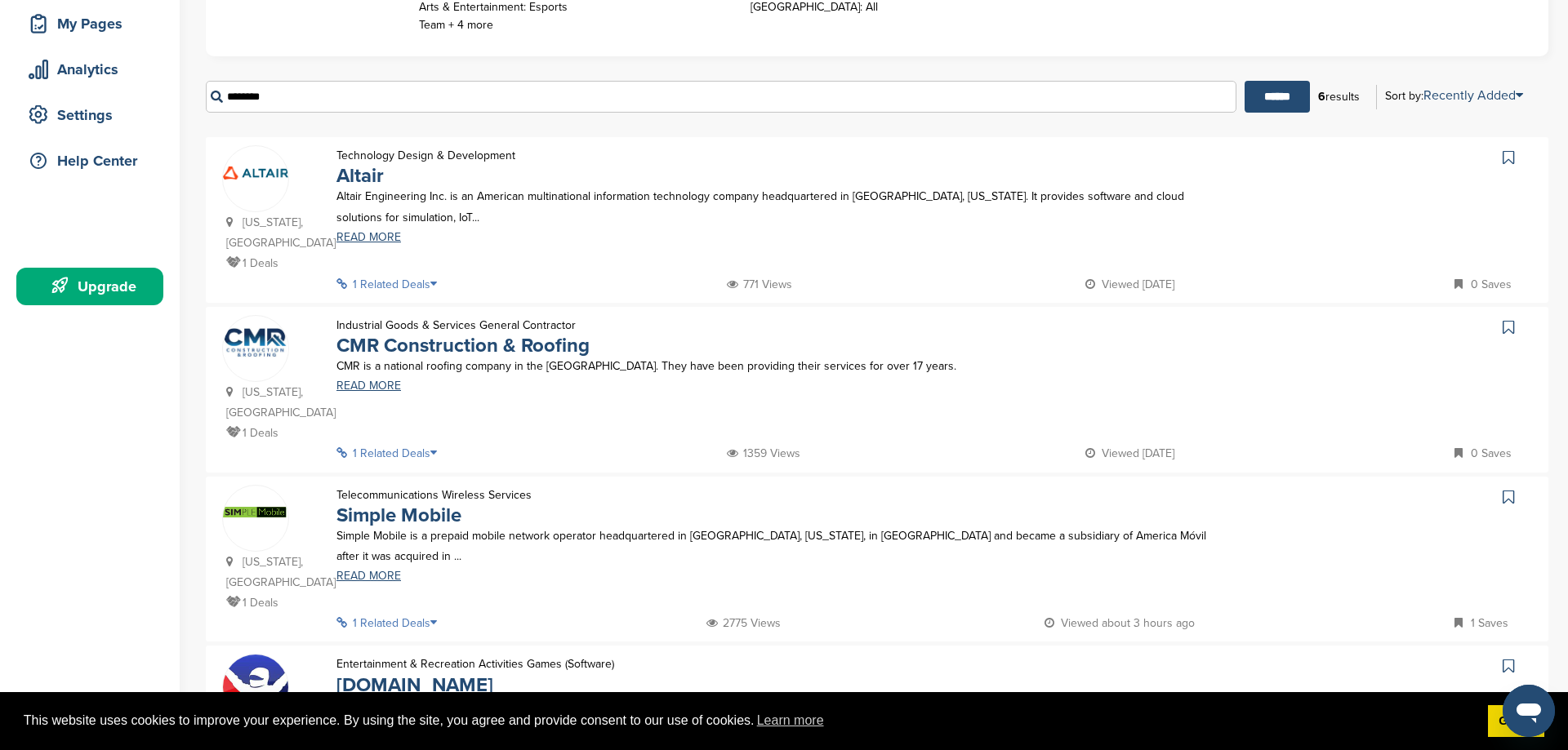
click at [435, 613] on p "1 Related Deals" at bounding box center [391, 623] width 110 height 21
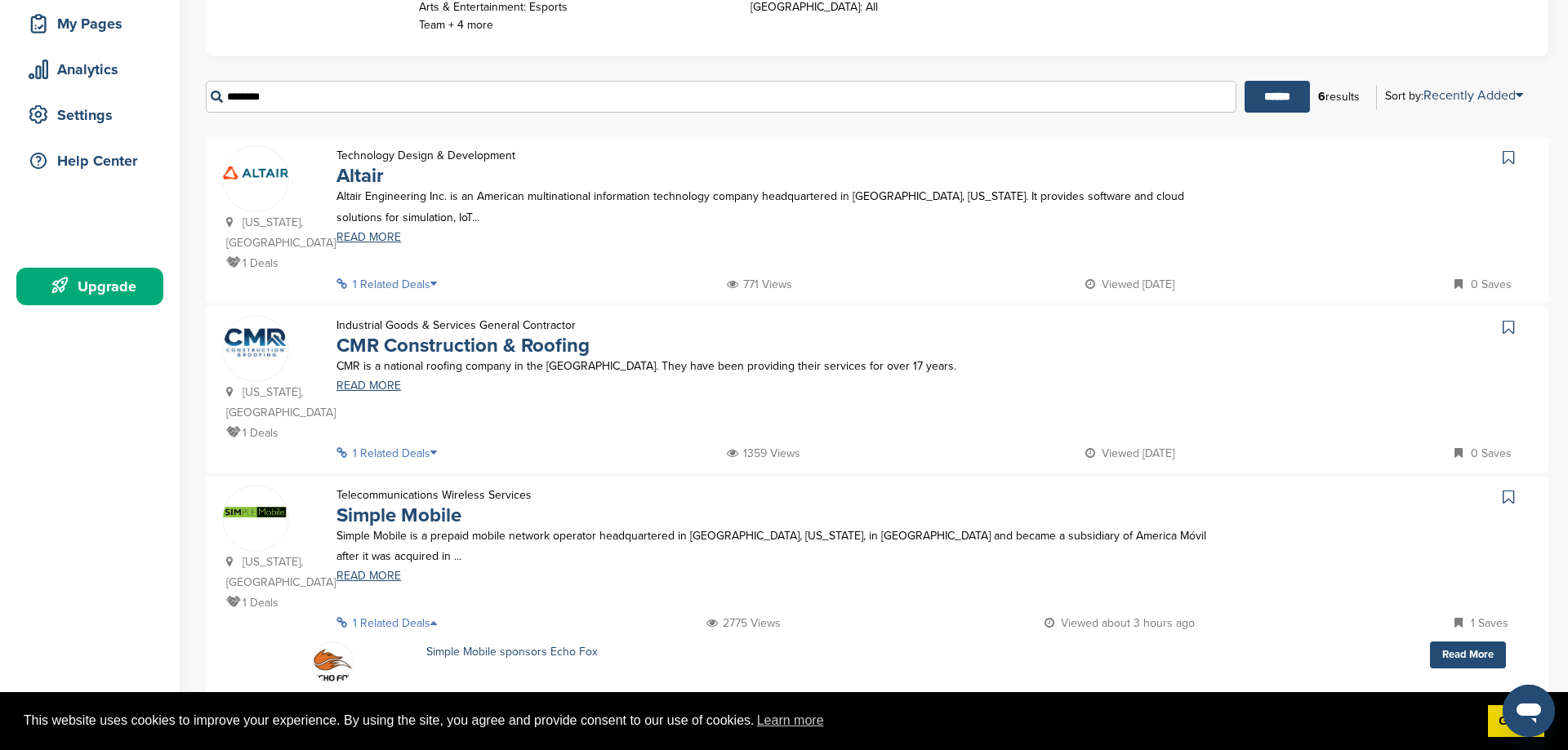
click at [1502, 489] on icon at bounding box center [1508, 497] width 11 height 16
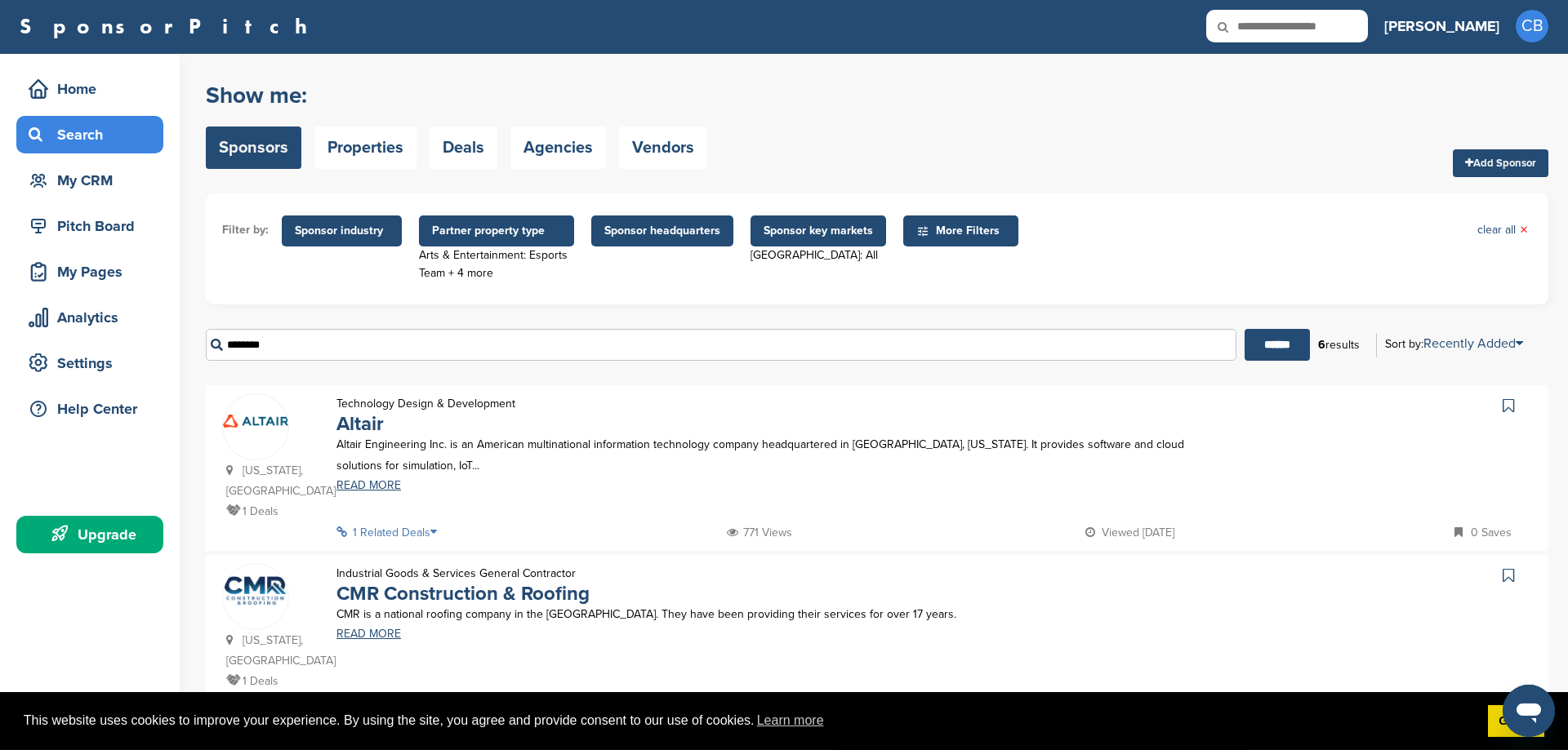
scroll to position [0, 0]
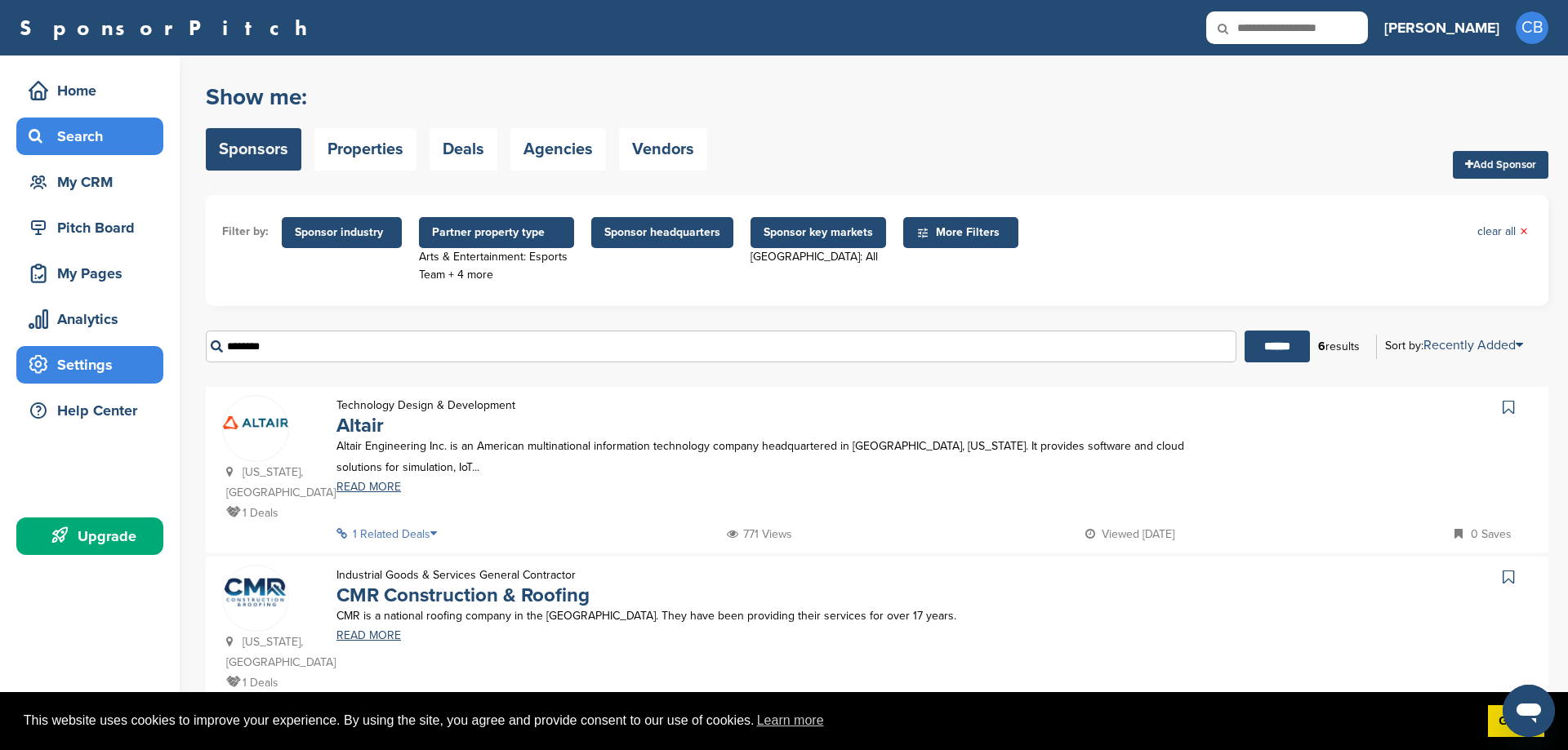
drag, startPoint x: 202, startPoint y: 352, endPoint x: 160, endPoint y: 348, distance: 42.2
click at [206, 348] on input "********" at bounding box center [720, 346] width 1030 height 32
type input "******"
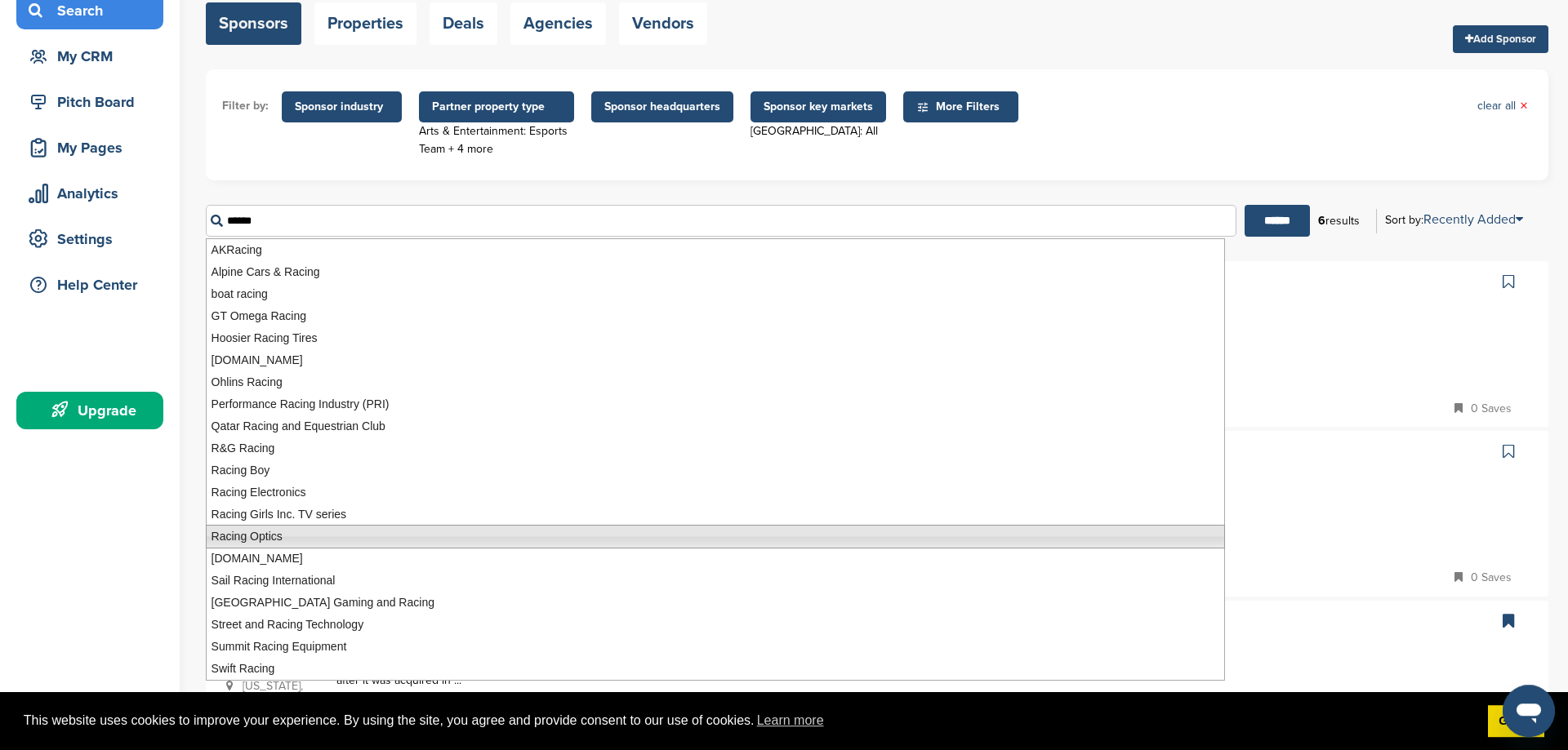
scroll to position [84, 0]
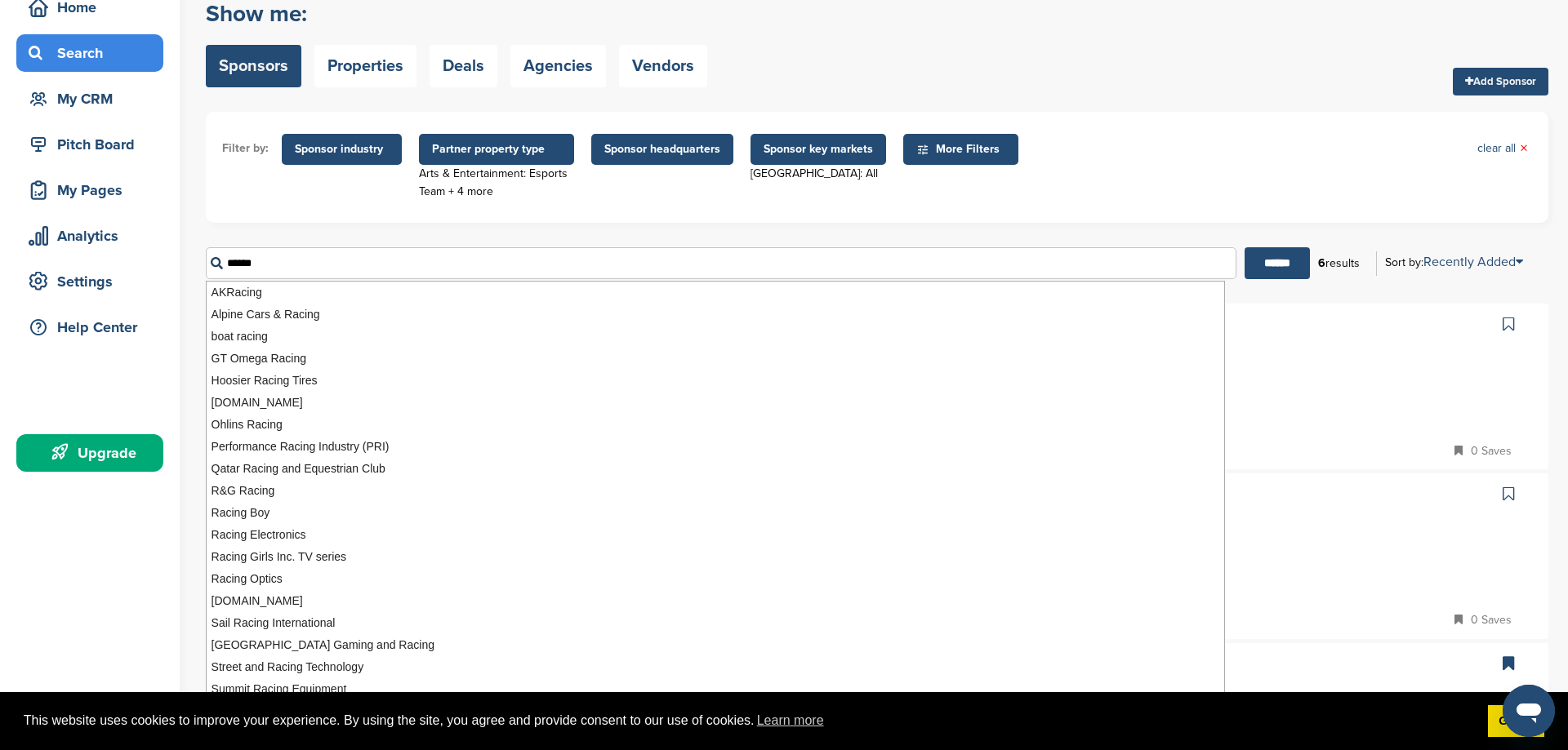
drag, startPoint x: 248, startPoint y: 268, endPoint x: 205, endPoint y: 268, distance: 43.0
click at [206, 268] on input "******" at bounding box center [720, 264] width 1030 height 32
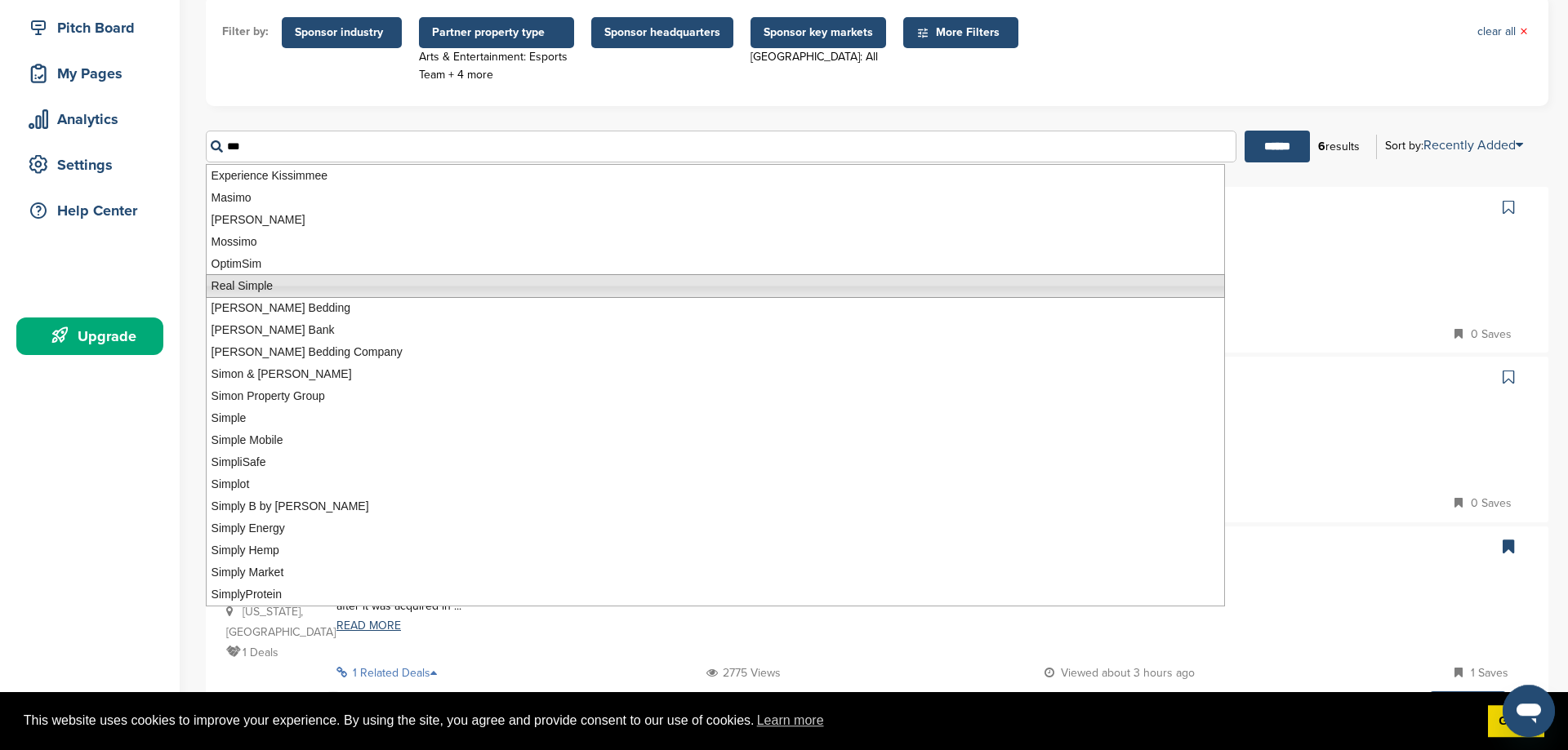
scroll to position [250, 0]
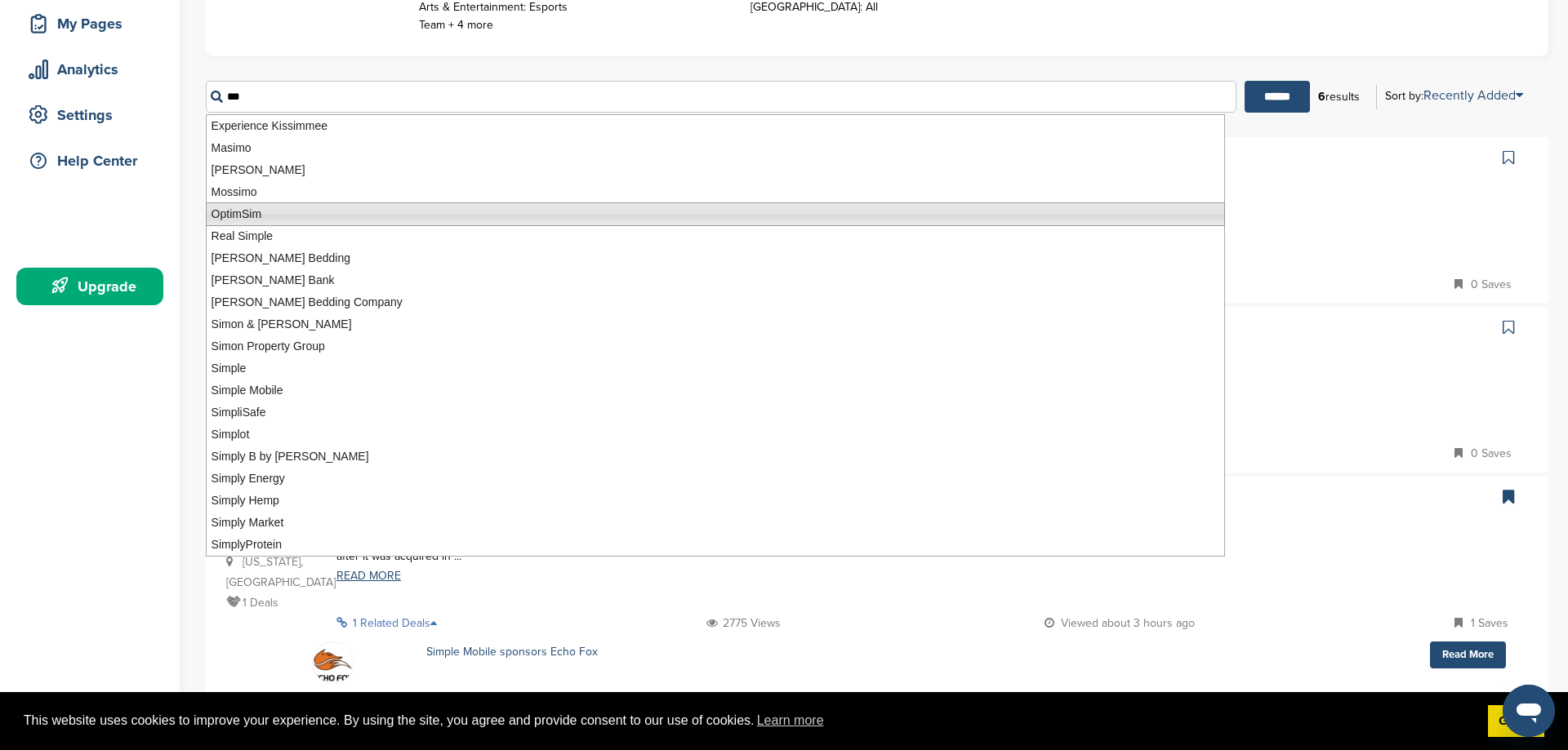
click at [371, 212] on li "OptimSim" at bounding box center [715, 214] width 1019 height 23
type input "********"
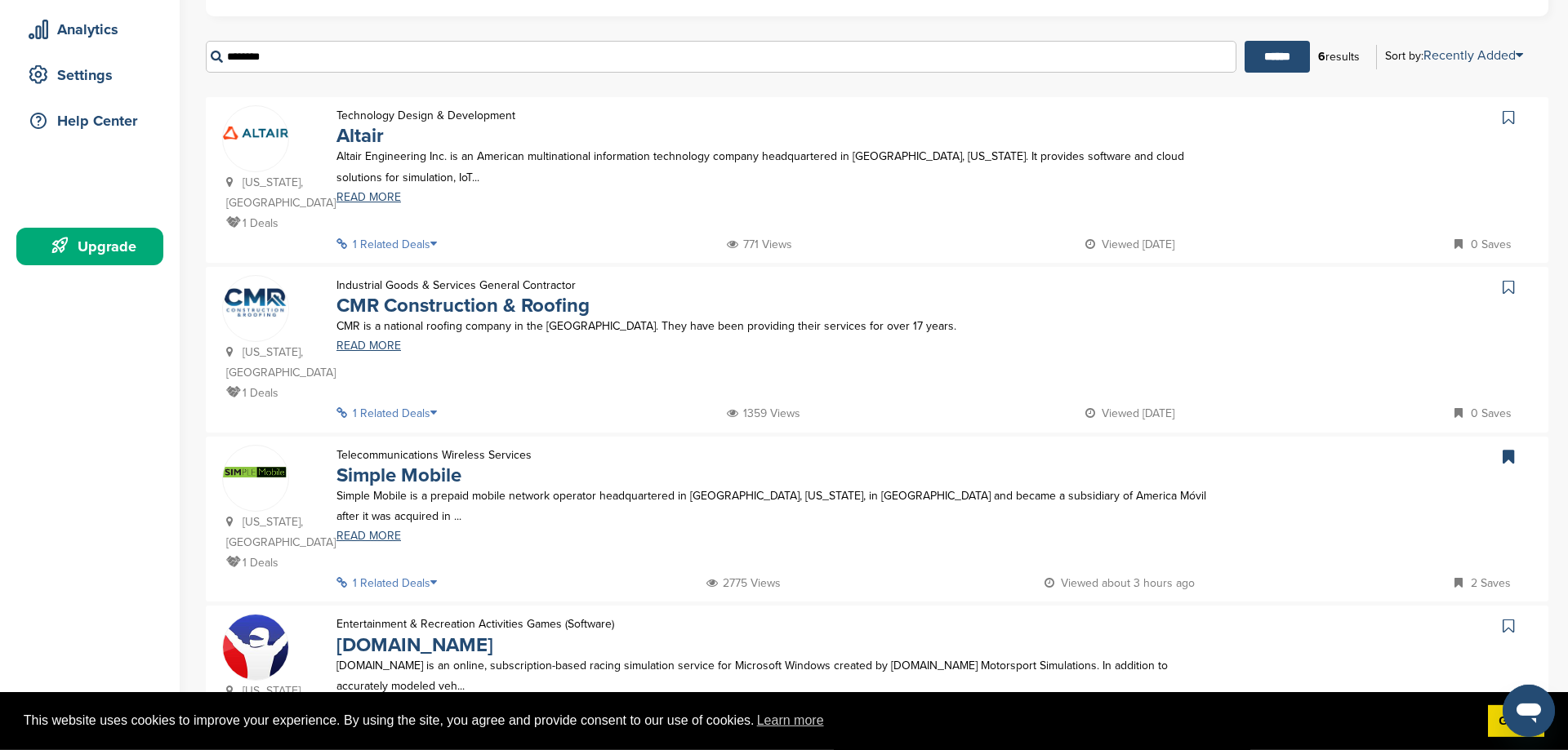
scroll to position [333, 0]
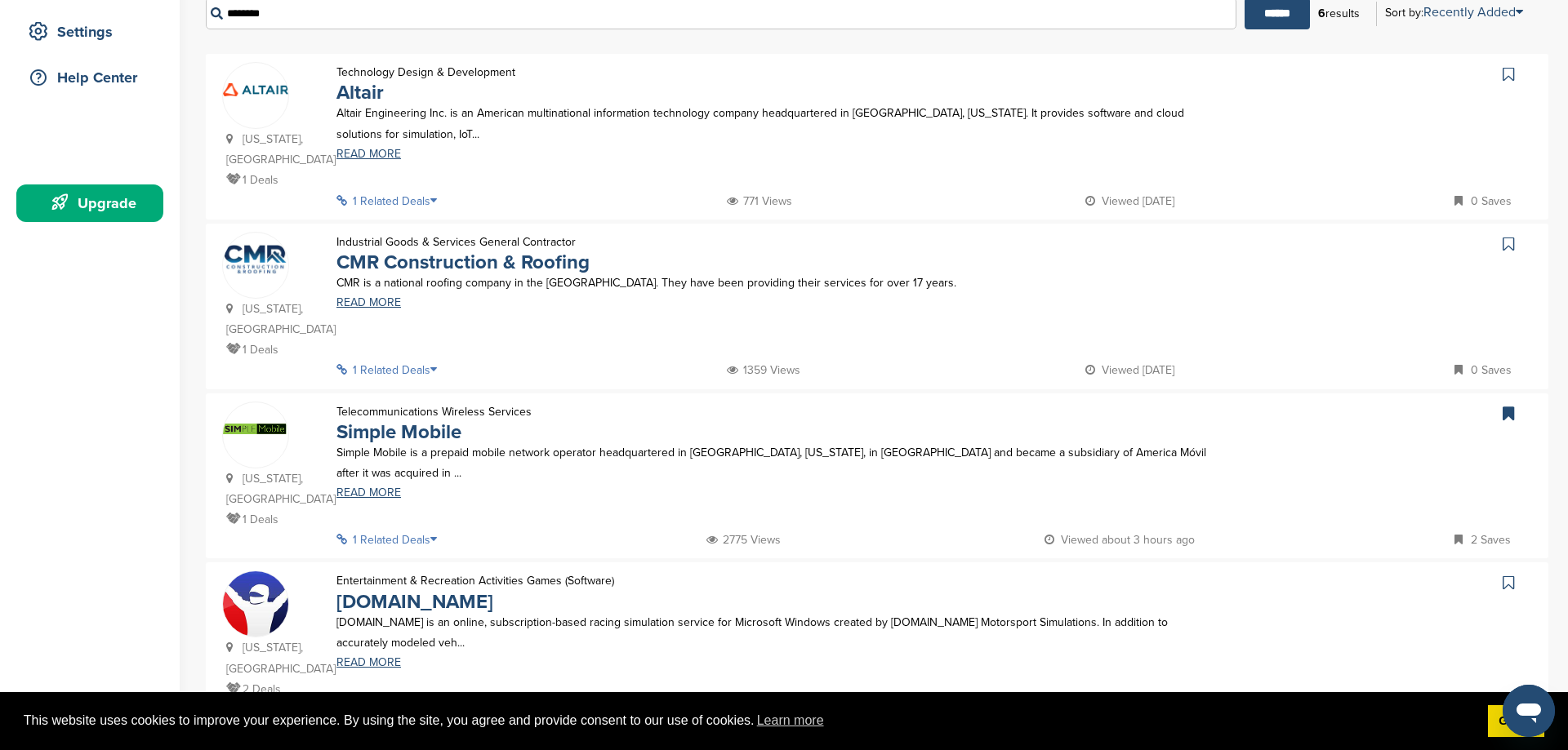
click at [438, 364] on icon at bounding box center [438, 370] width 16 height 11
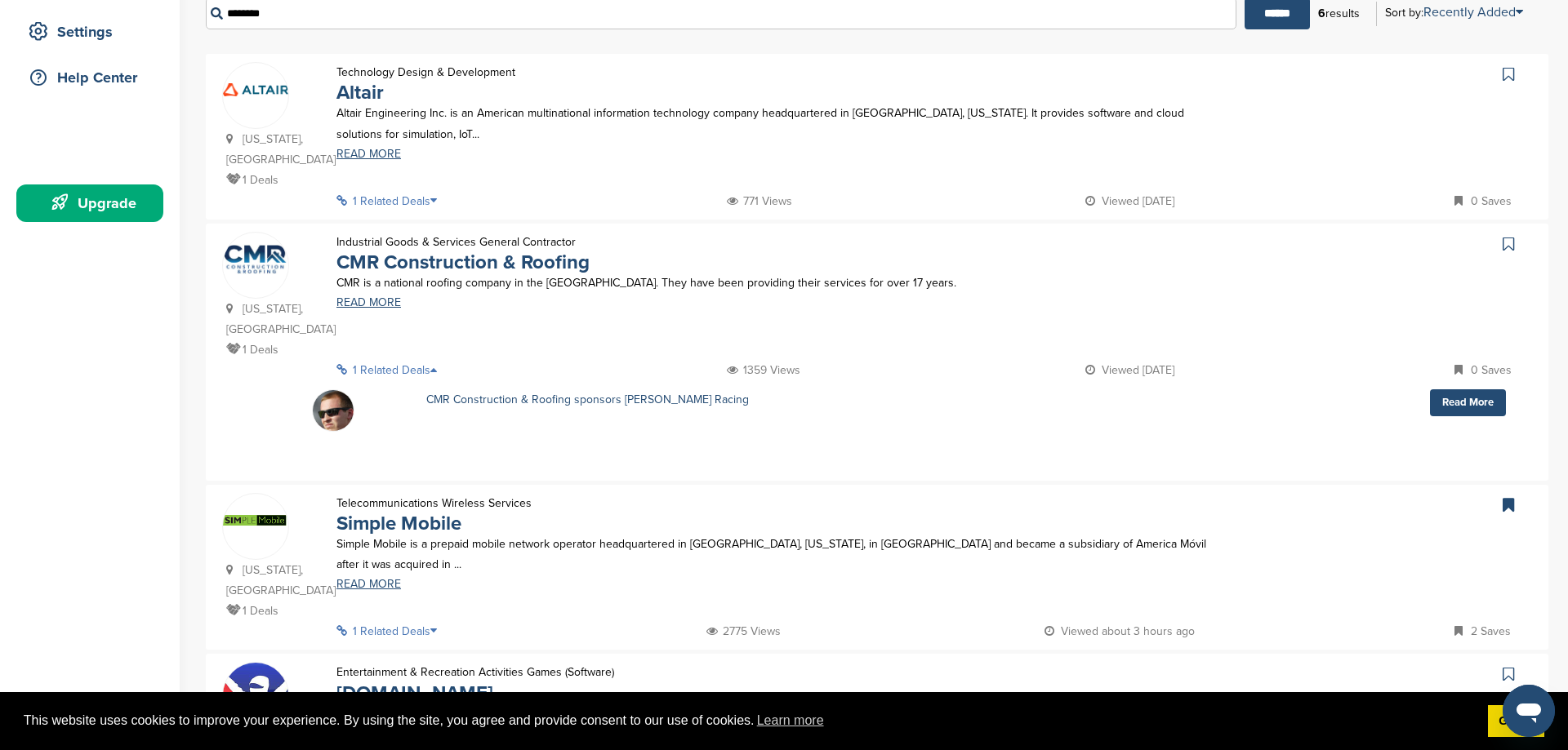
click at [438, 364] on icon at bounding box center [438, 370] width 16 height 11
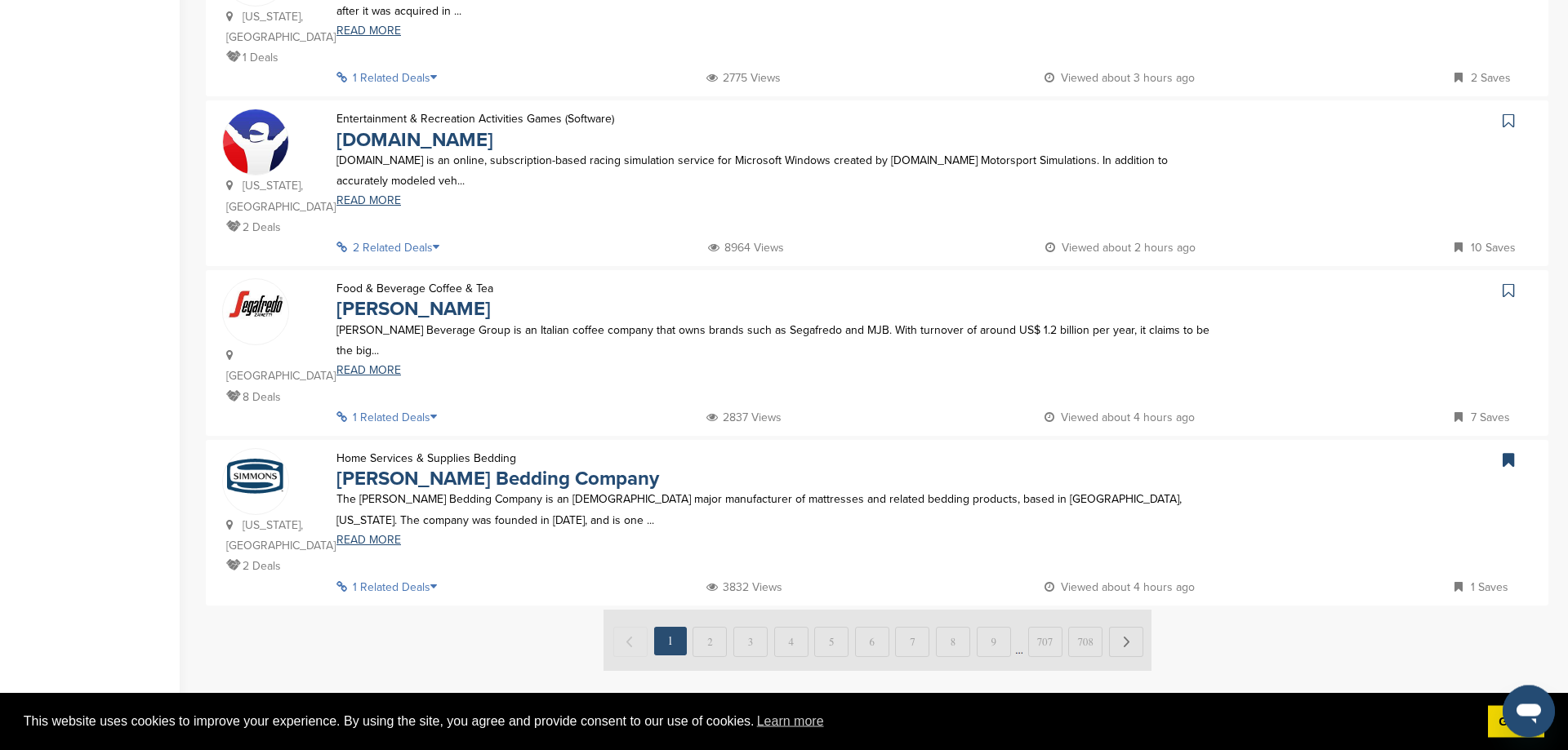
scroll to position [833, 0]
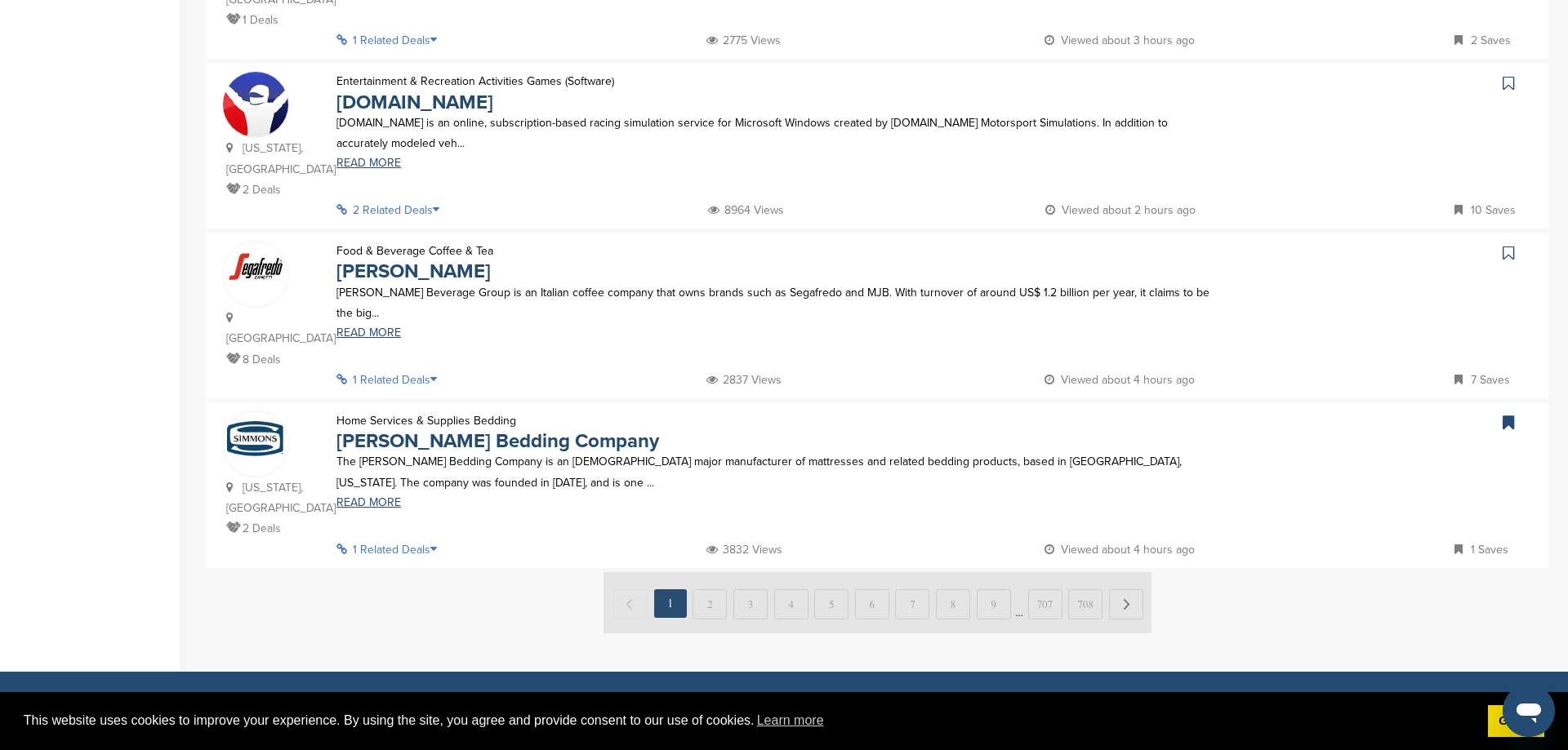
click at [437, 374] on icon at bounding box center [438, 379] width 16 height 11
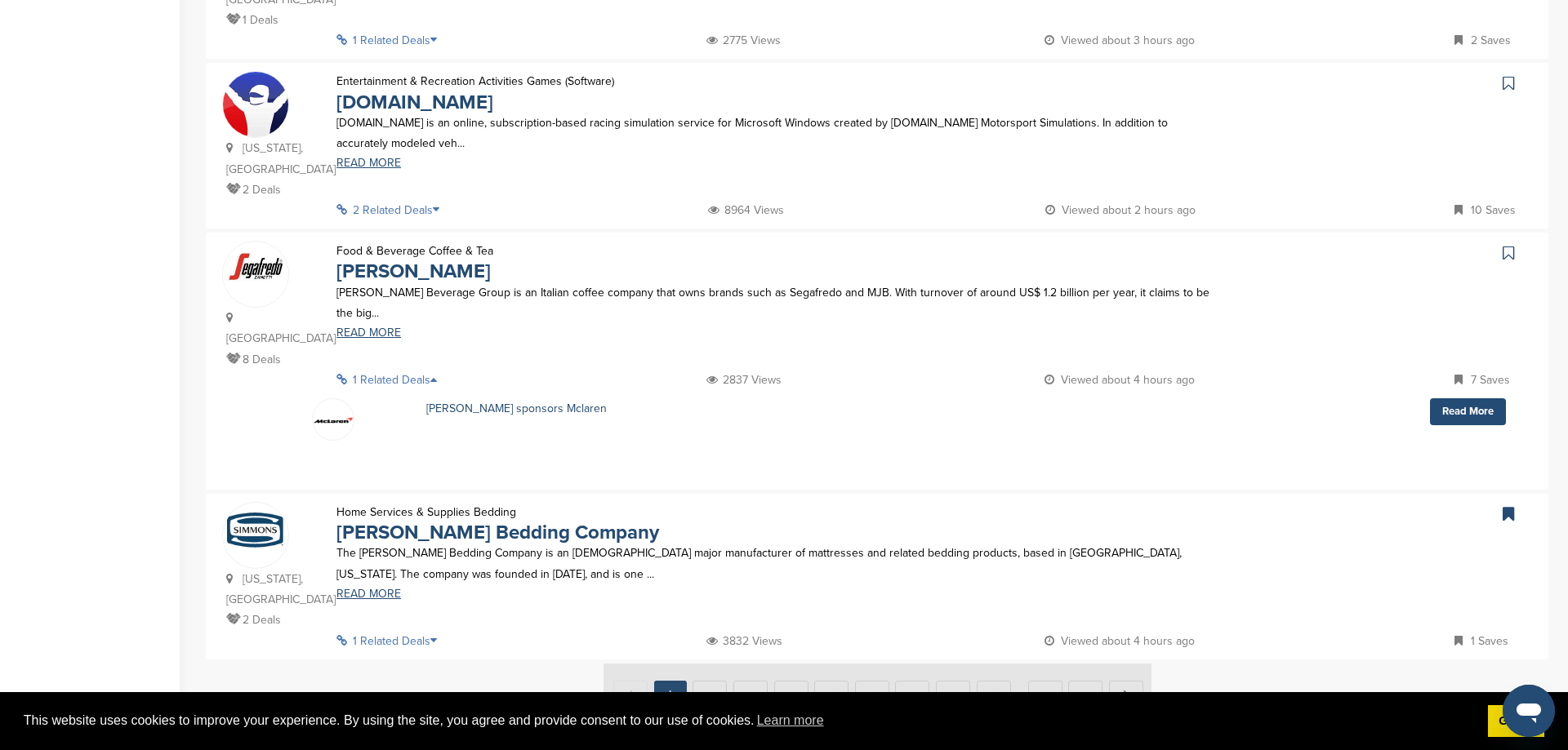
click at [437, 374] on icon at bounding box center [438, 379] width 16 height 11
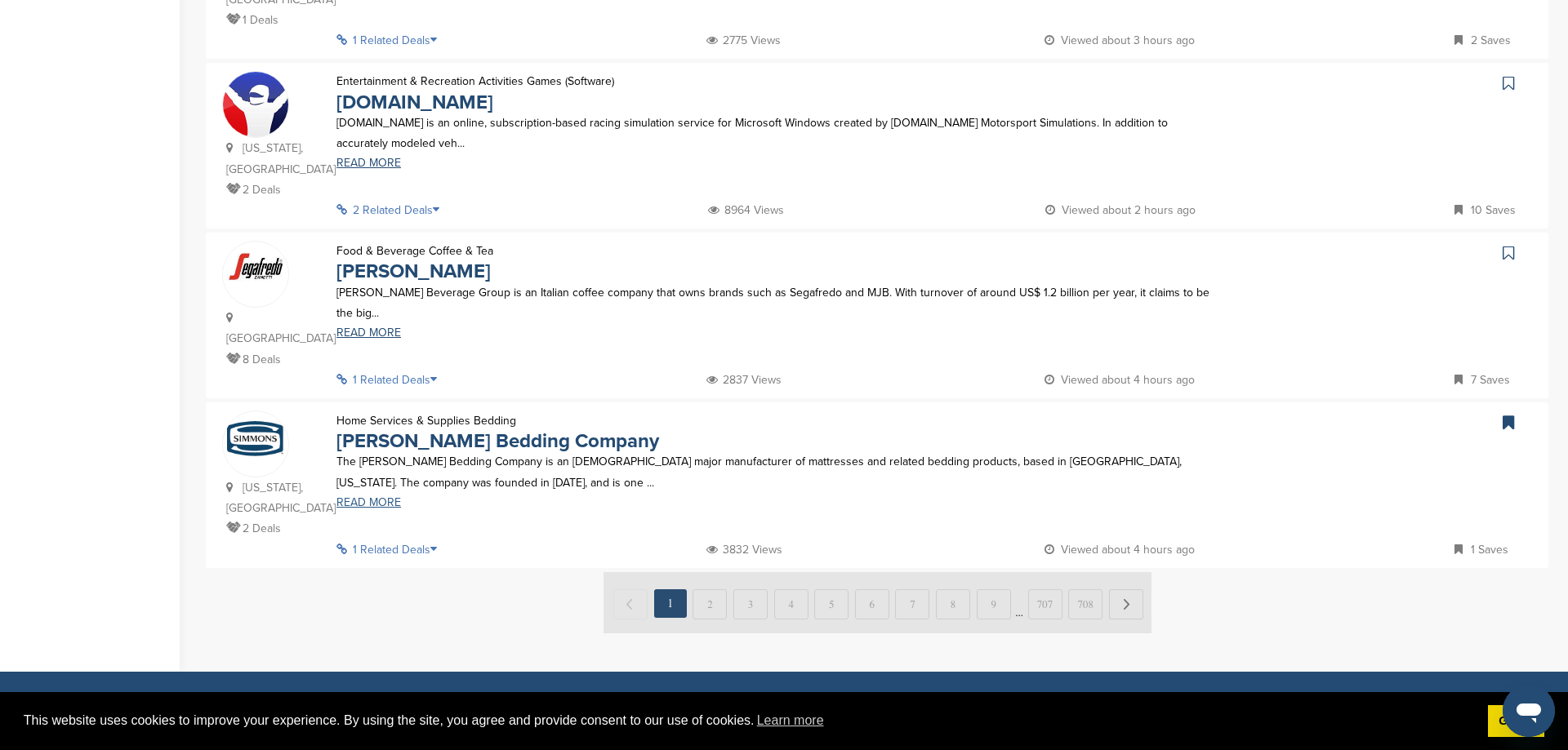
click at [377, 497] on link "READ MORE" at bounding box center [774, 503] width 876 height 11
click at [384, 91] on link "iRacing.com" at bounding box center [414, 102] width 157 height 23
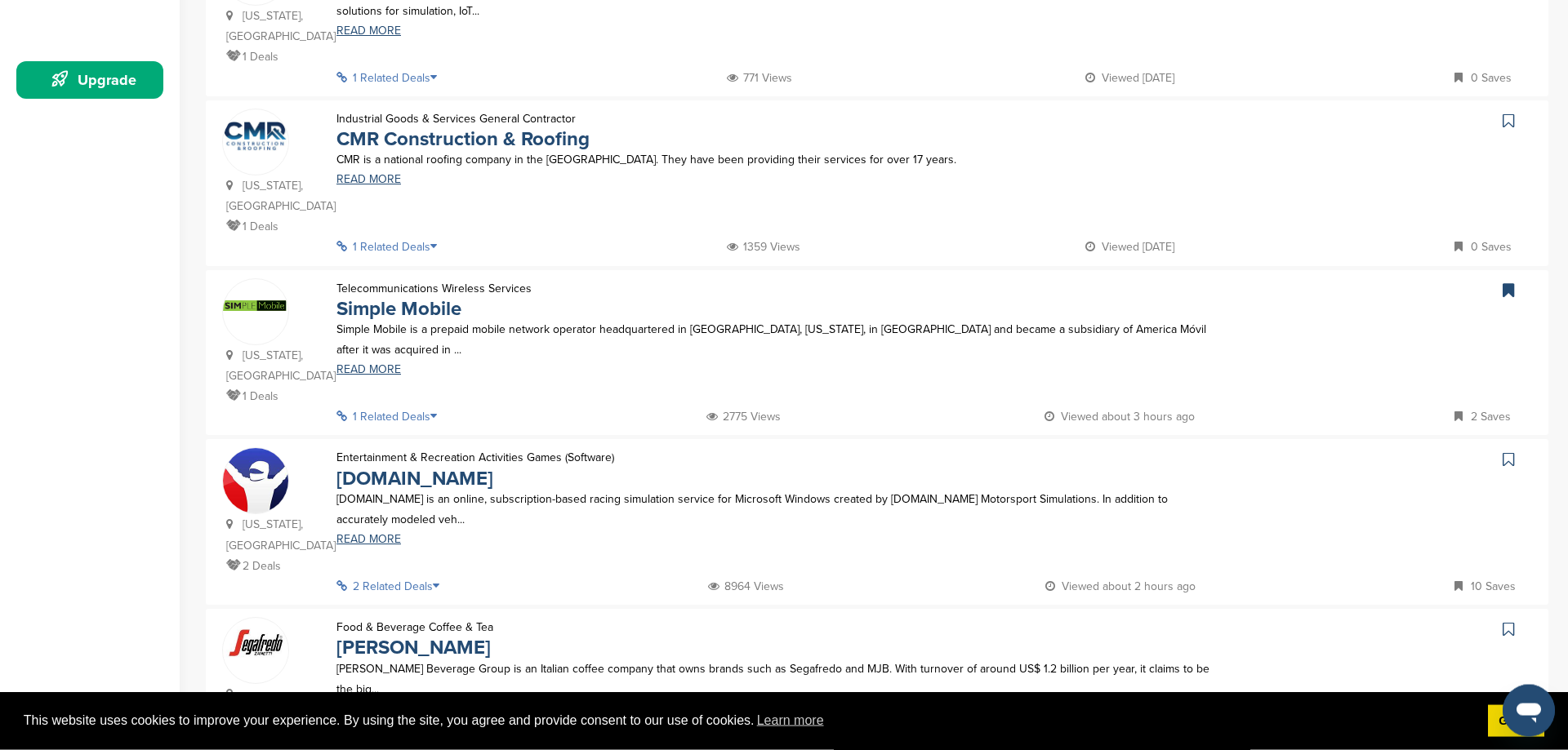
scroll to position [417, 0]
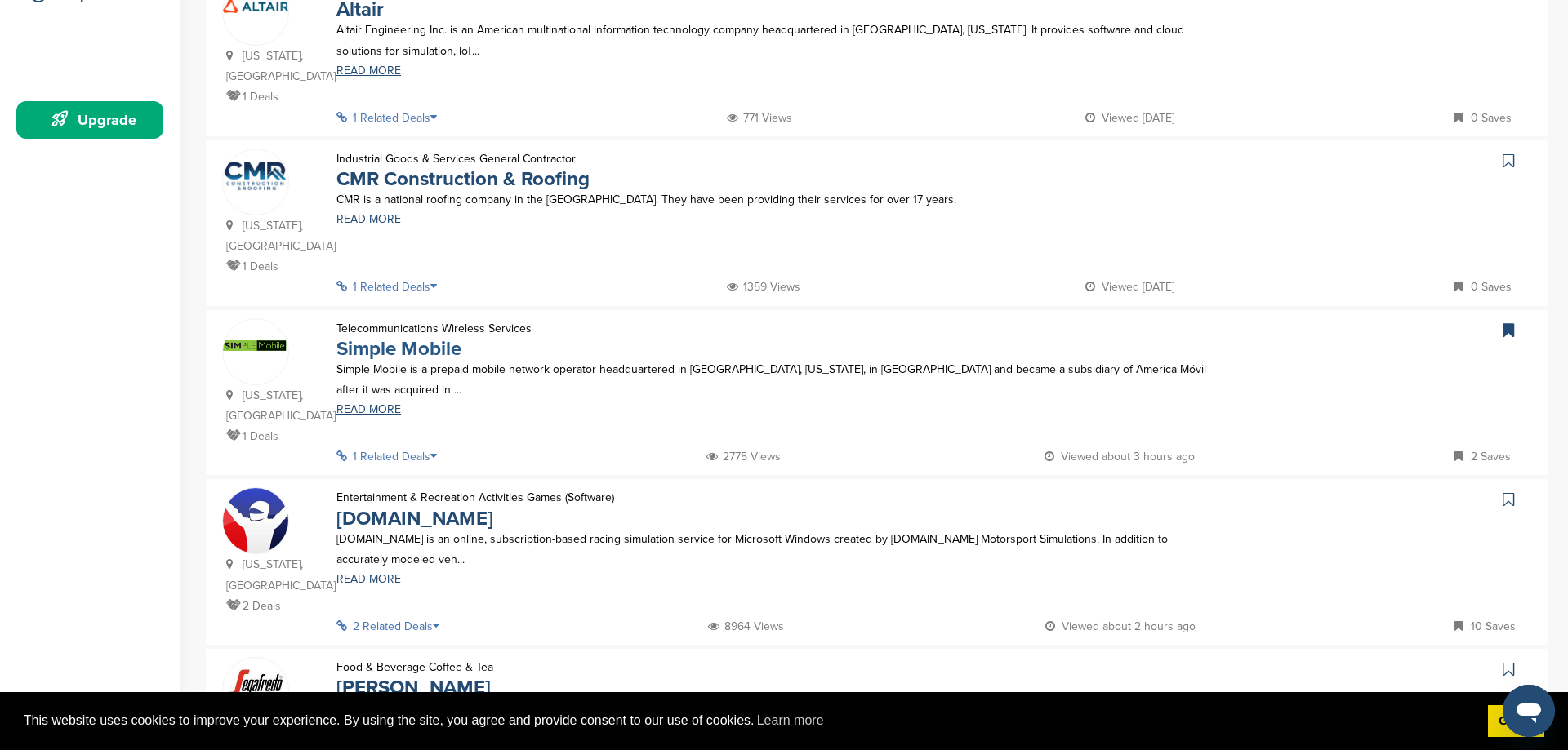
click at [410, 337] on link "Simple Mobile" at bounding box center [398, 348] width 125 height 23
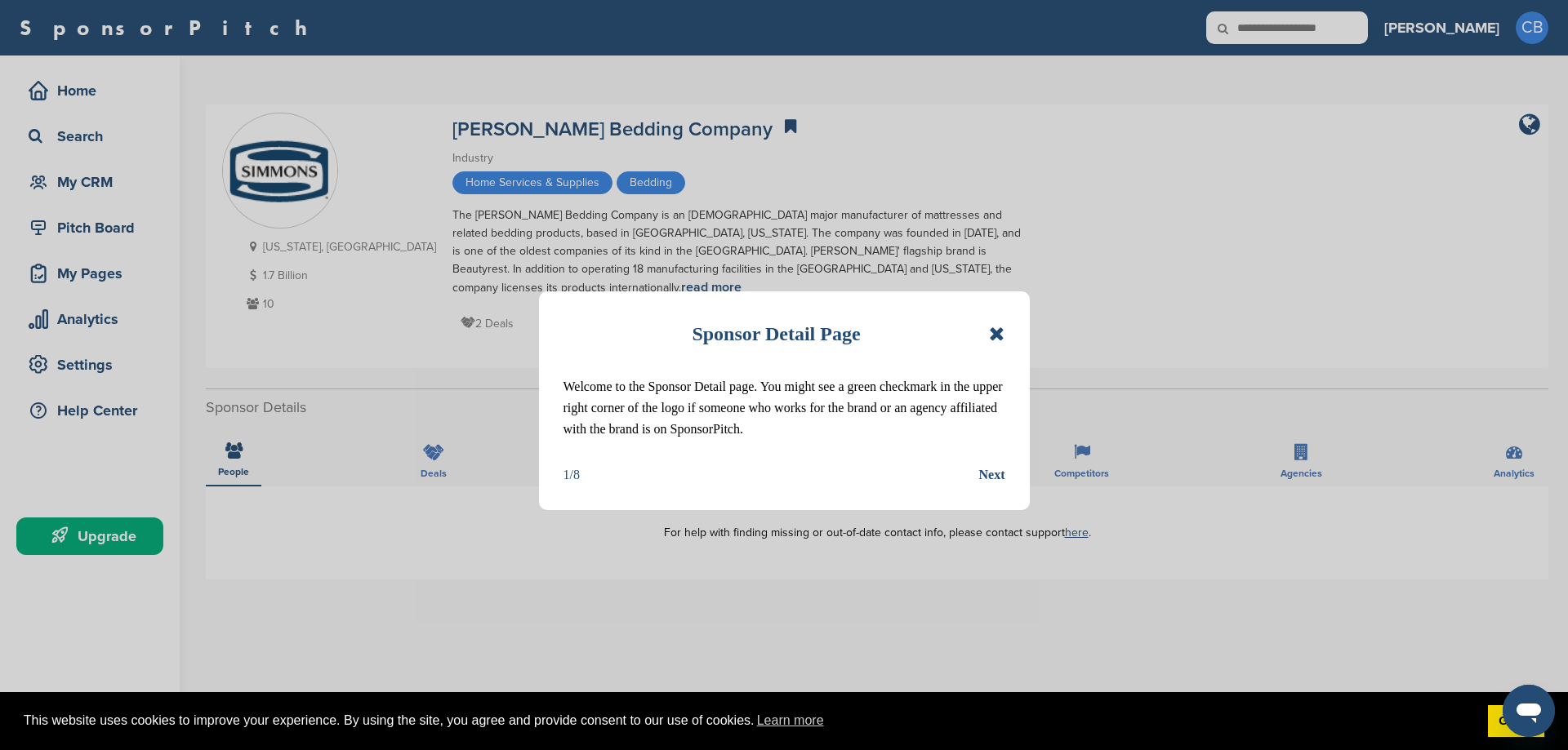
click at [993, 336] on icon at bounding box center [996, 333] width 16 height 20
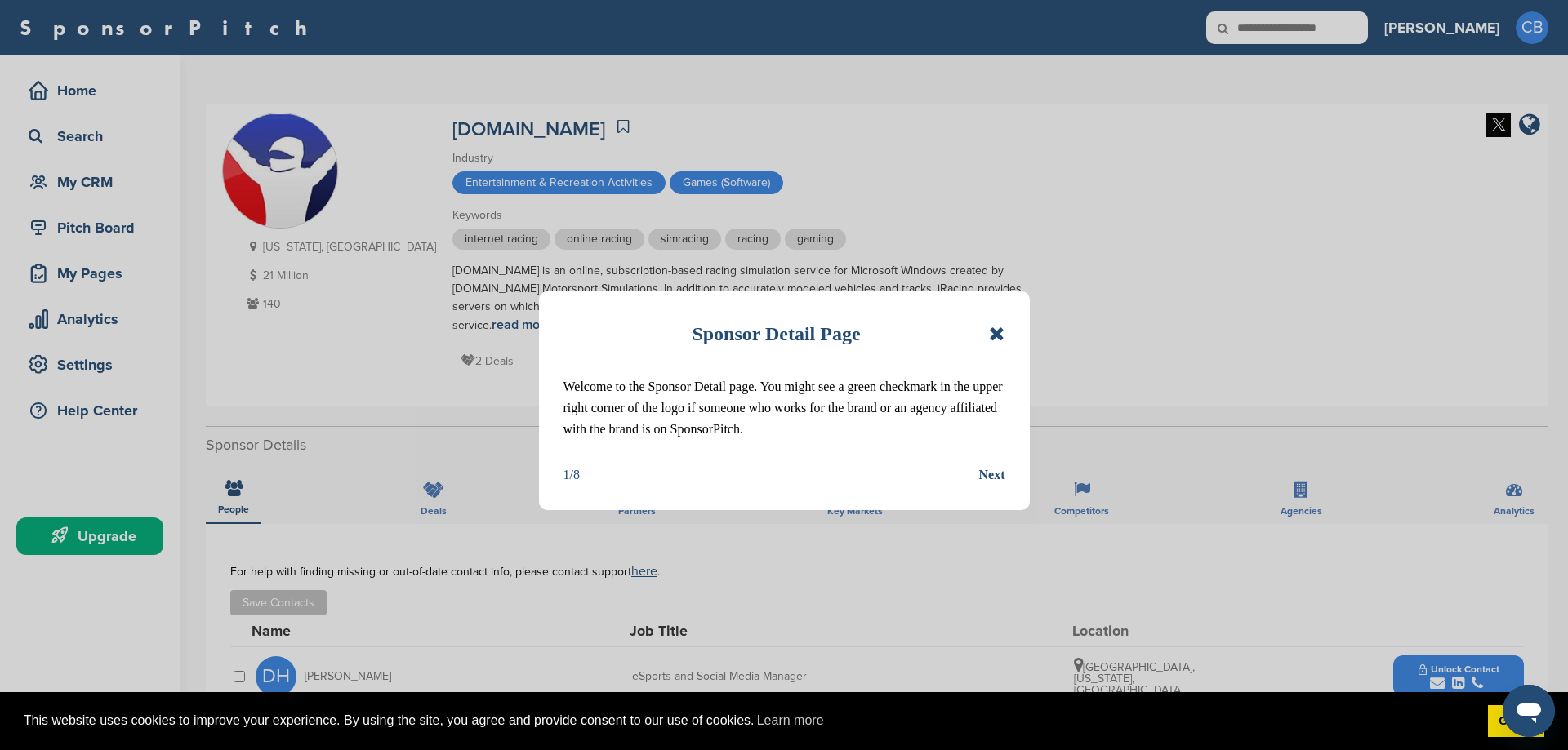
click at [997, 329] on icon at bounding box center [996, 333] width 16 height 20
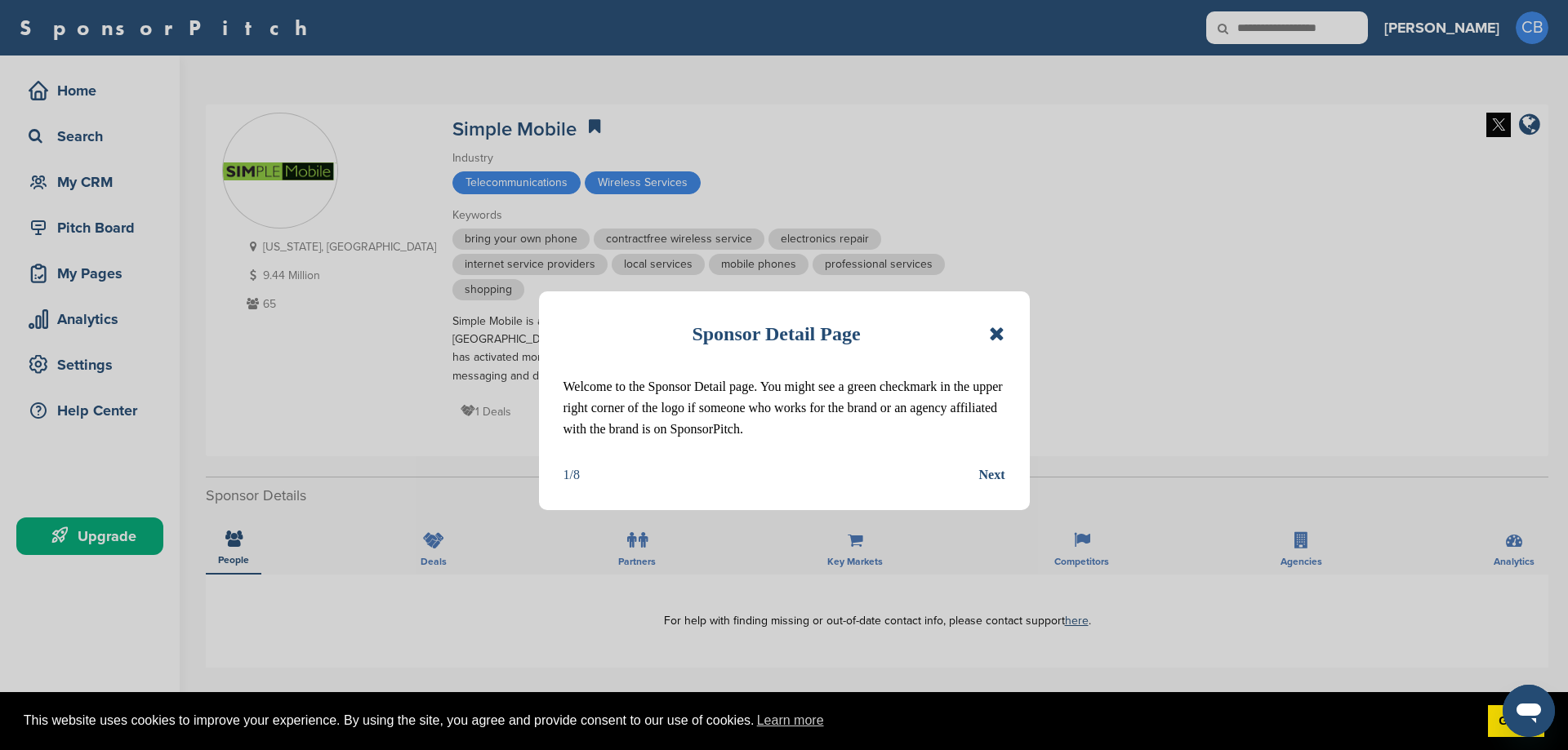
click at [997, 332] on icon at bounding box center [996, 333] width 16 height 20
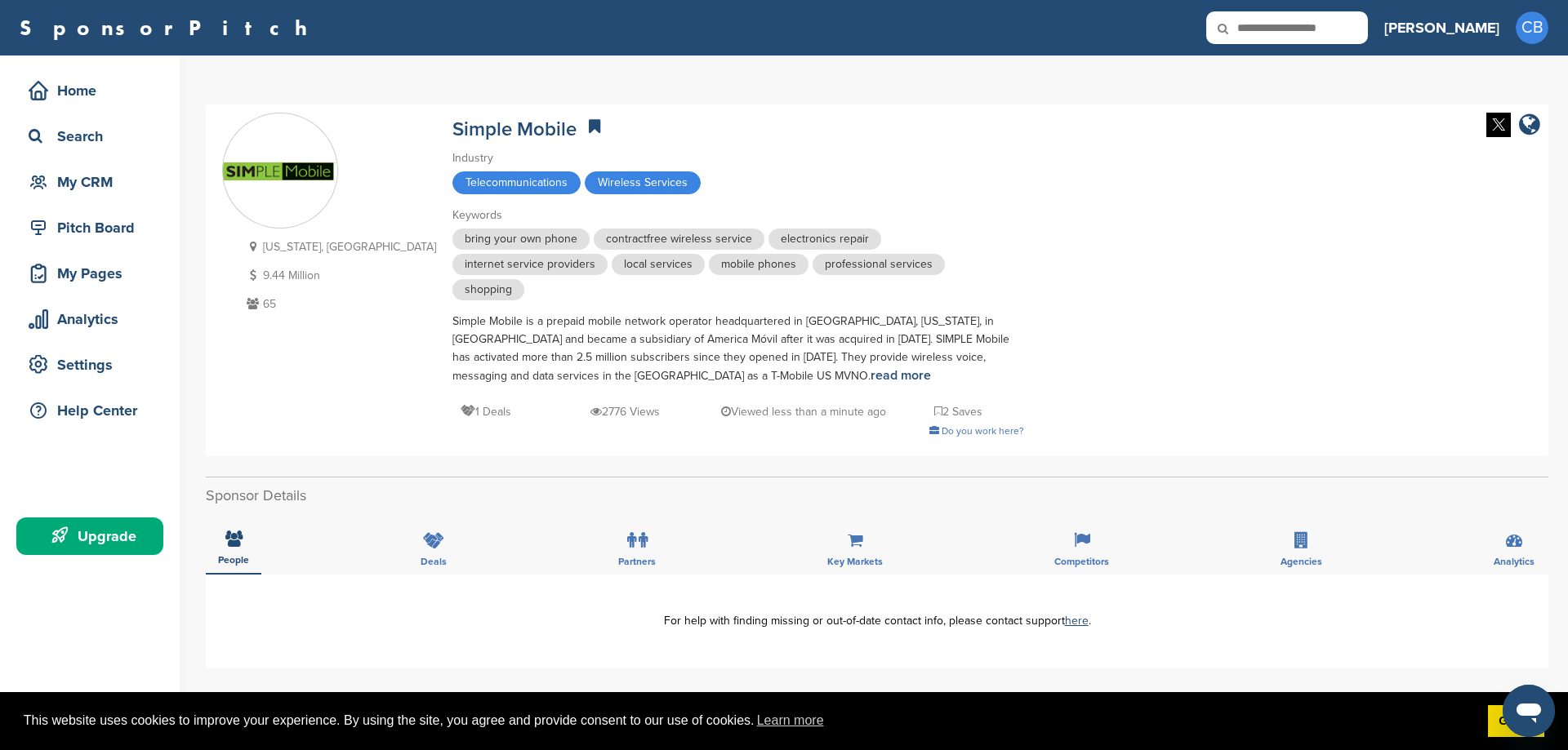
click at [460, 405] on icon at bounding box center [468, 410] width 15 height 11
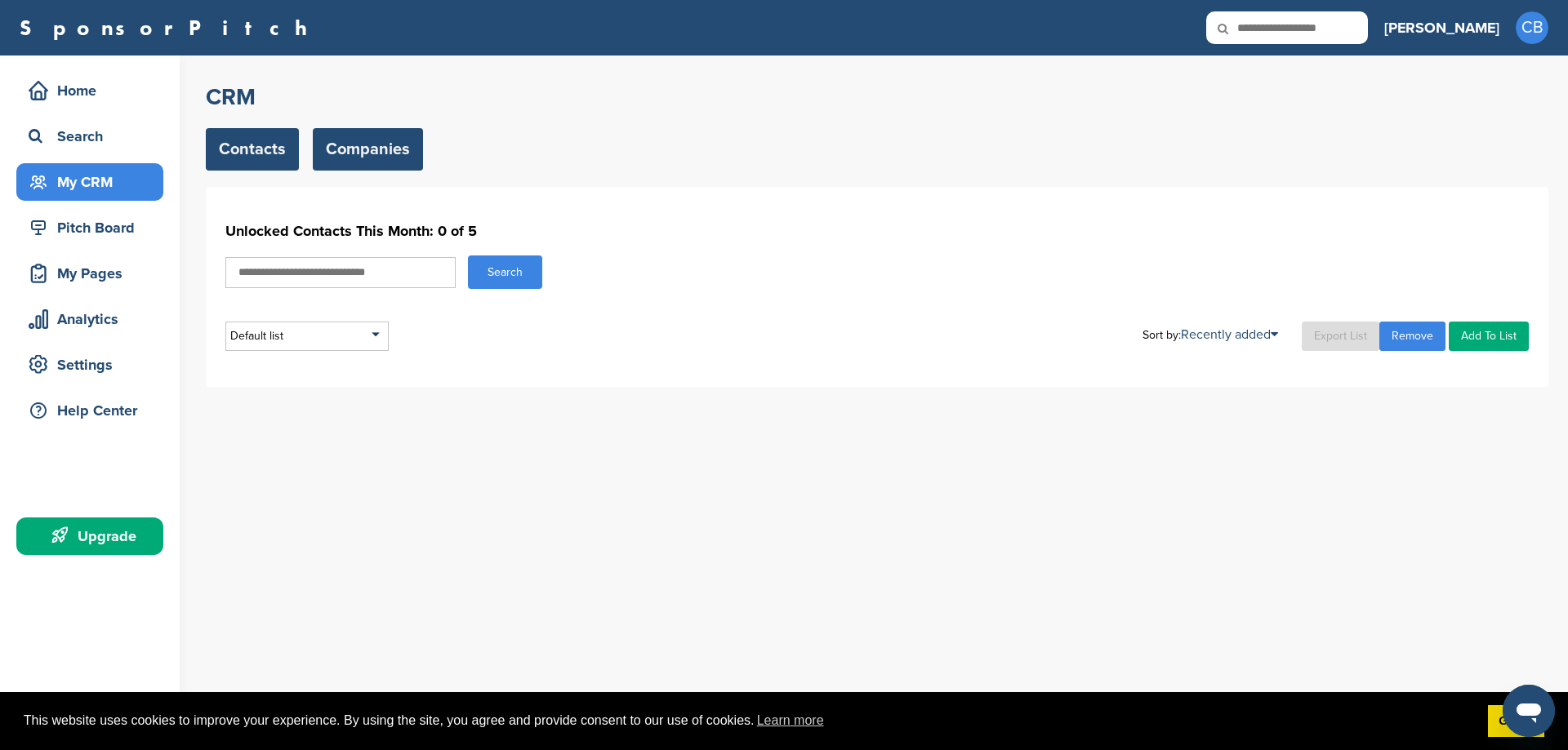
click at [366, 153] on link "Companies" at bounding box center [367, 149] width 110 height 42
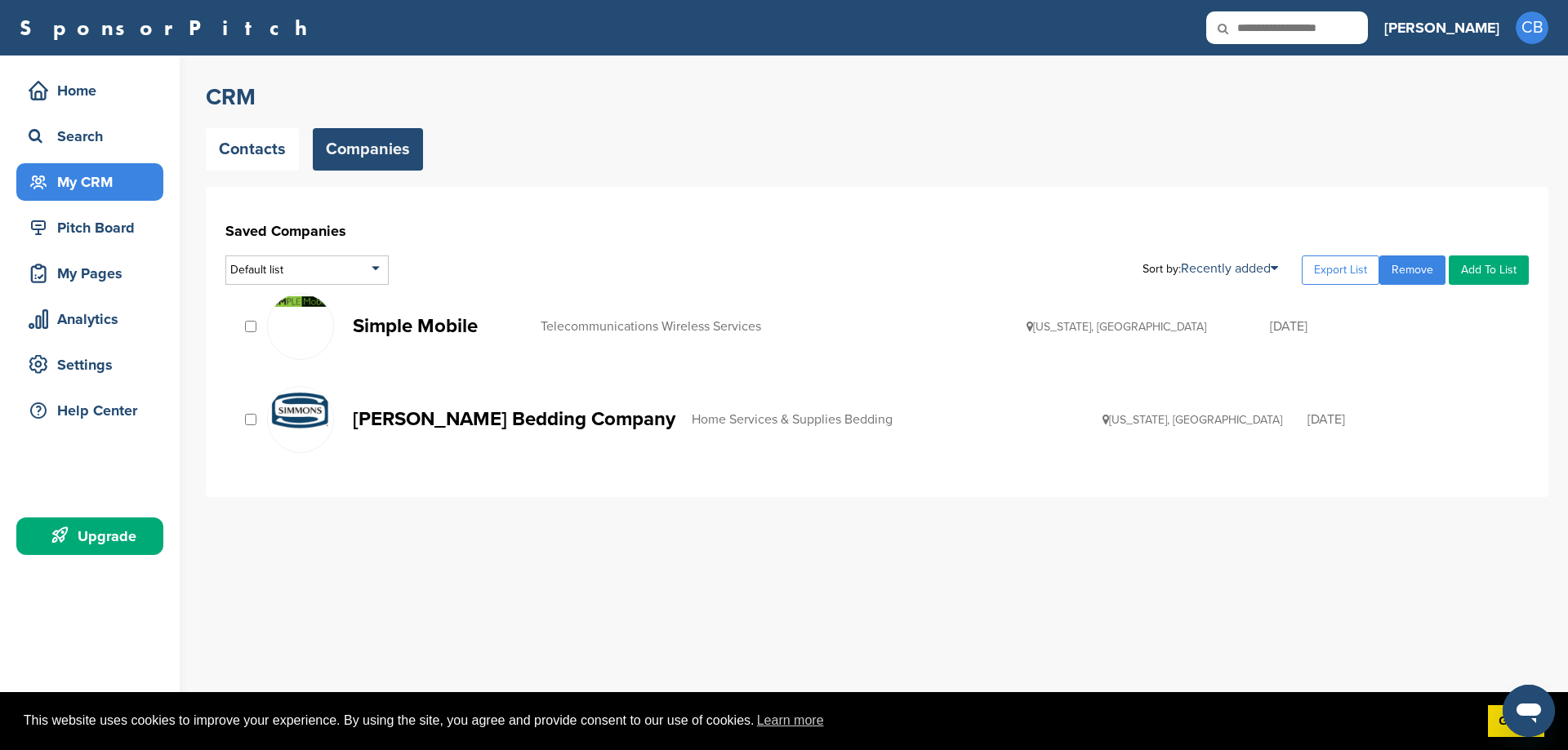
click at [407, 330] on p "Simple Mobile" at bounding box center [438, 327] width 172 height 21
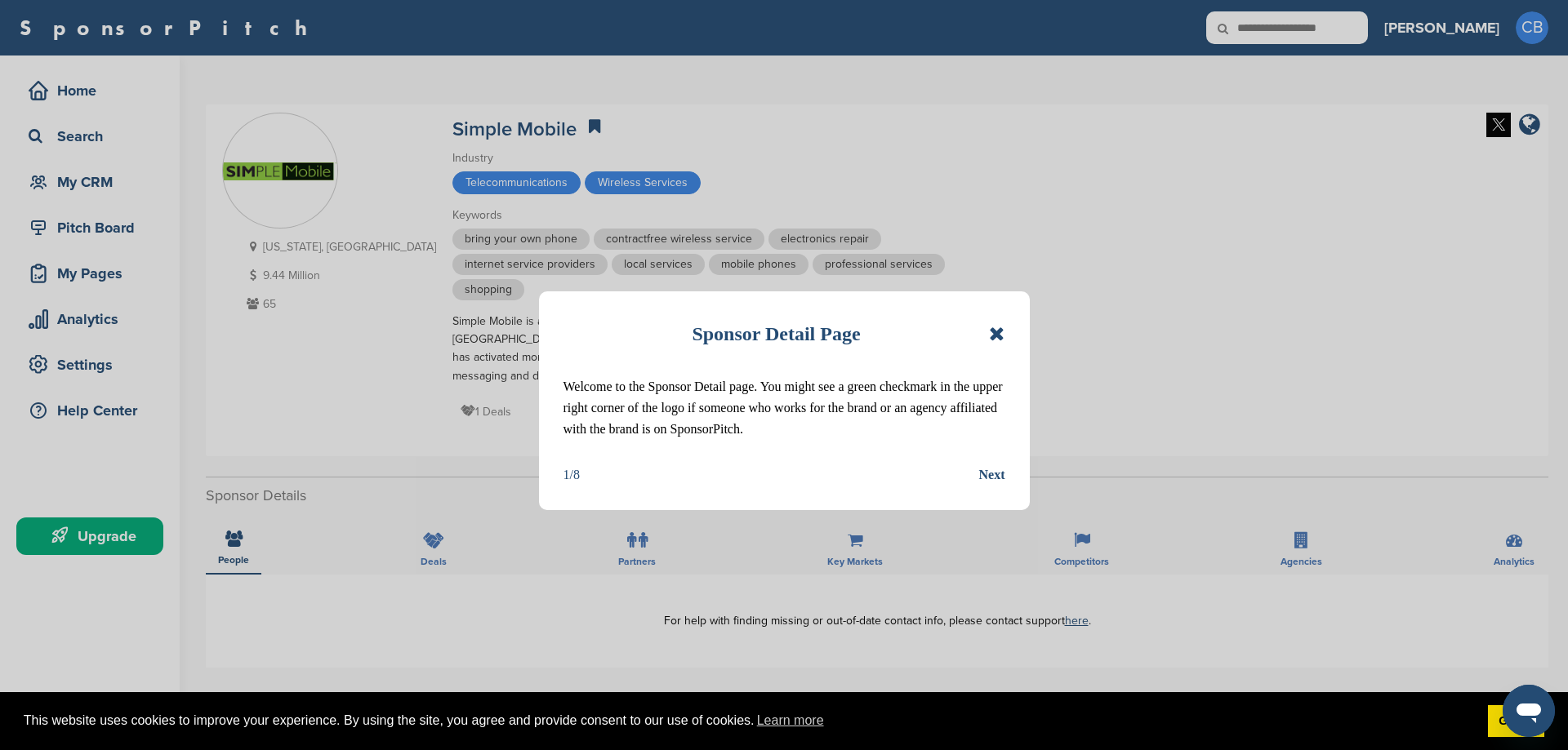
click at [994, 472] on div "Next" at bounding box center [992, 475] width 26 height 22
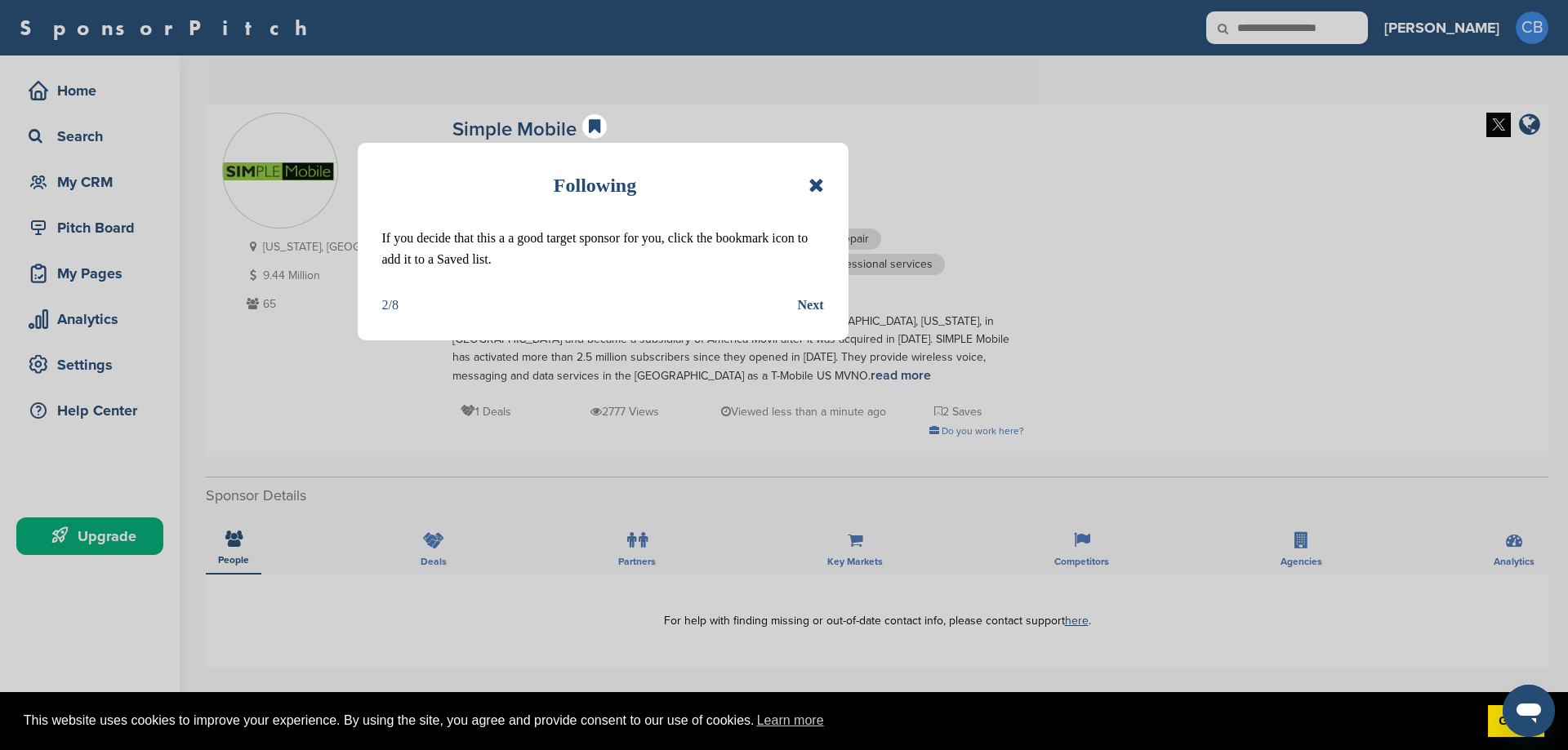
click at [812, 302] on div "Next" at bounding box center [811, 305] width 26 height 22
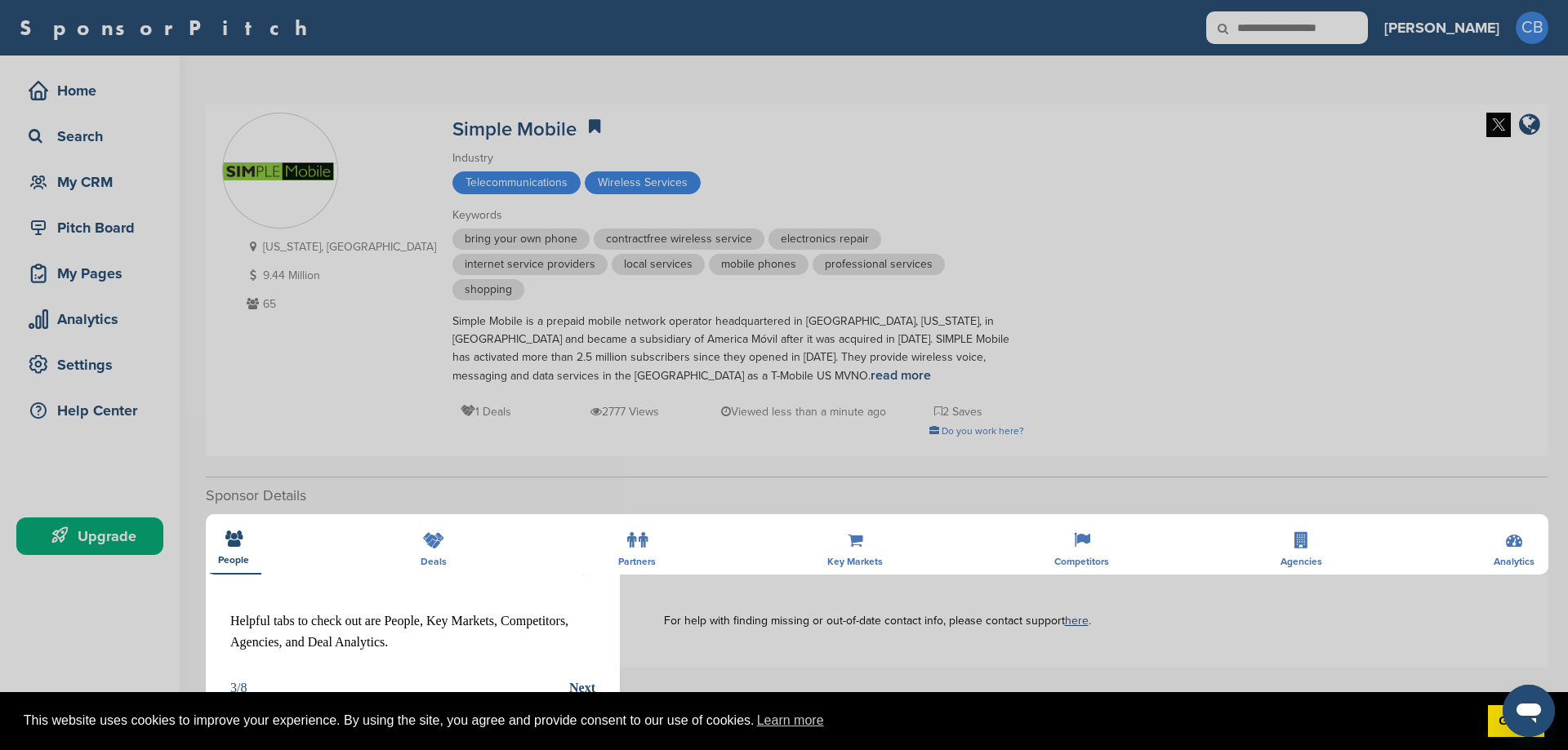
scroll to position [84, 0]
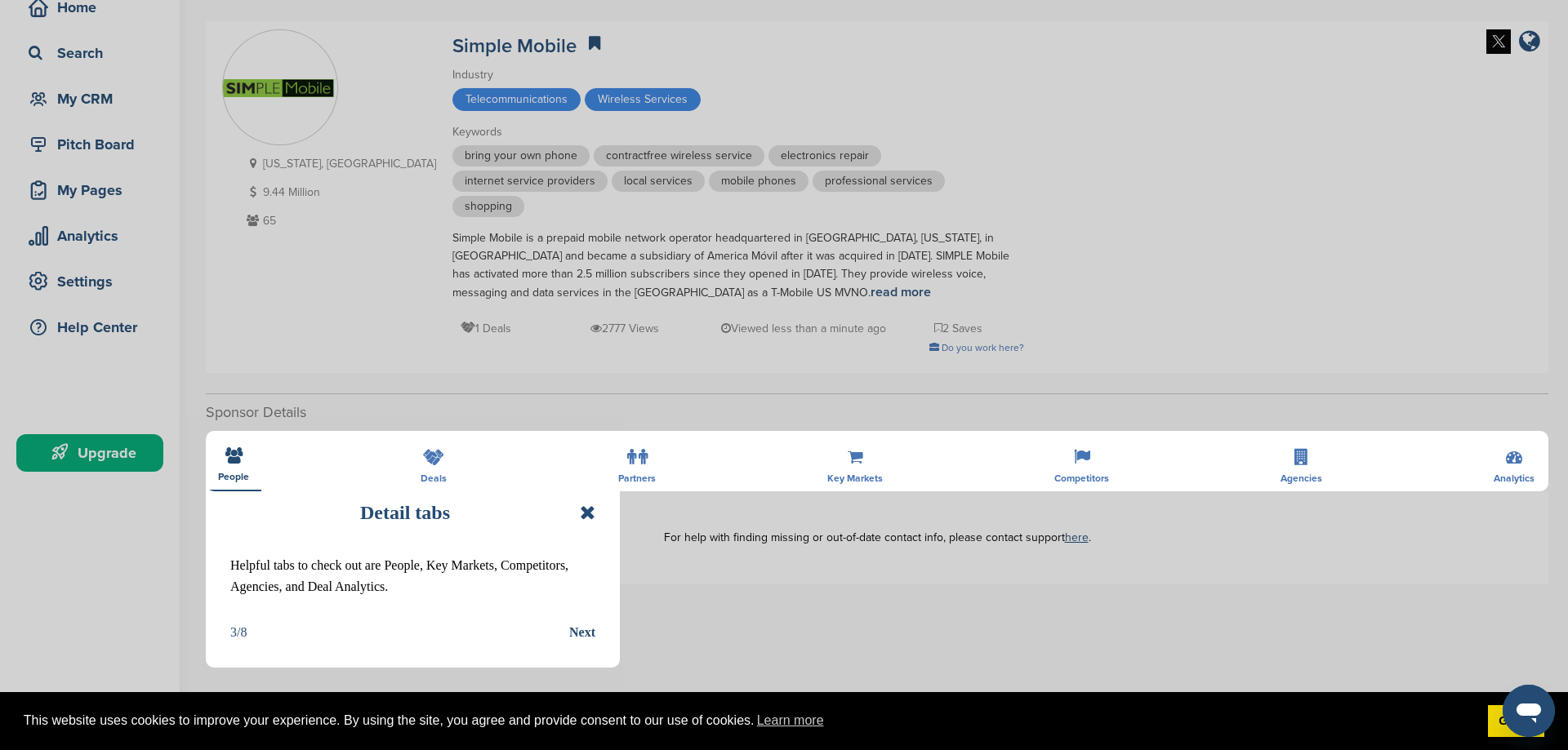
click at [586, 632] on div "Next" at bounding box center [582, 633] width 26 height 22
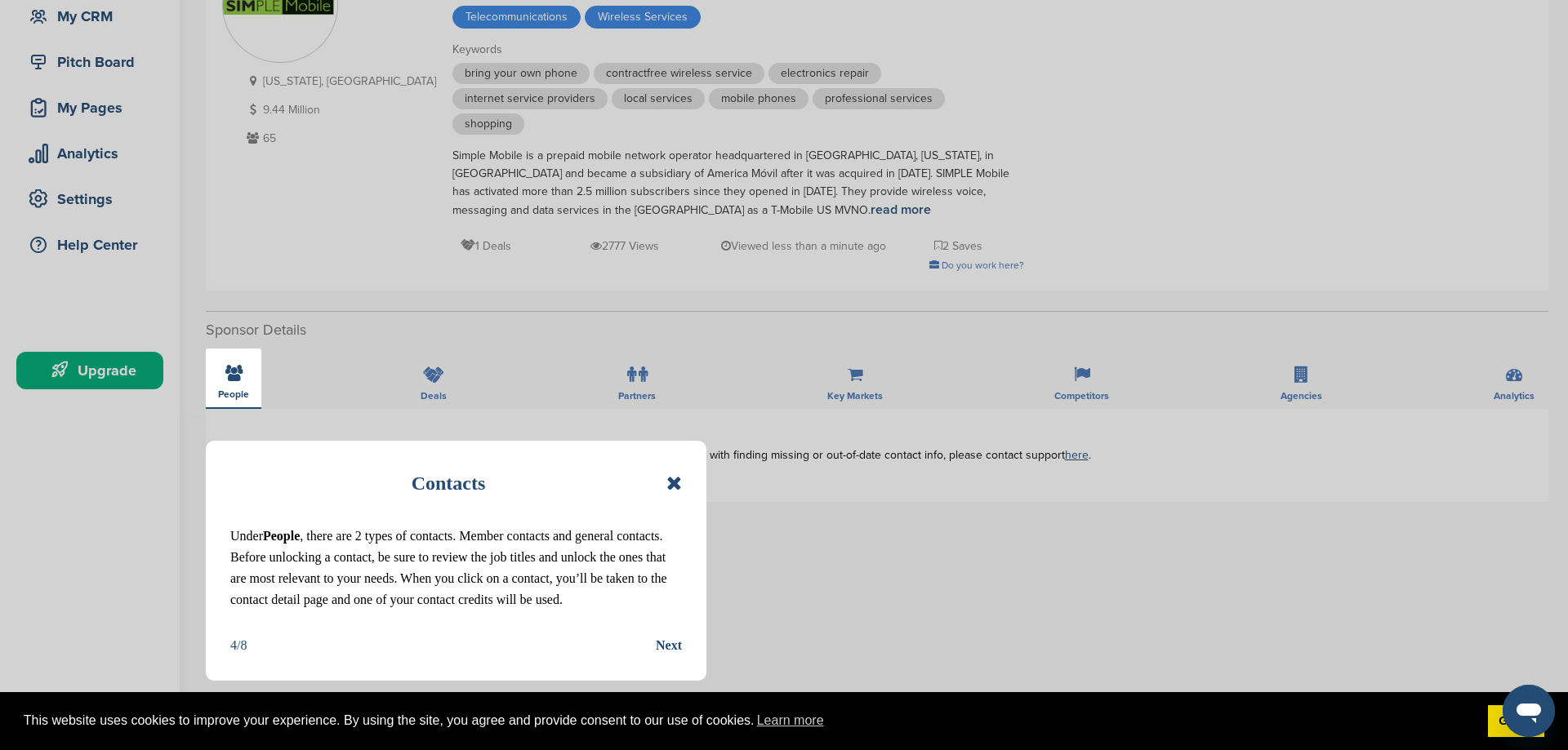
scroll to position [166, 0]
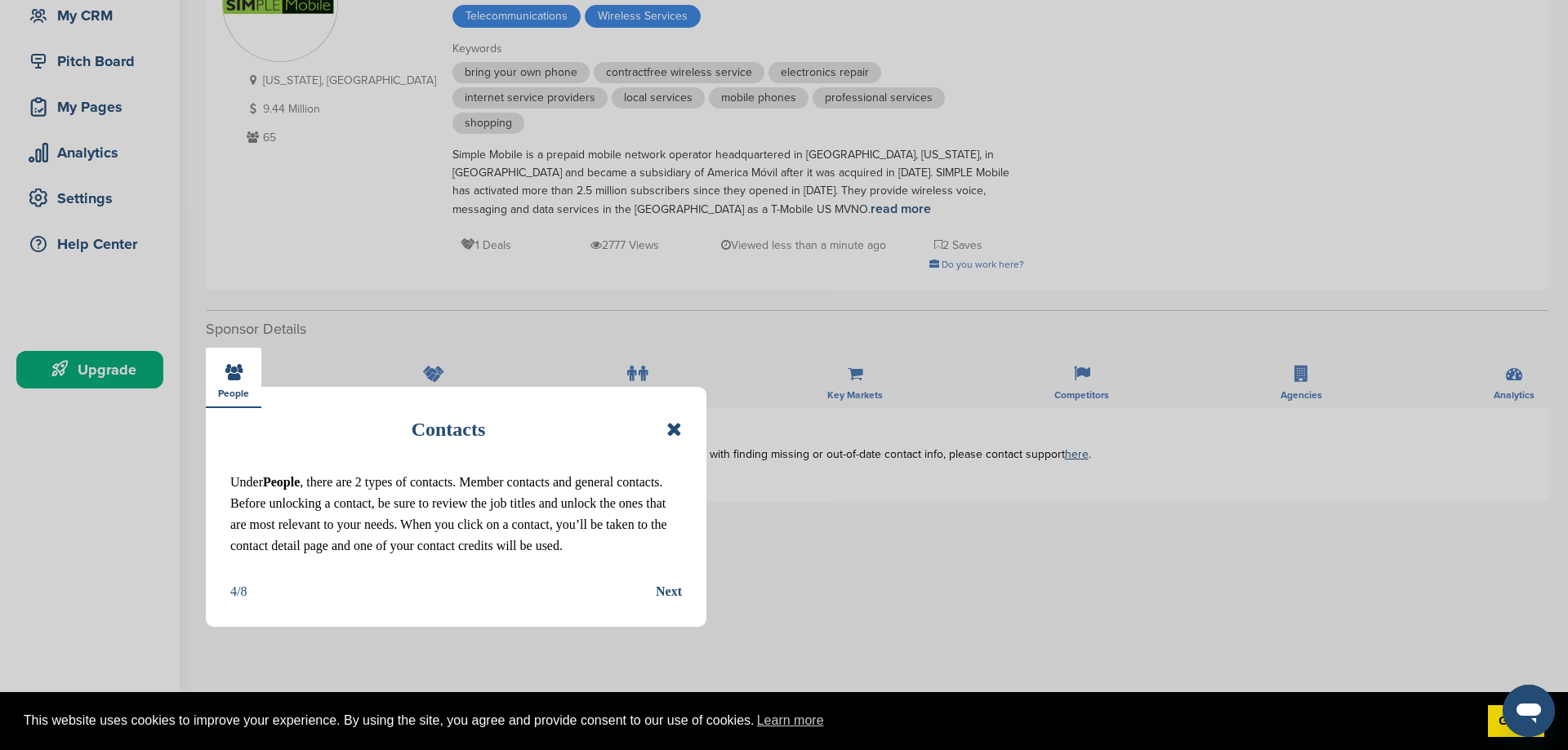
click at [667, 594] on div "Next" at bounding box center [669, 591] width 26 height 22
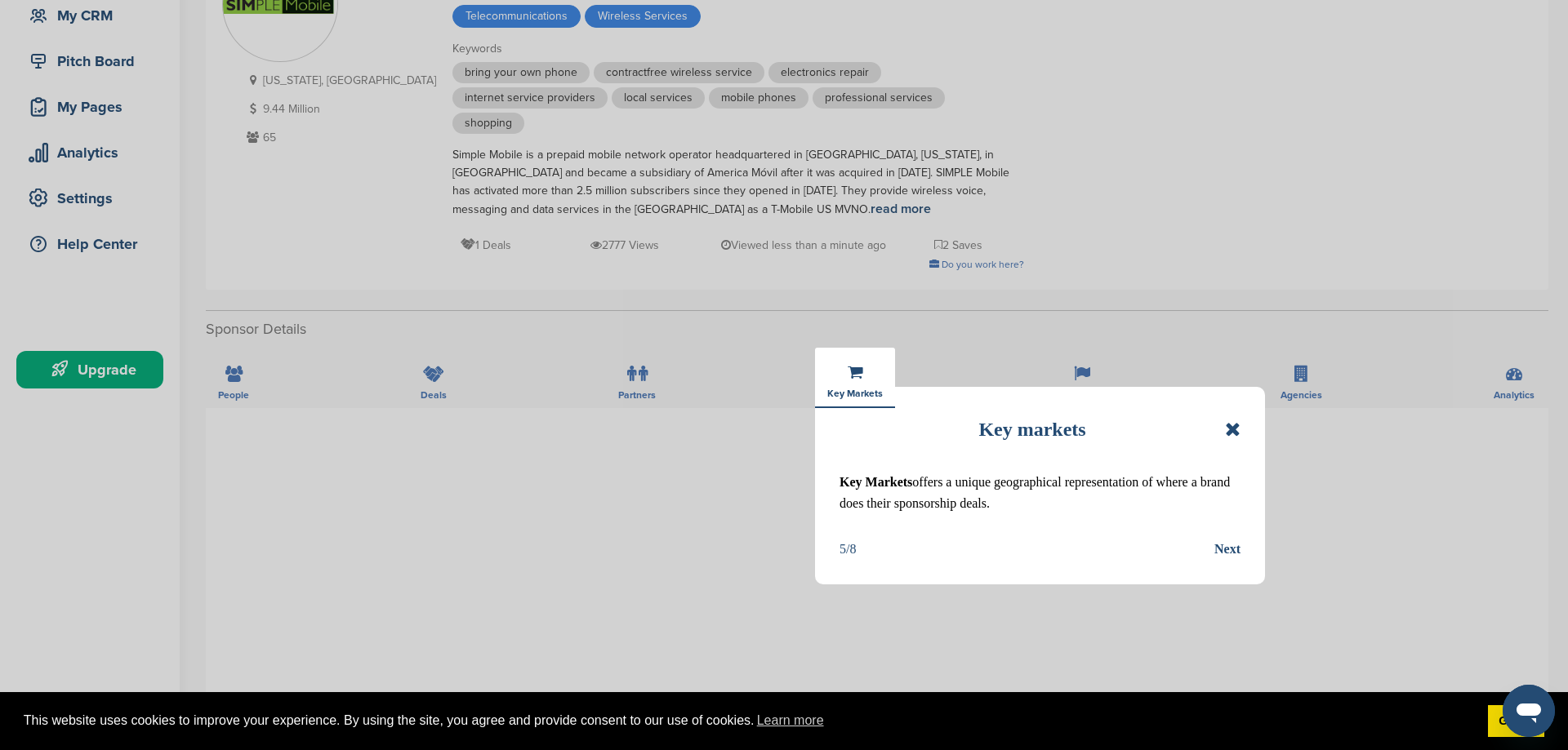
click at [1231, 547] on div "Next" at bounding box center [1227, 549] width 26 height 22
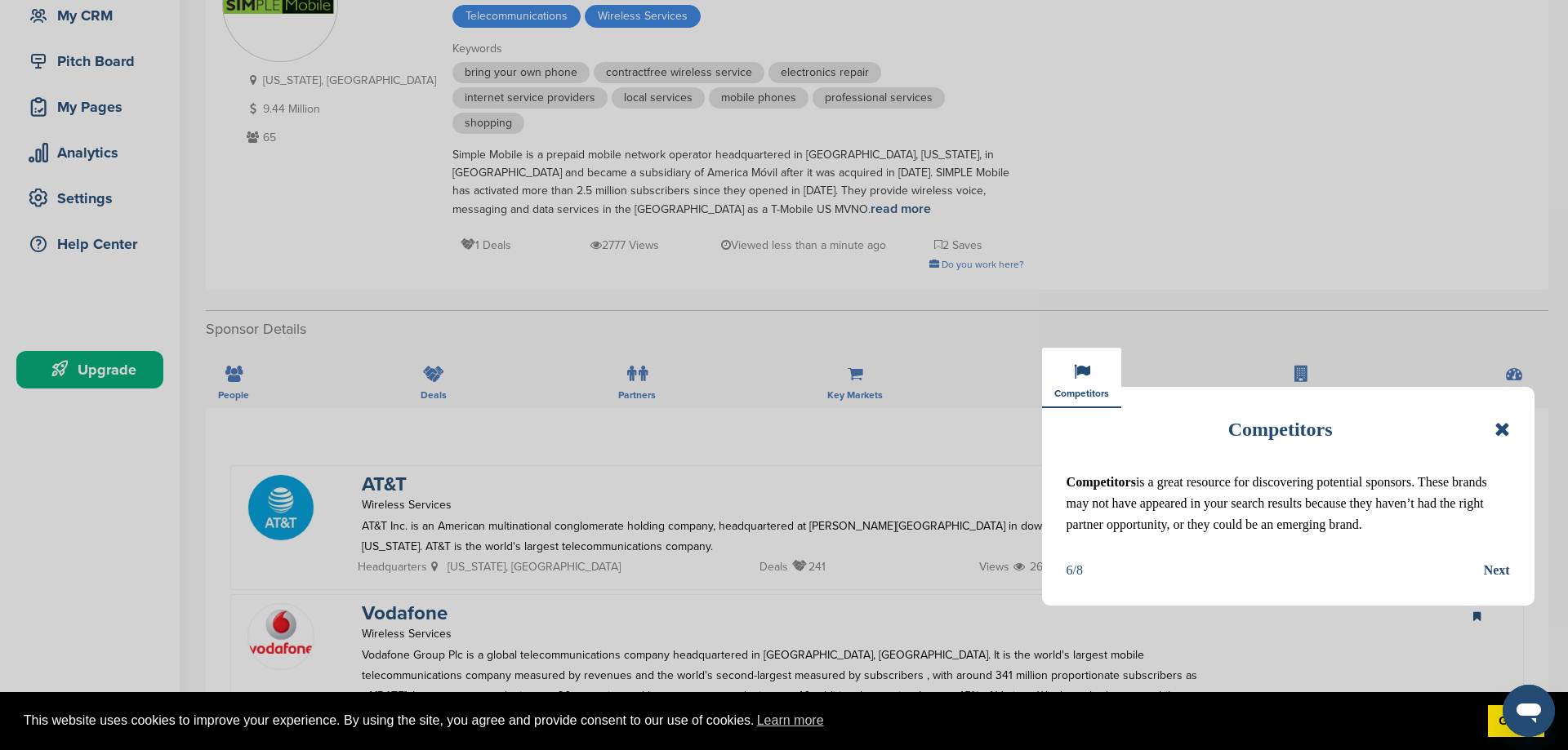
click at [1497, 571] on div "Next" at bounding box center [1497, 571] width 26 height 22
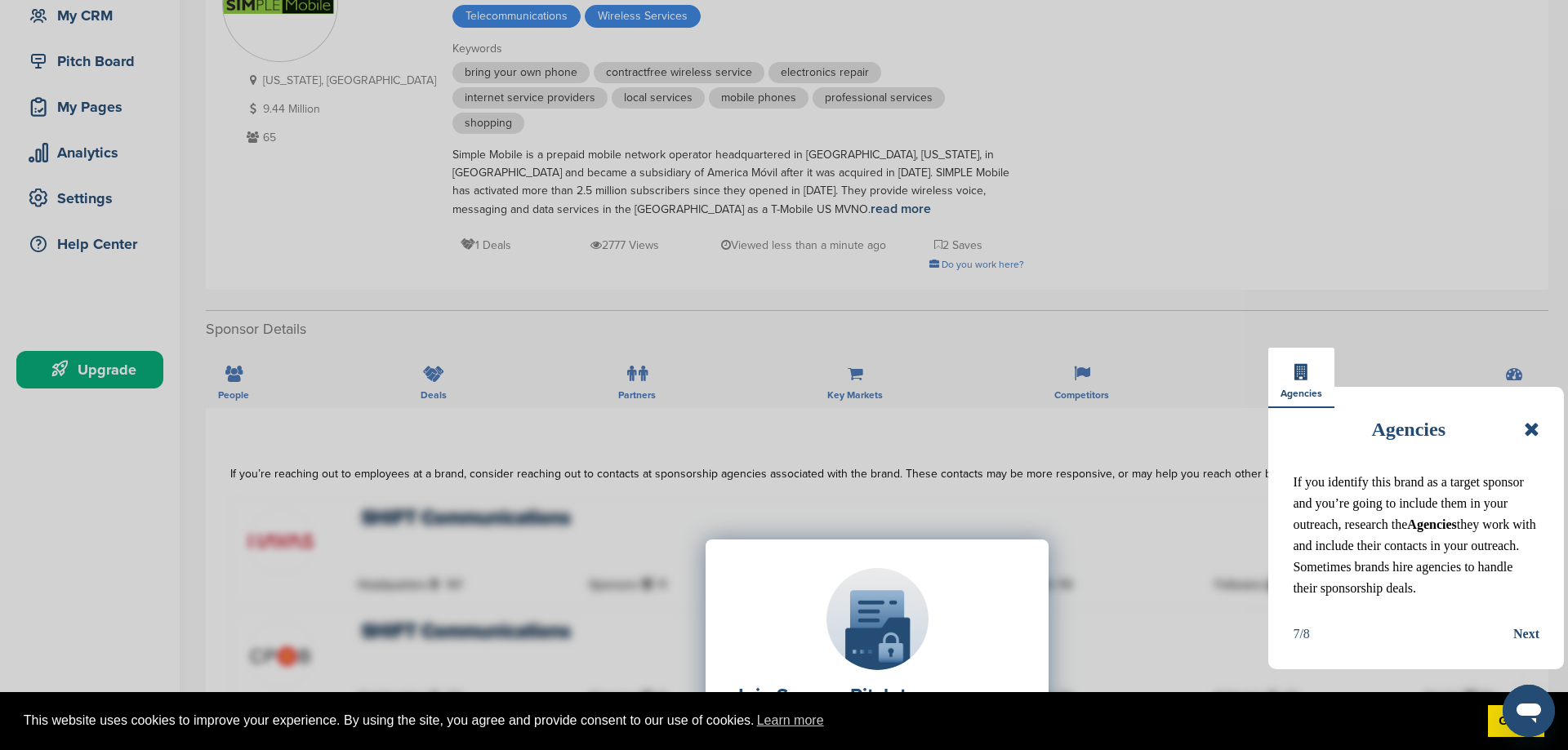
click at [1524, 635] on div "Next" at bounding box center [1526, 634] width 26 height 22
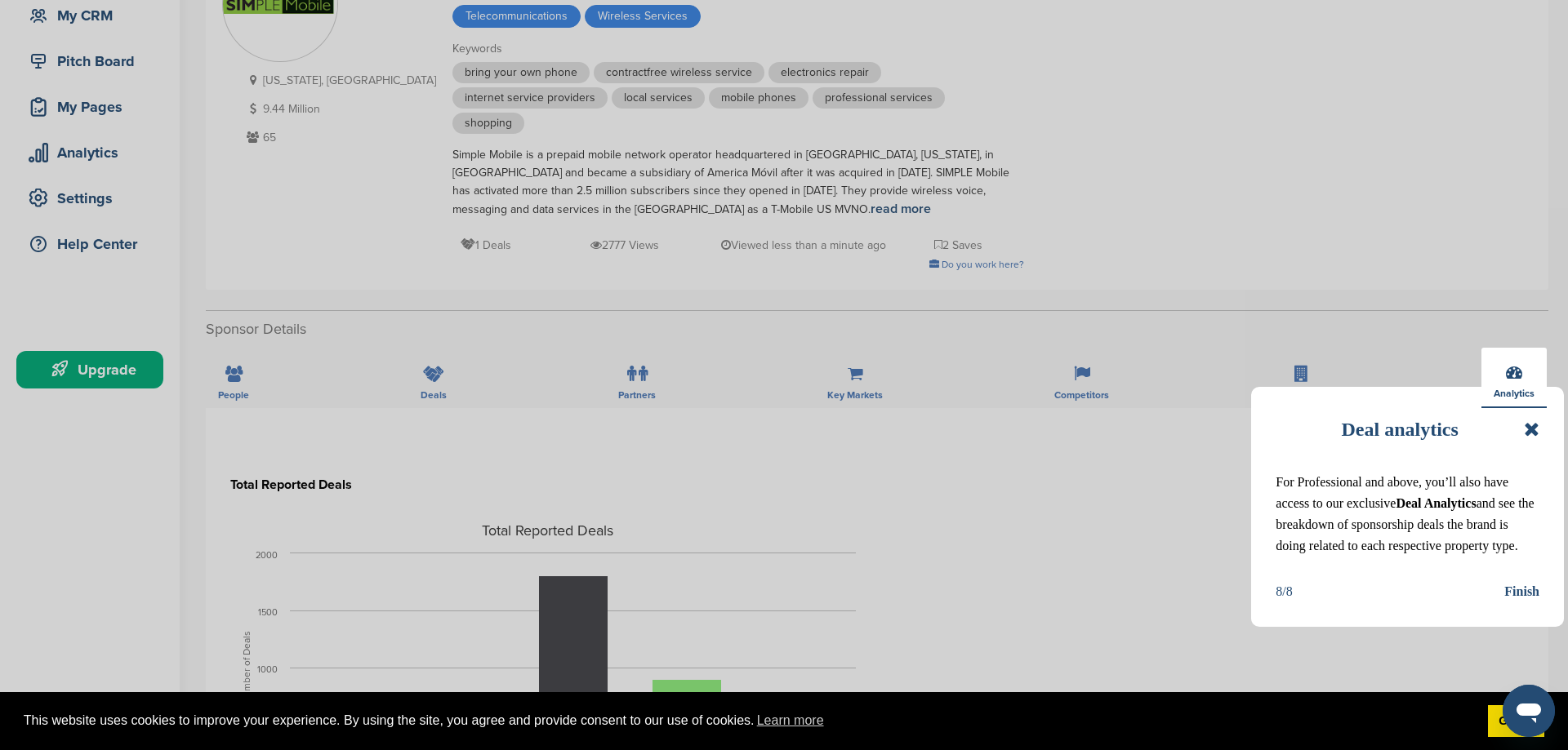
click at [1514, 591] on div "Finish" at bounding box center [1521, 591] width 35 height 22
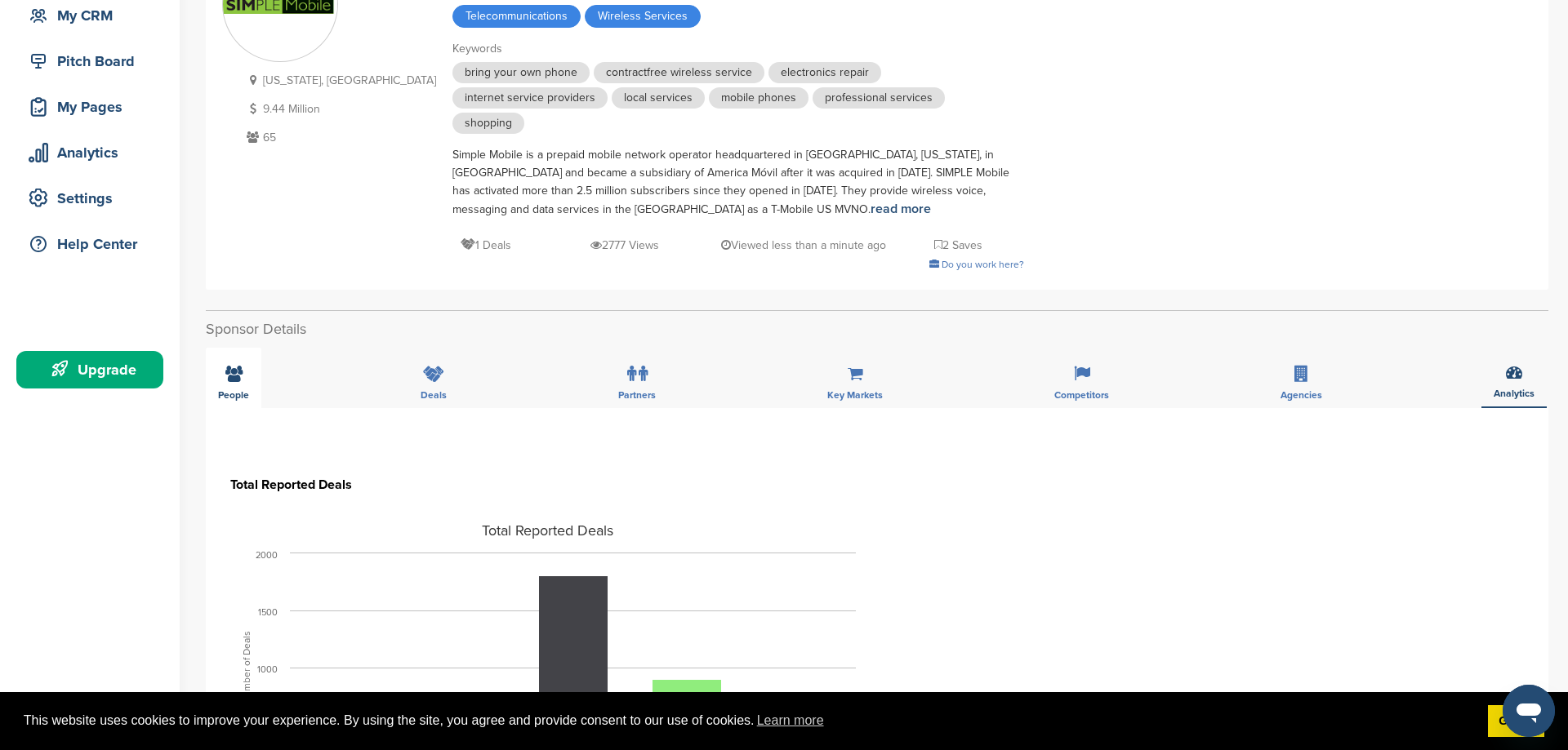
click at [239, 358] on div "People" at bounding box center [233, 377] width 55 height 60
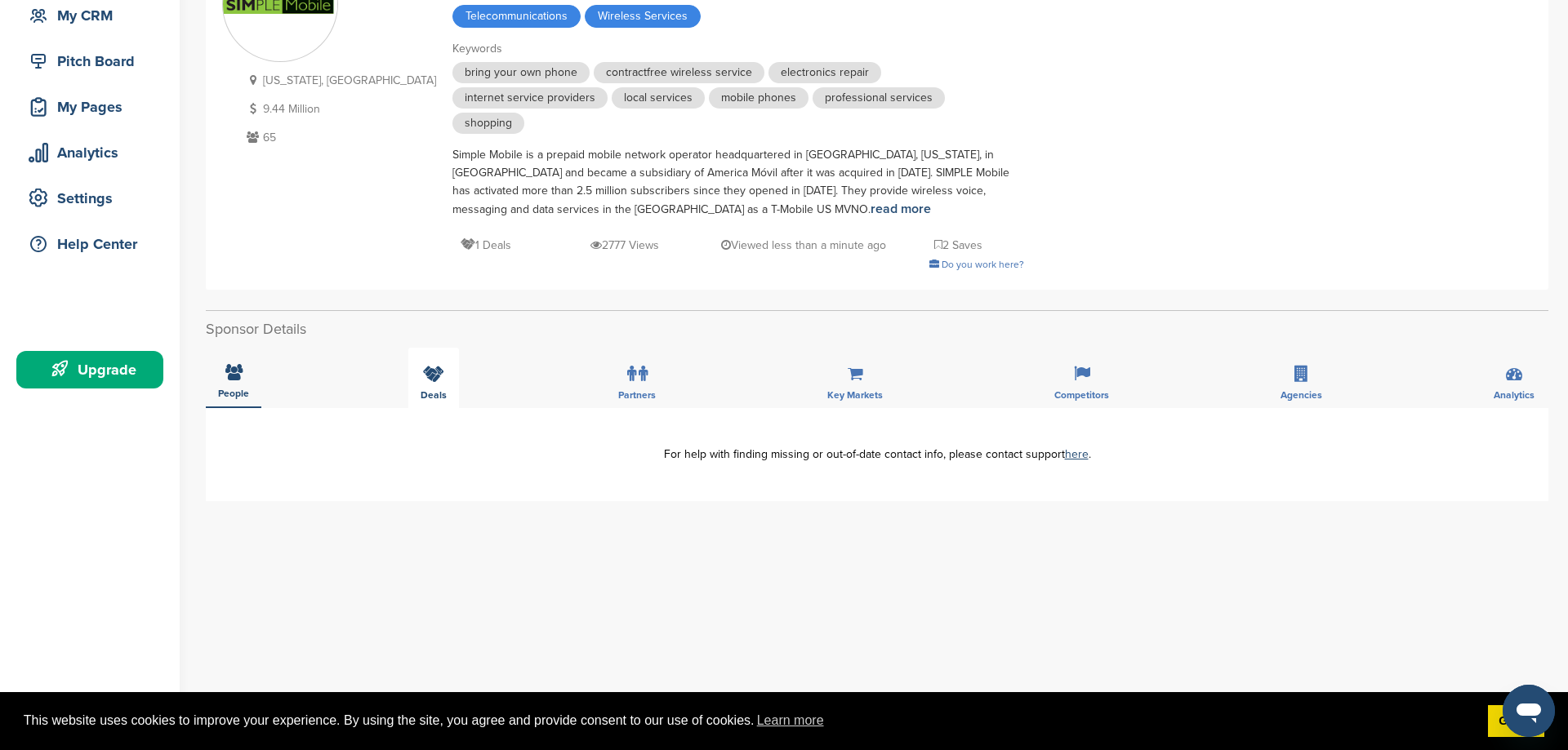
click at [425, 366] on icon at bounding box center [433, 374] width 22 height 16
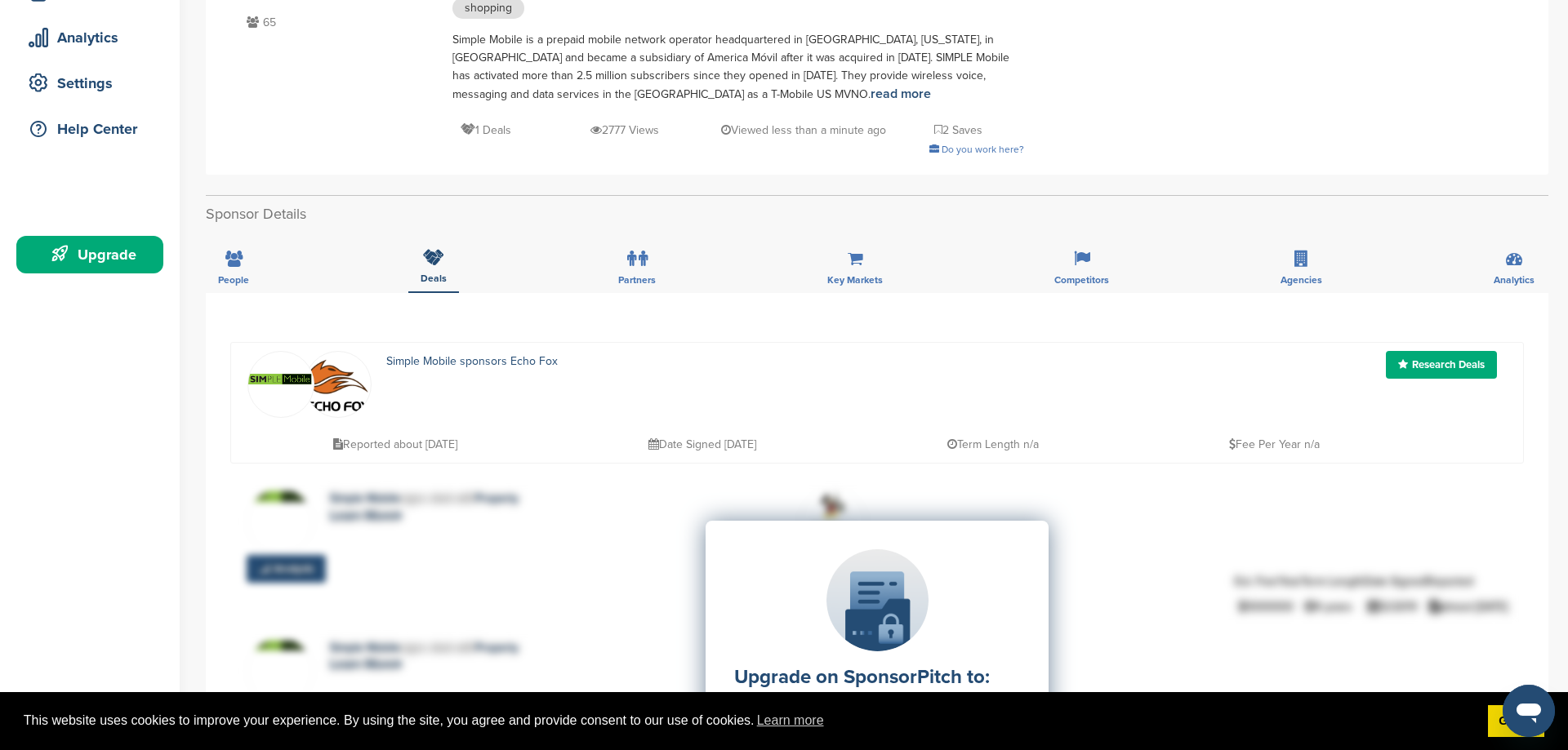
scroll to position [250, 0]
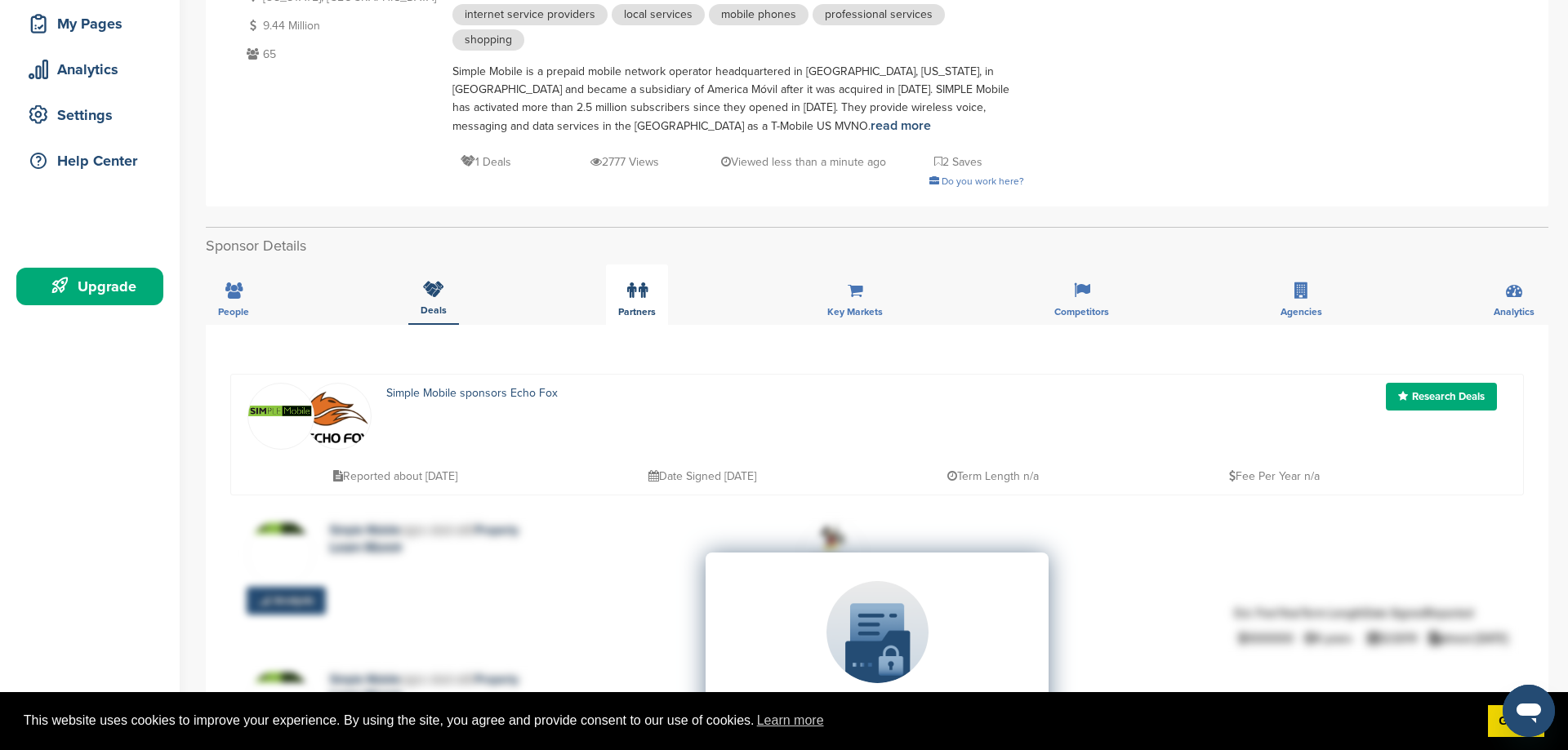
click at [641, 279] on label at bounding box center [638, 290] width 21 height 33
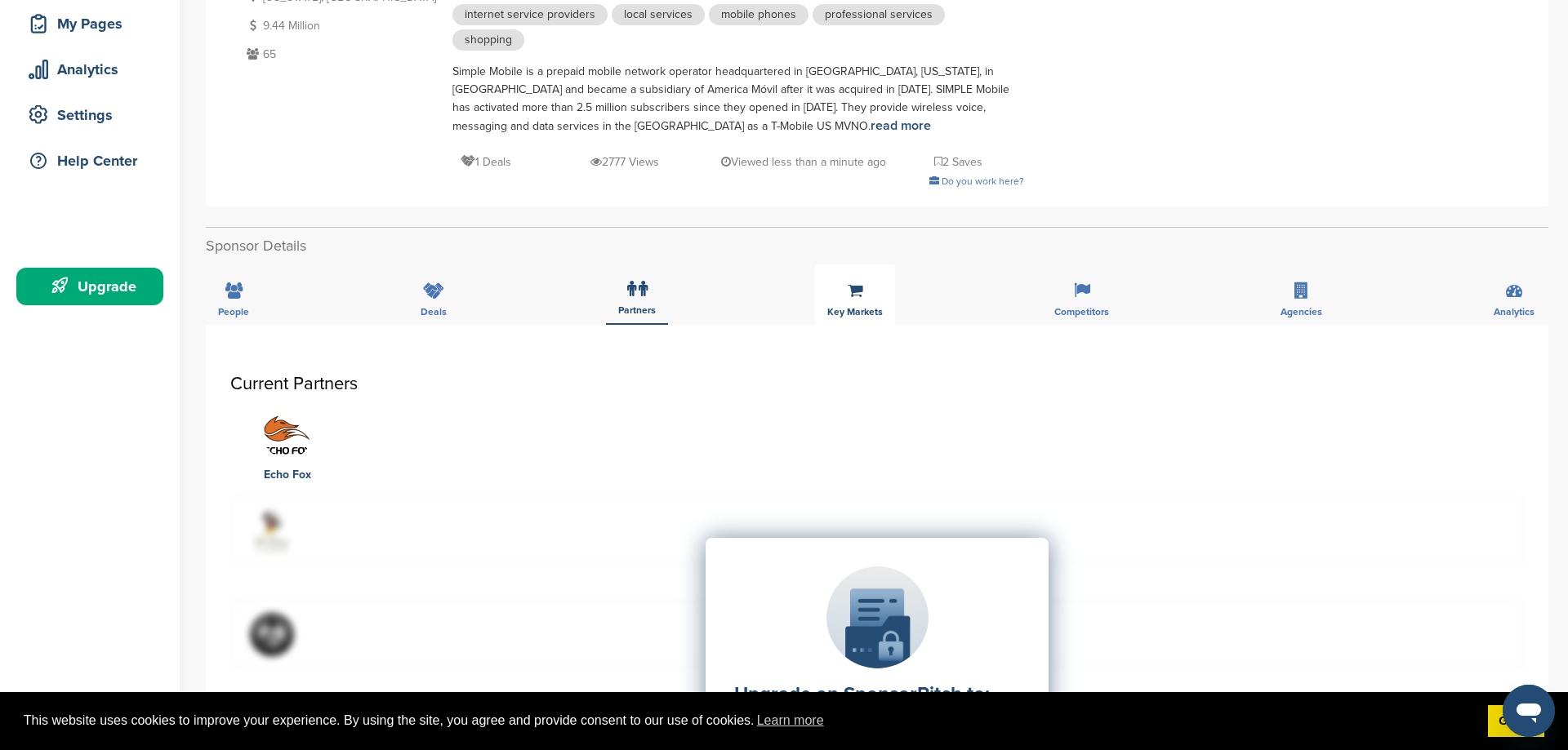
click at [848, 283] on icon at bounding box center [855, 290] width 16 height 16
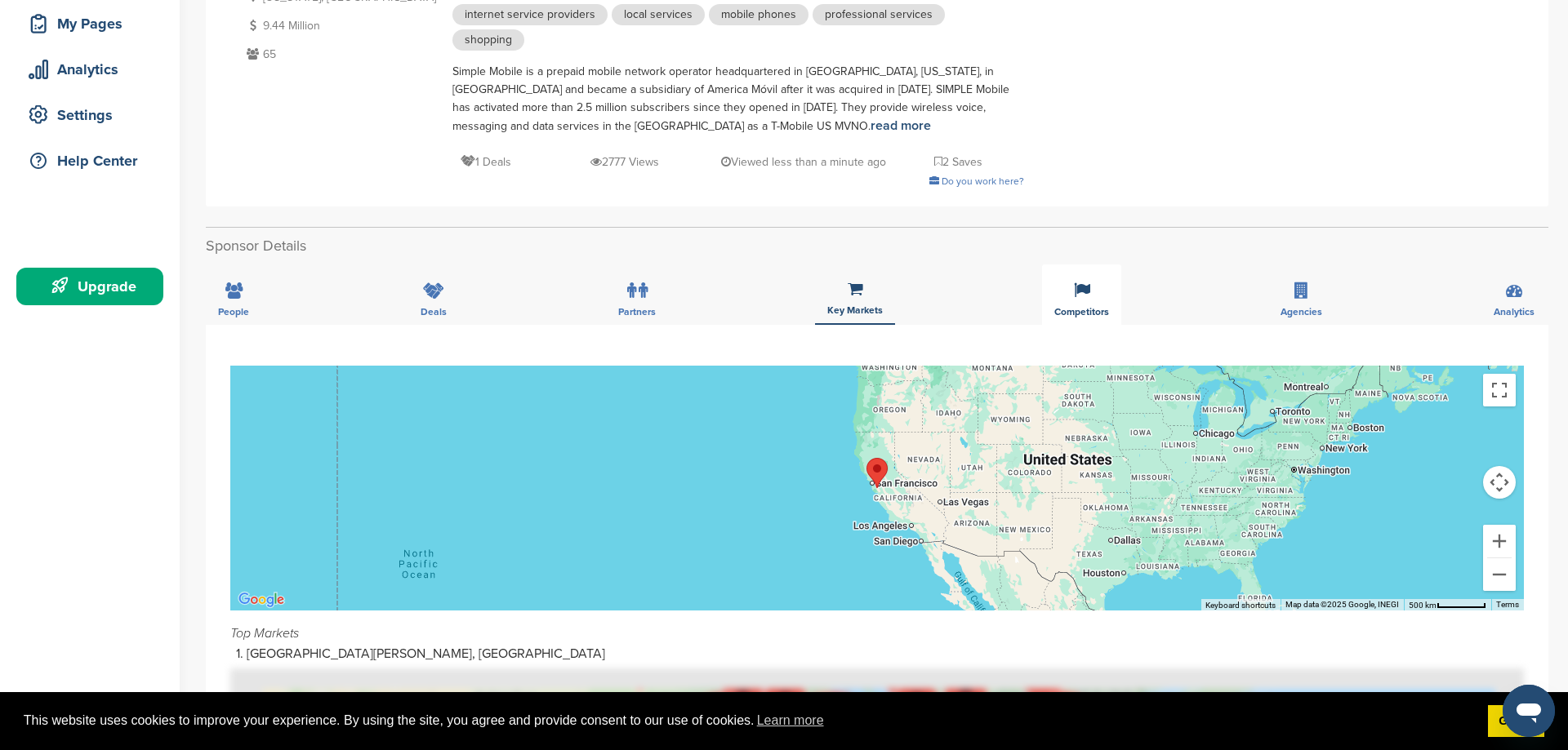
click at [1078, 274] on div "Competitors" at bounding box center [1082, 295] width 79 height 60
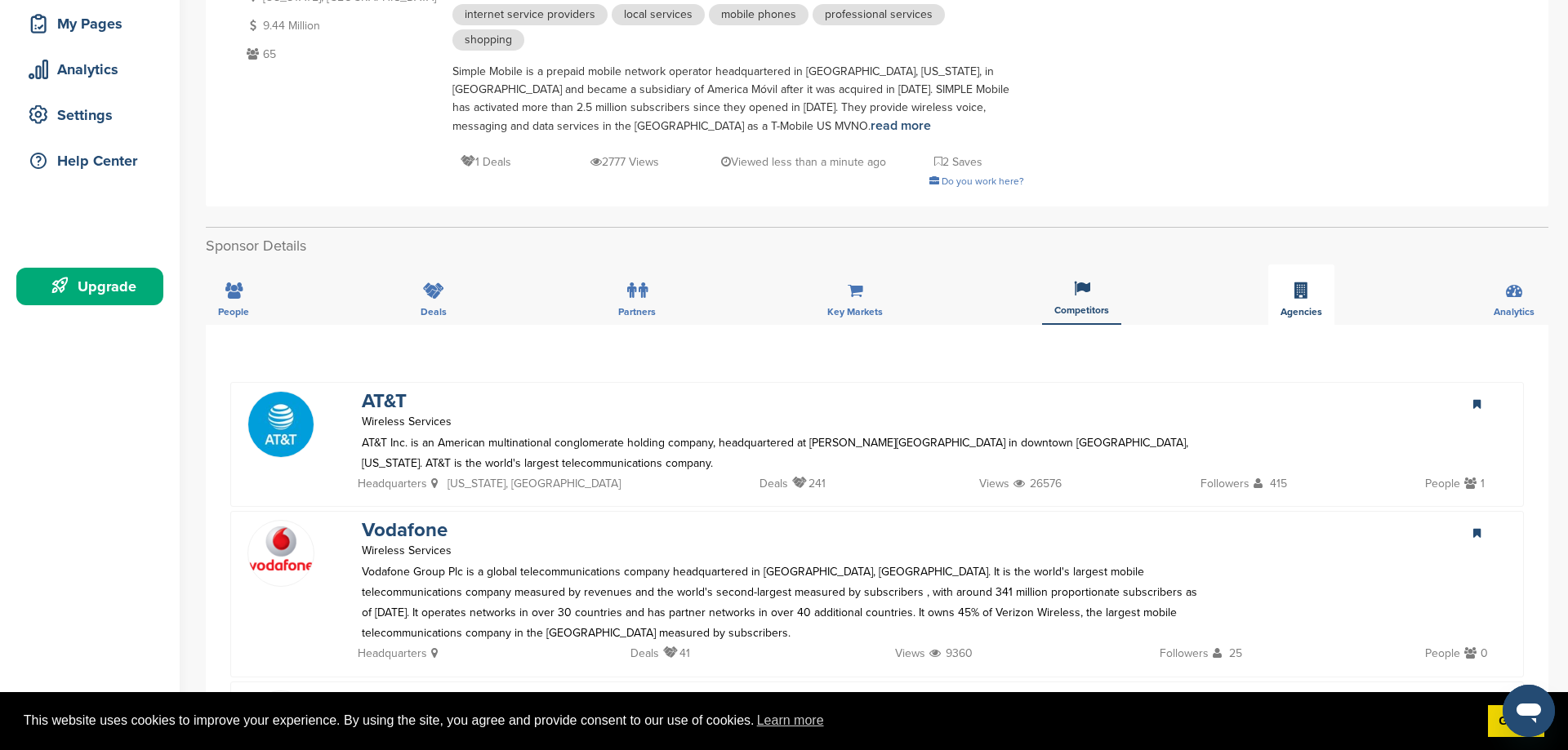
click at [1294, 276] on div "Agencies" at bounding box center [1301, 295] width 66 height 60
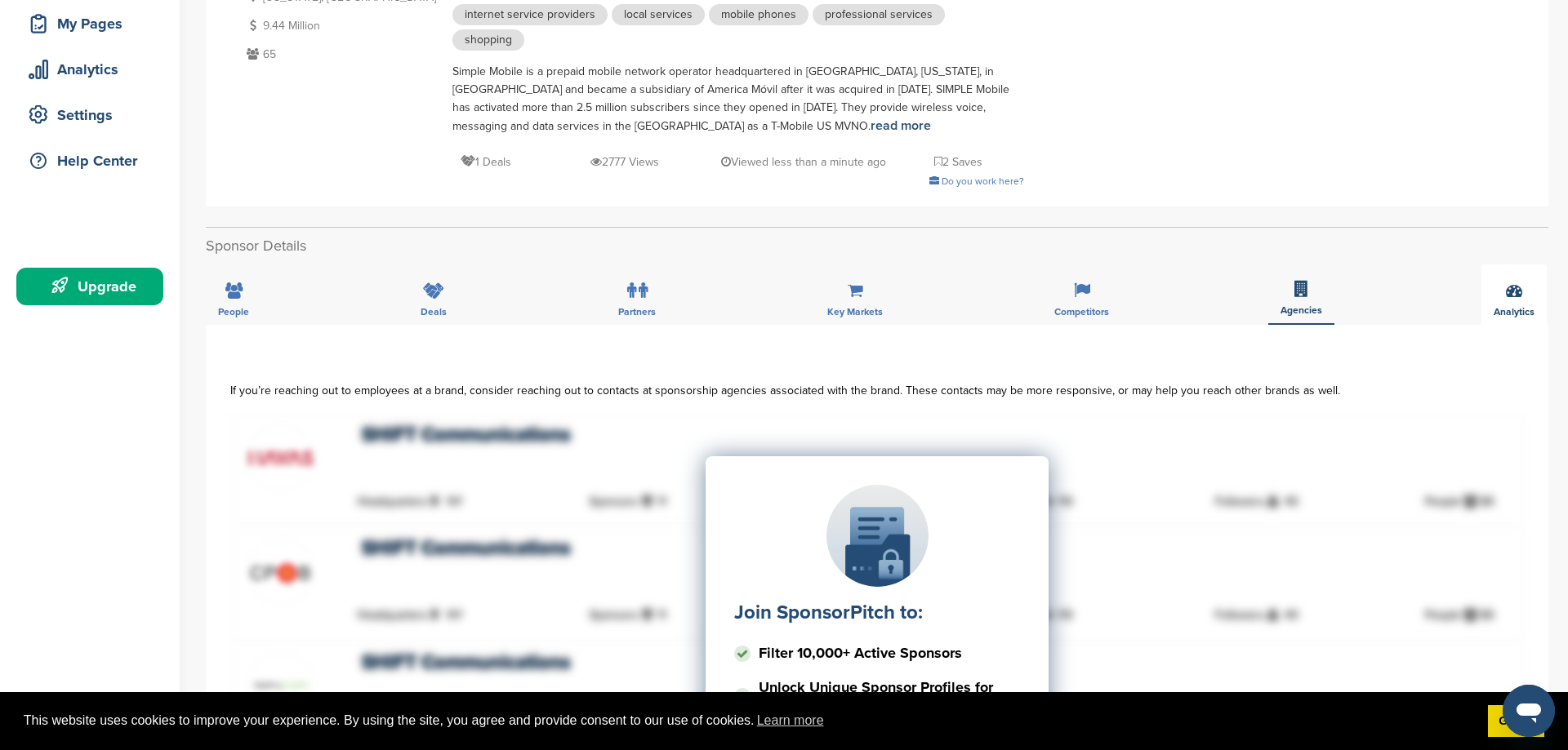
click at [1500, 279] on div "Analytics" at bounding box center [1514, 295] width 66 height 60
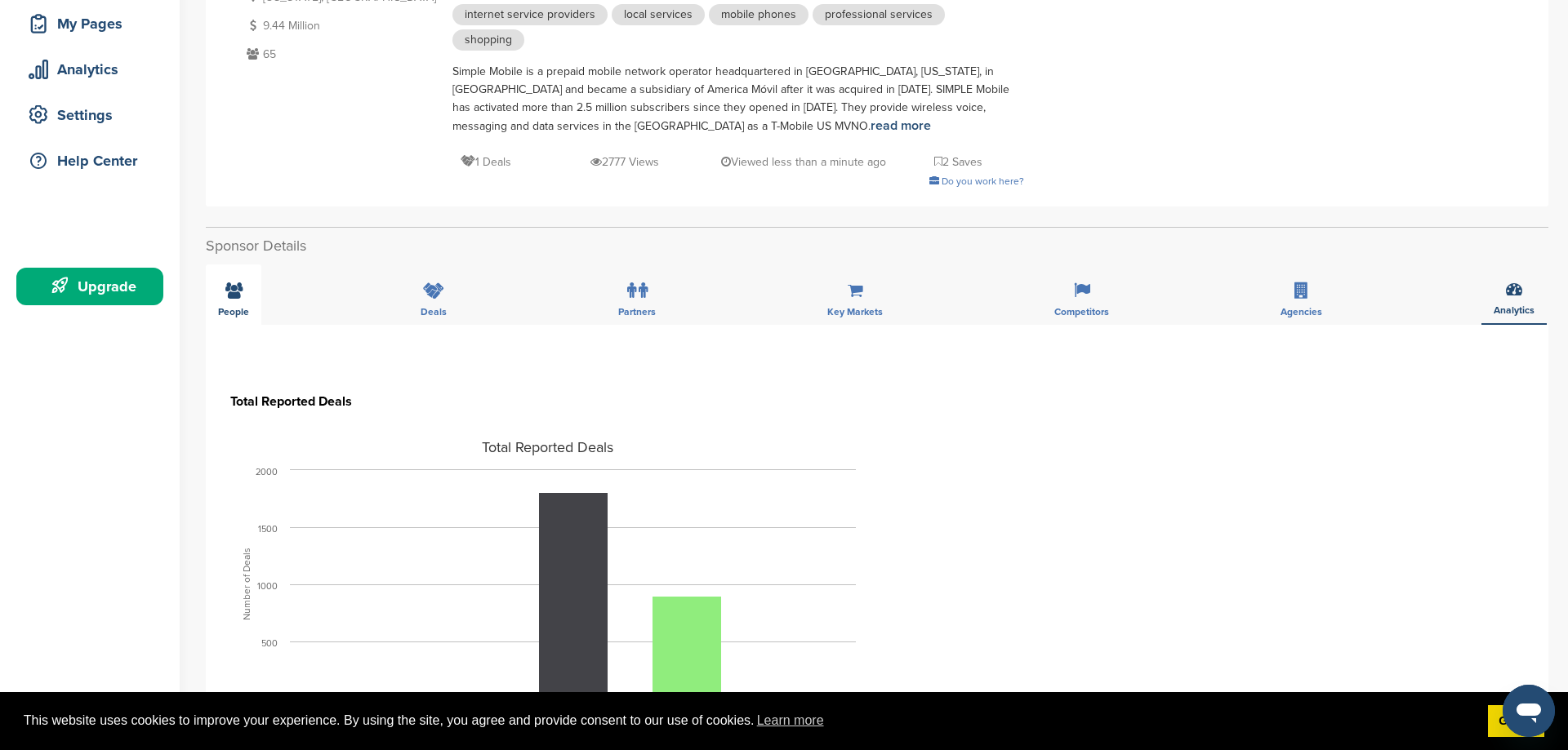
click at [235, 283] on icon at bounding box center [234, 290] width 17 height 16
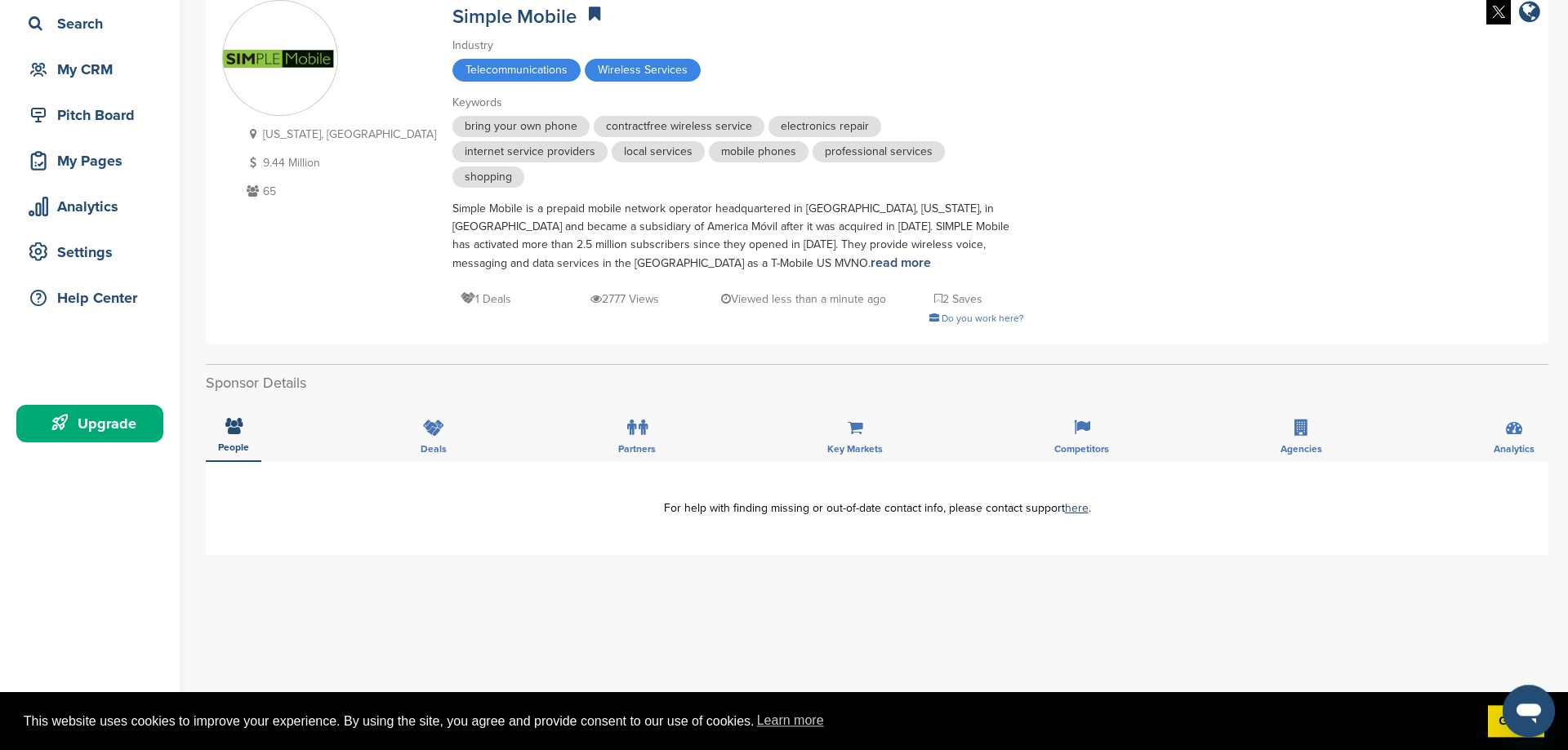
scroll to position [0, 0]
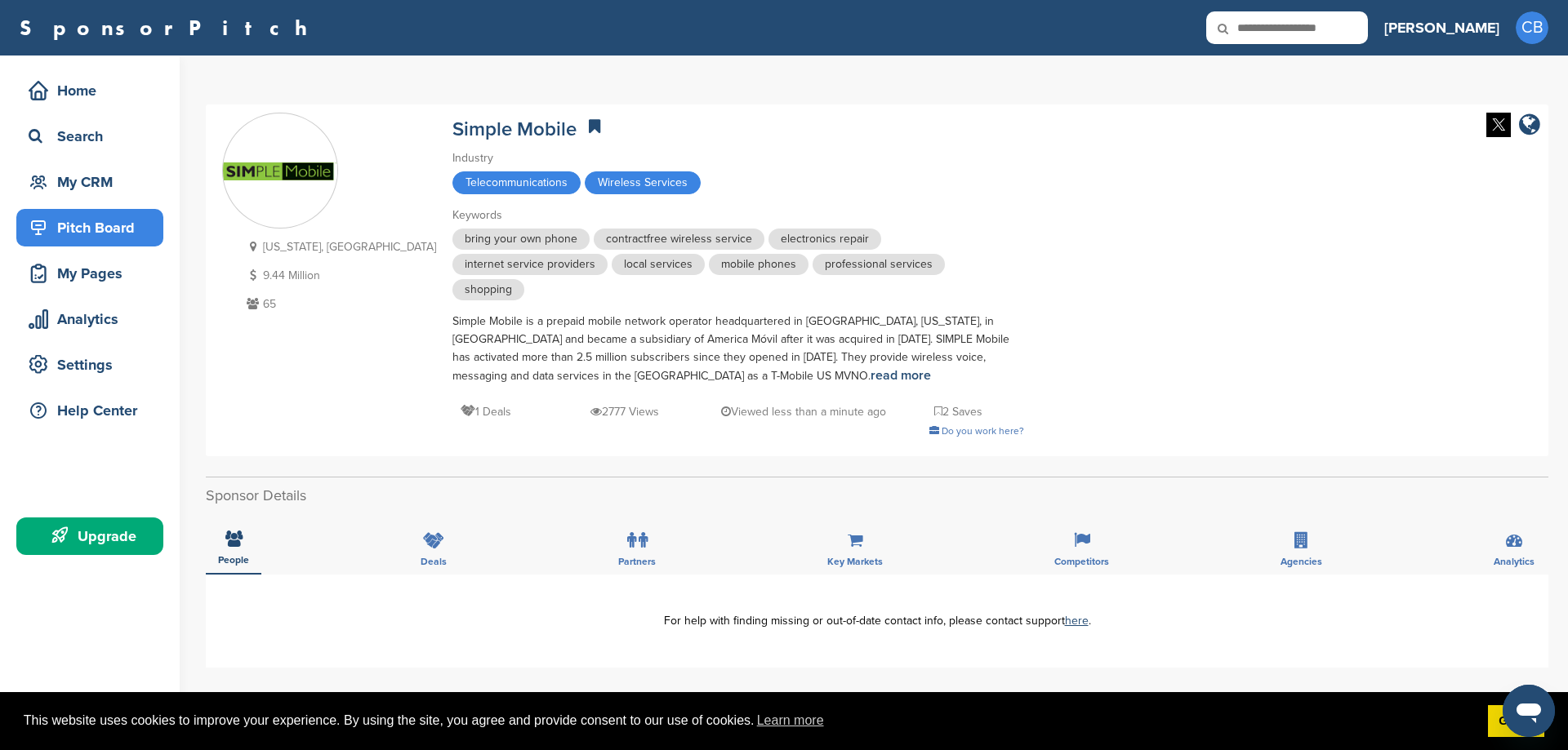
click at [84, 227] on div "Pitch Board" at bounding box center [94, 227] width 139 height 29
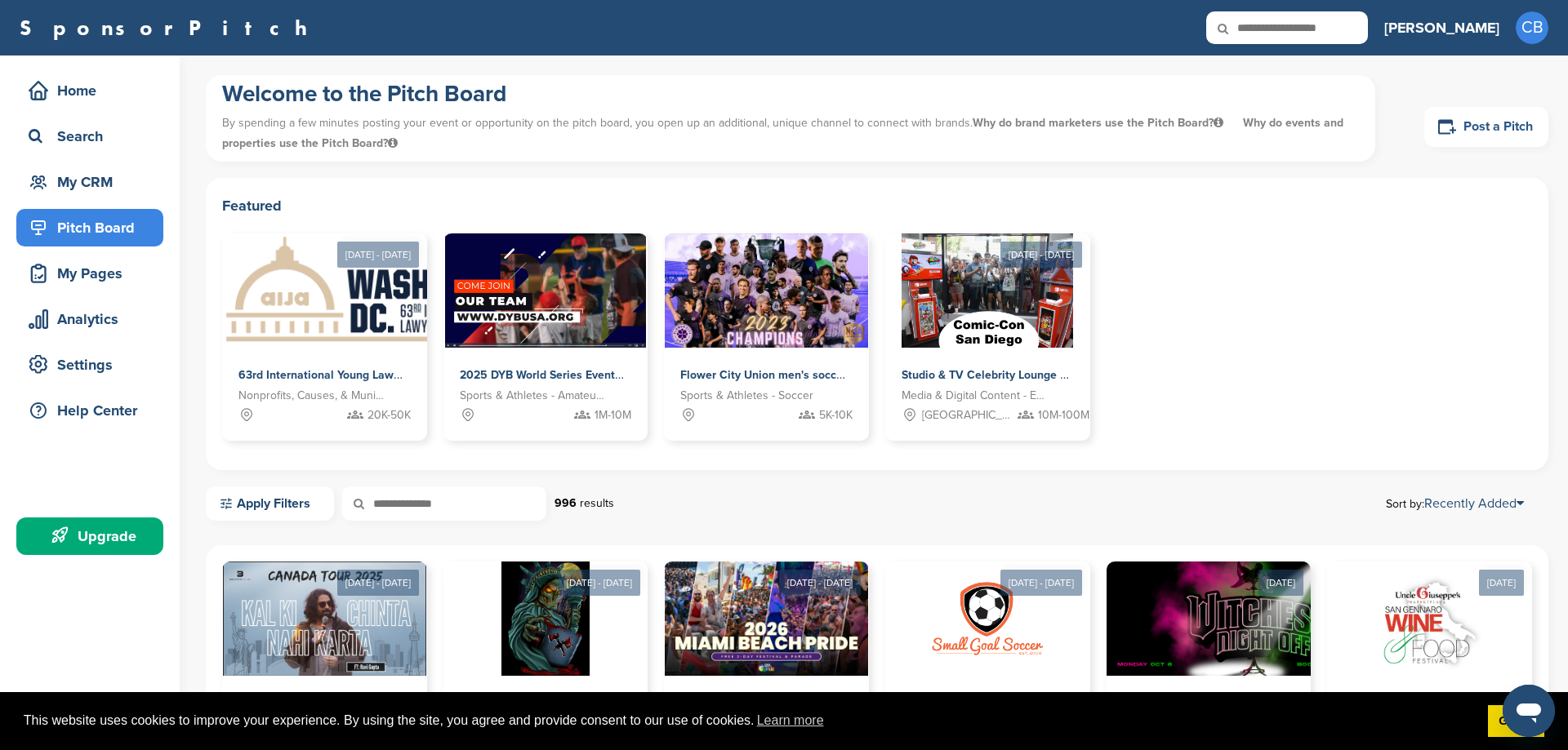
click at [1466, 130] on link "Post a Pitch" at bounding box center [1486, 127] width 124 height 40
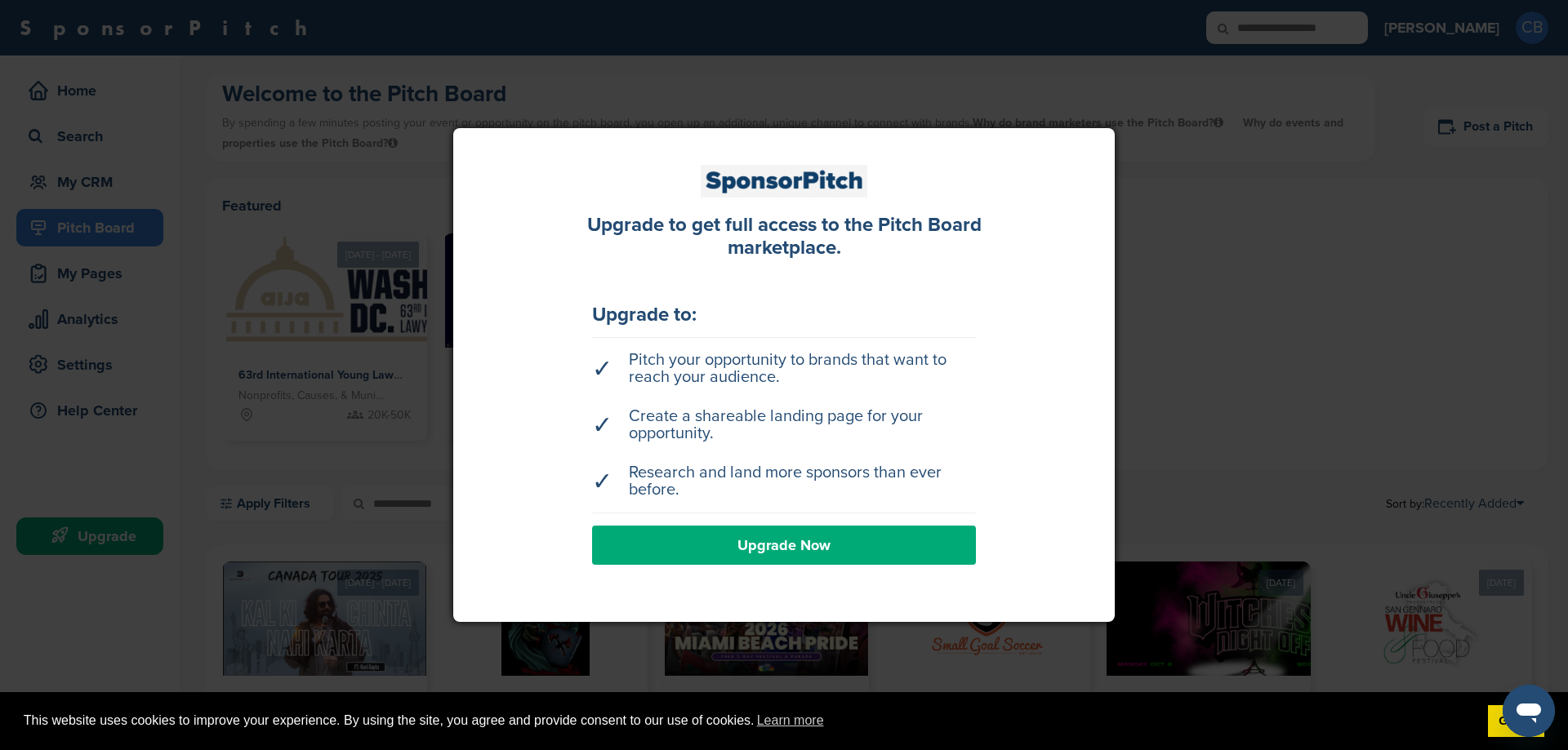
click at [800, 554] on link "Upgrade Now" at bounding box center [783, 545] width 384 height 39
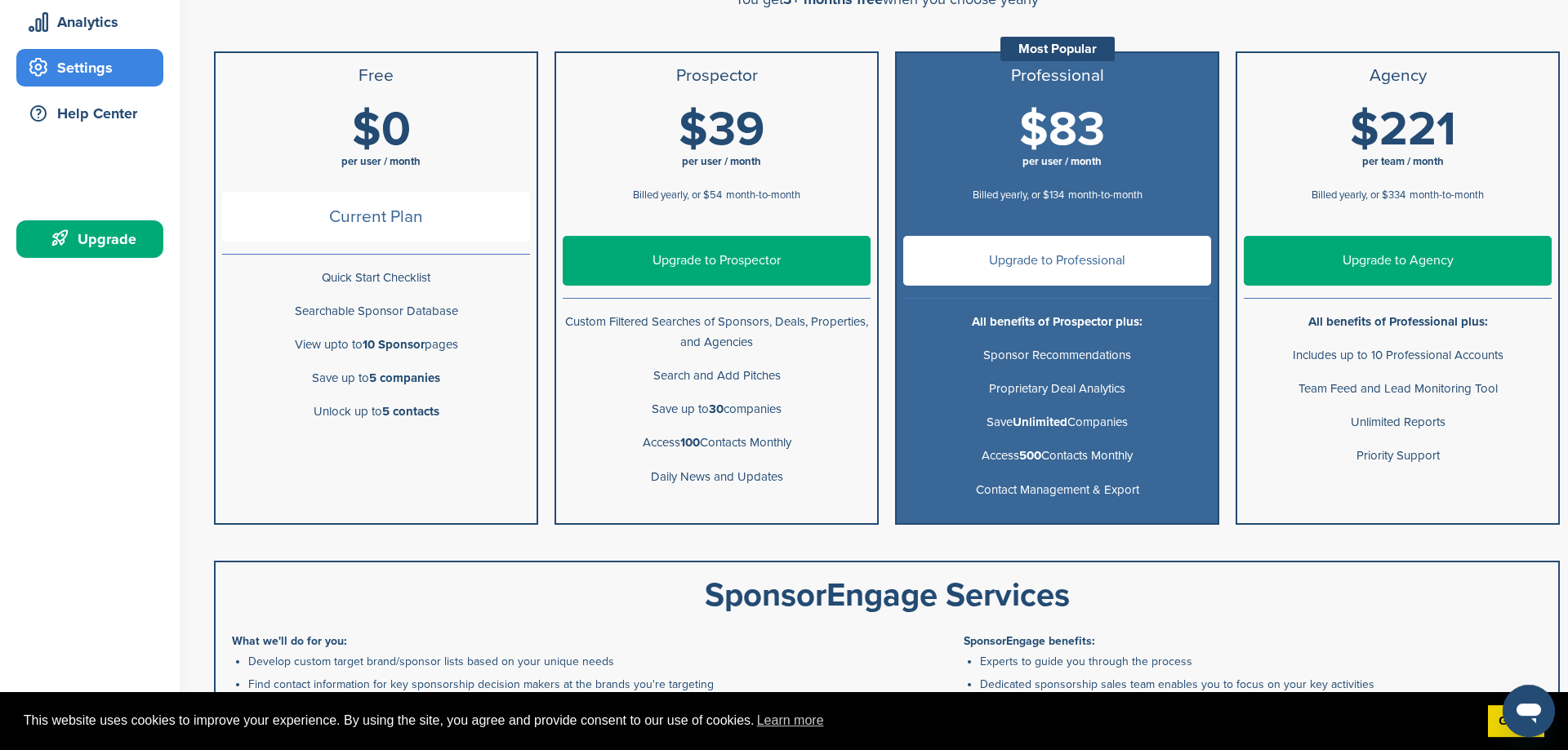
scroll to position [333, 0]
